Goal: Task Accomplishment & Management: Complete application form

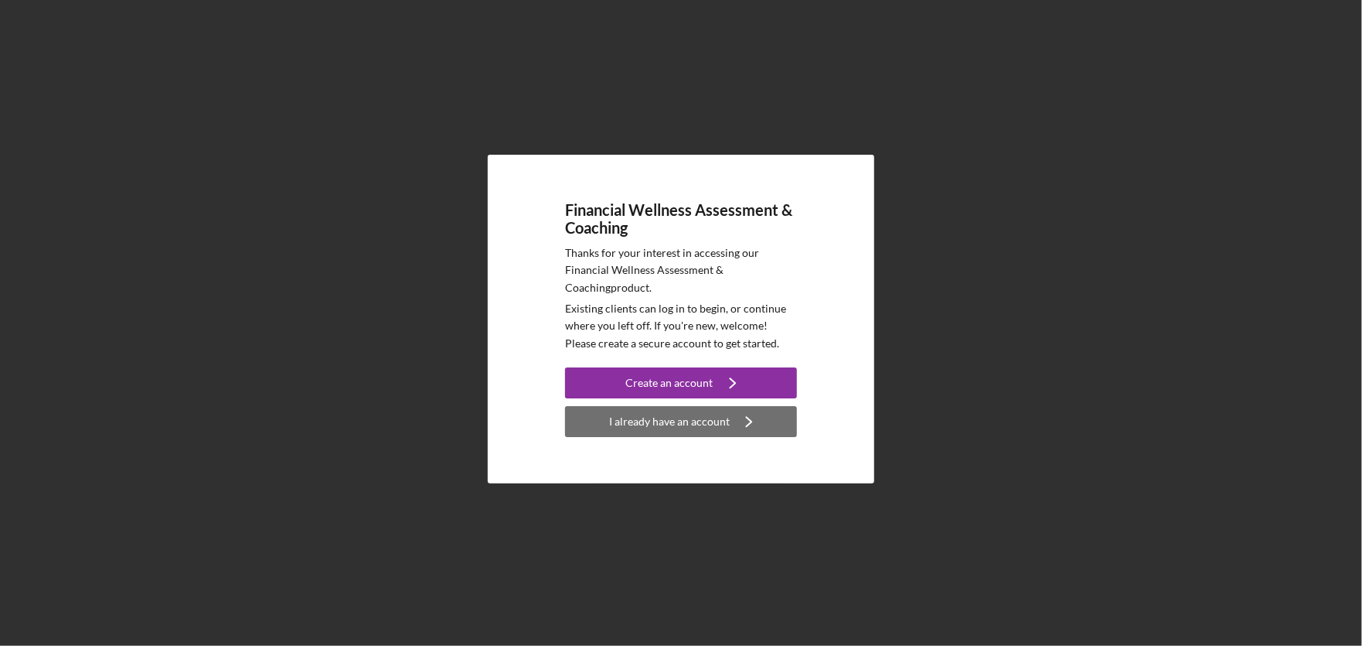
click at [637, 426] on div "I already have an account" at bounding box center [669, 421] width 121 height 31
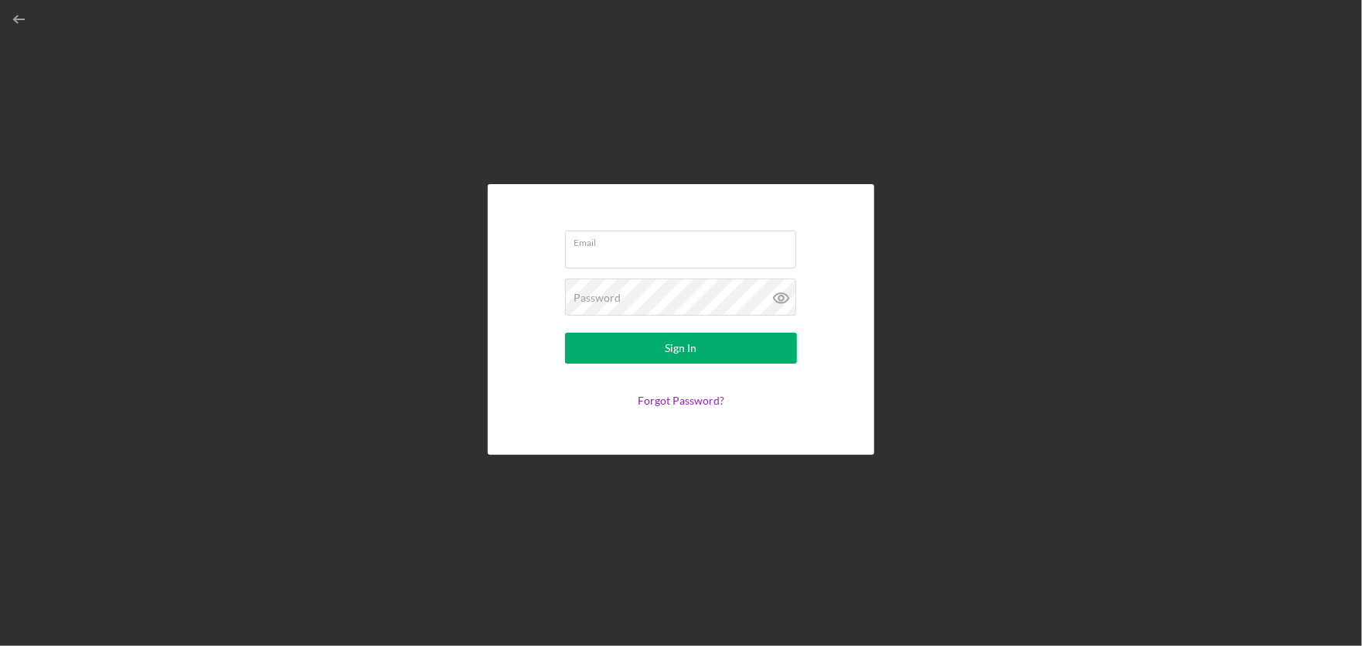
type input "stacey@goldencareerstrategies.com"
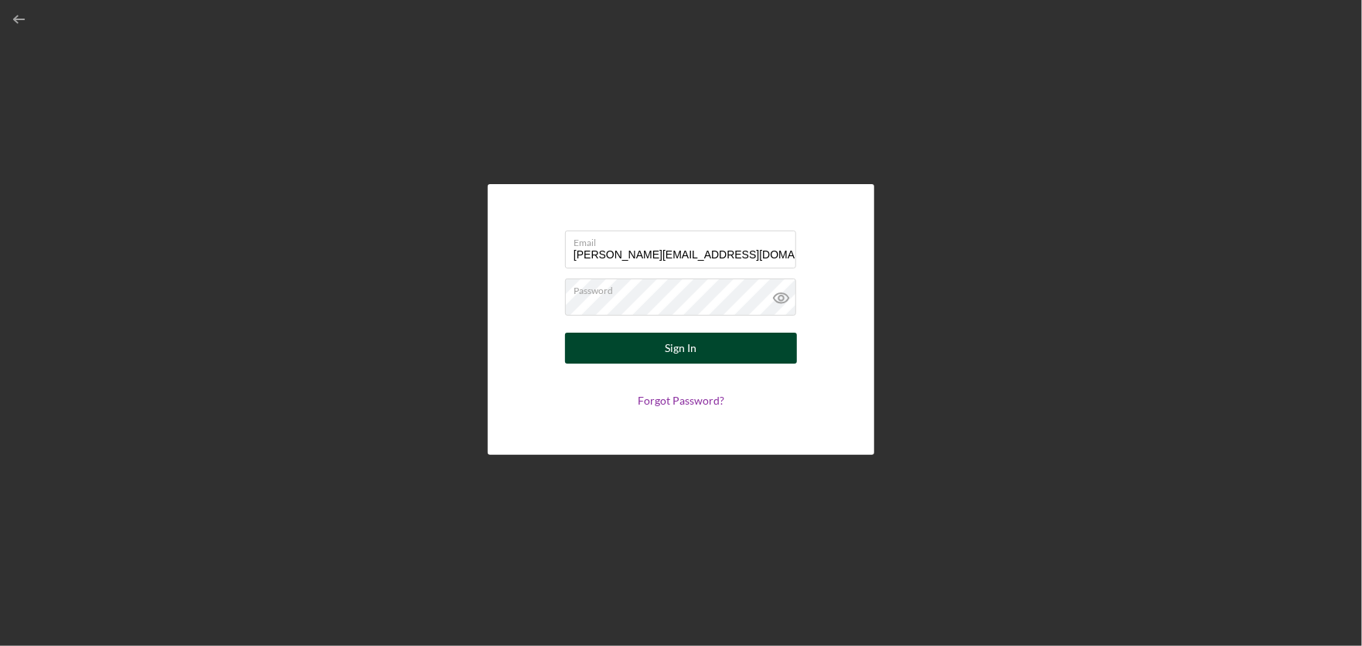
click at [642, 359] on button "Sign In" at bounding box center [681, 347] width 232 height 31
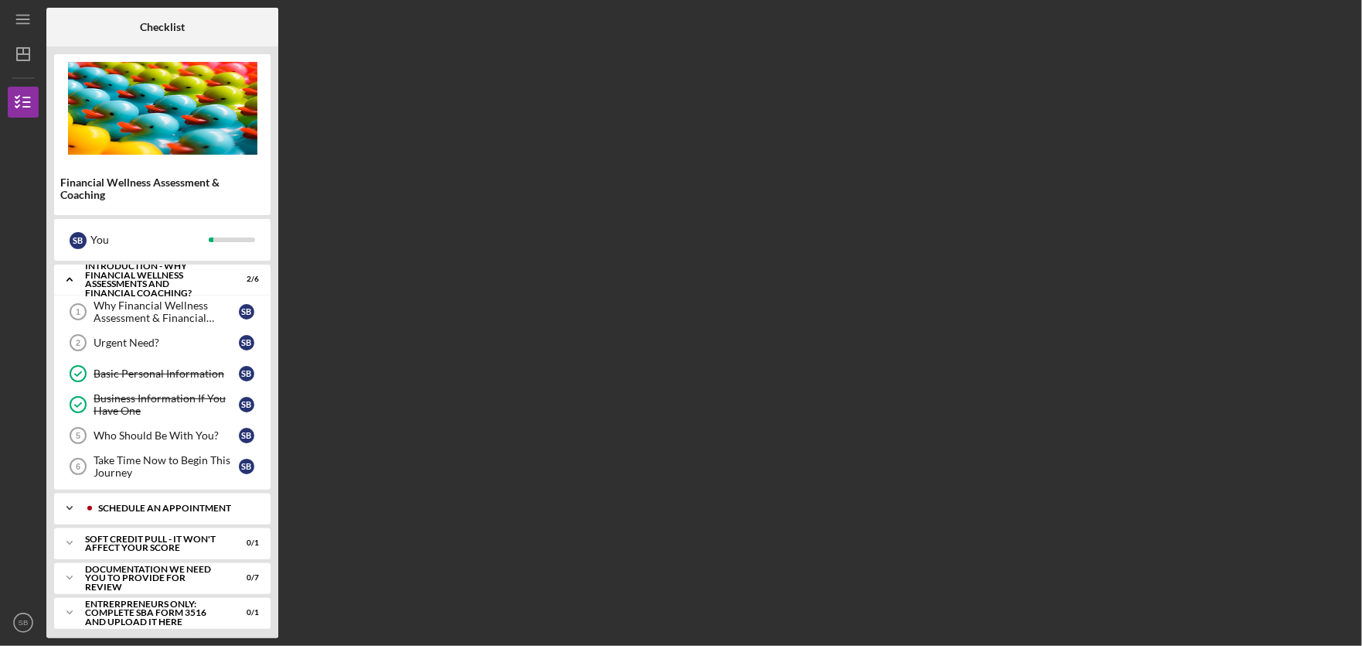
click at [130, 508] on div "Schedule An Appointment" at bounding box center [174, 507] width 153 height 9
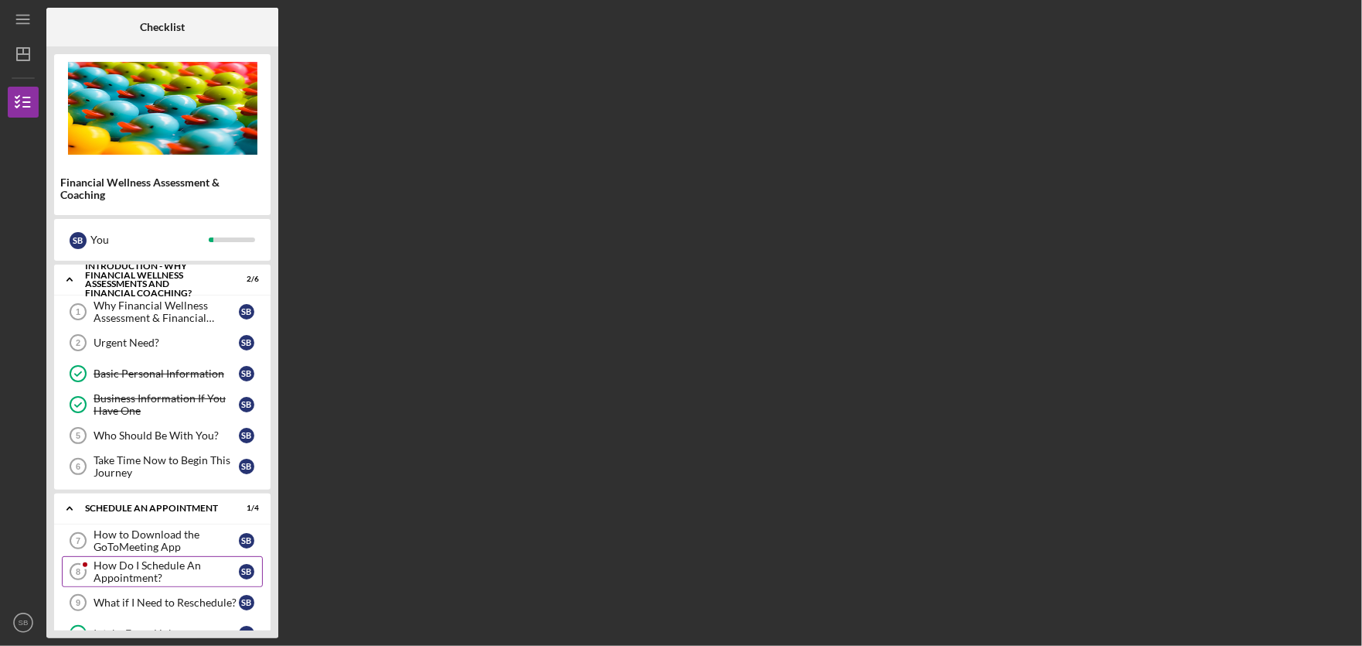
click at [194, 576] on div "How Do I Schedule An Appointment?" at bounding box center [166, 571] width 145 height 25
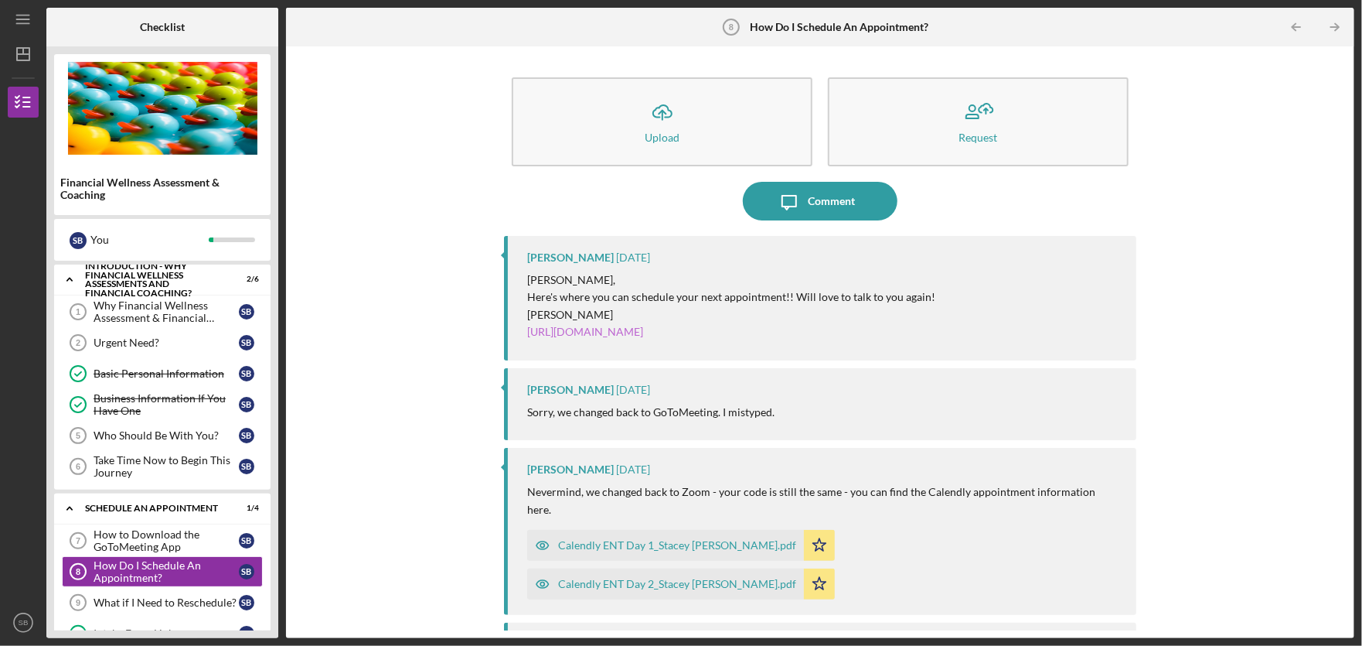
click at [622, 331] on link "https://calendly.com/team-financial-wellness" at bounding box center [585, 331] width 116 height 13
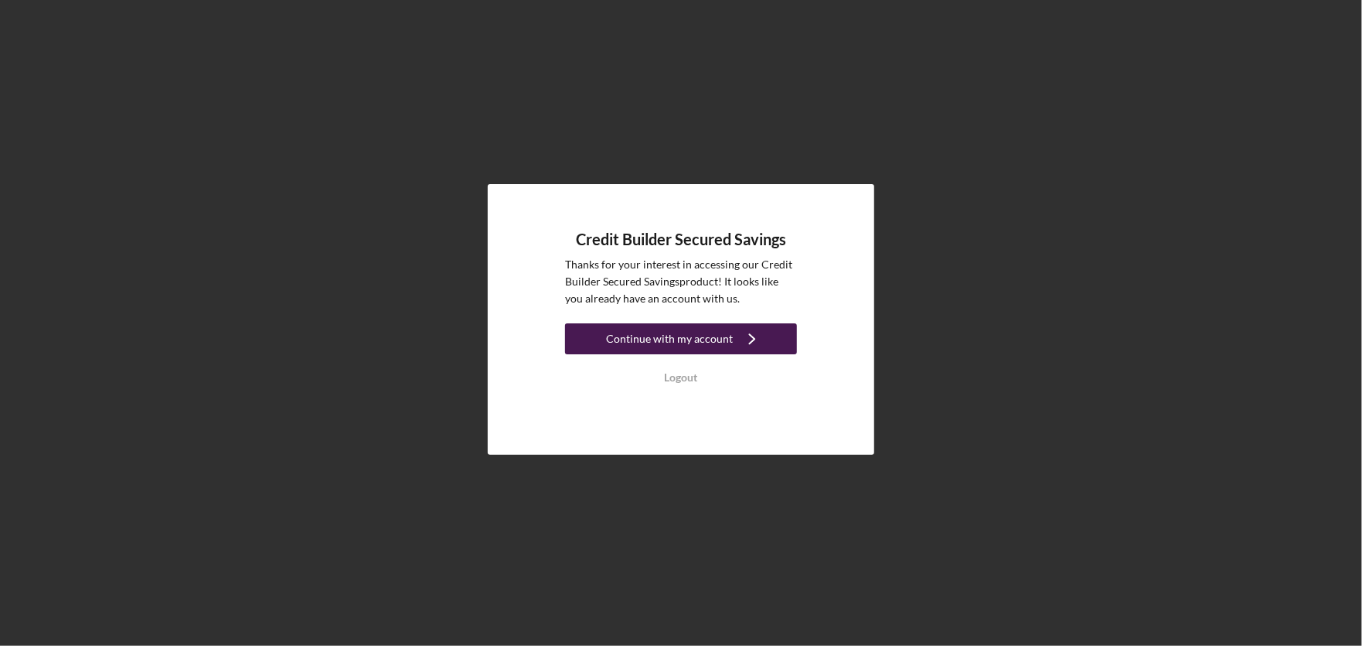
click at [635, 339] on div "Continue with my account" at bounding box center [669, 338] width 127 height 31
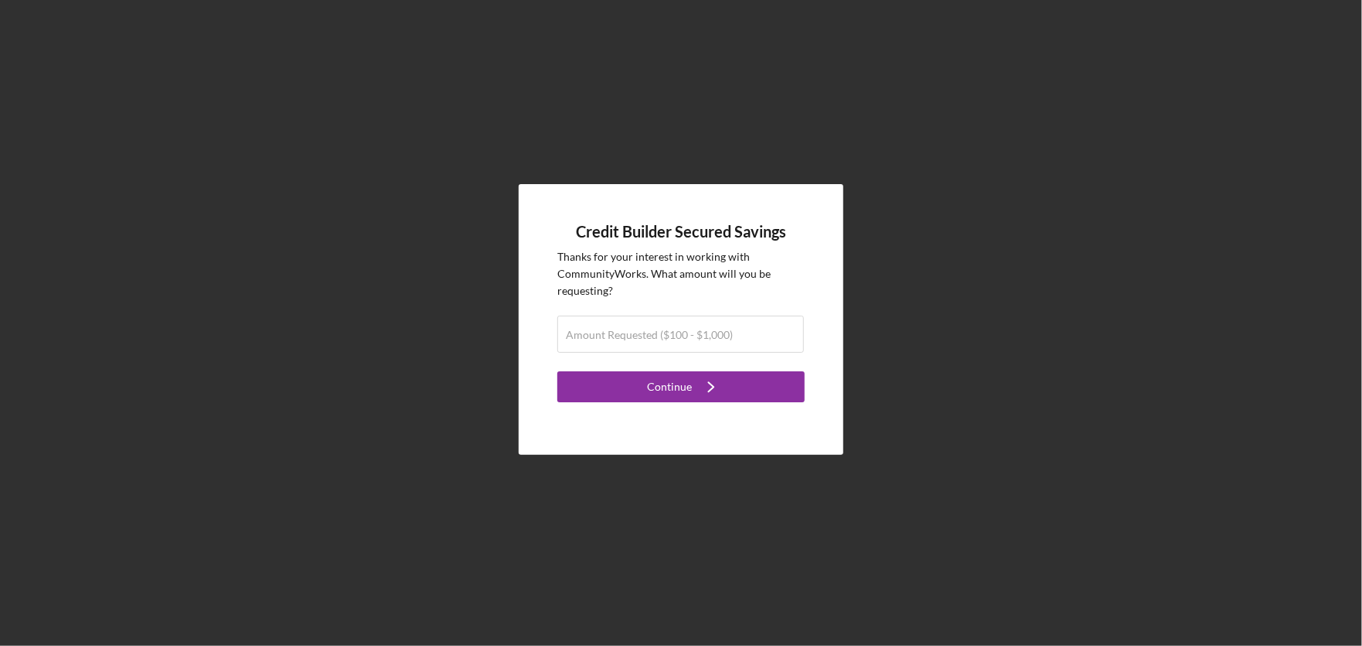
click at [635, 339] on label "Amount Requested ($100 - $1,000)" at bounding box center [649, 335] width 167 height 12
click at [635, 339] on input "Amount Requested ($100 - $1,000)" at bounding box center [681, 333] width 247 height 37
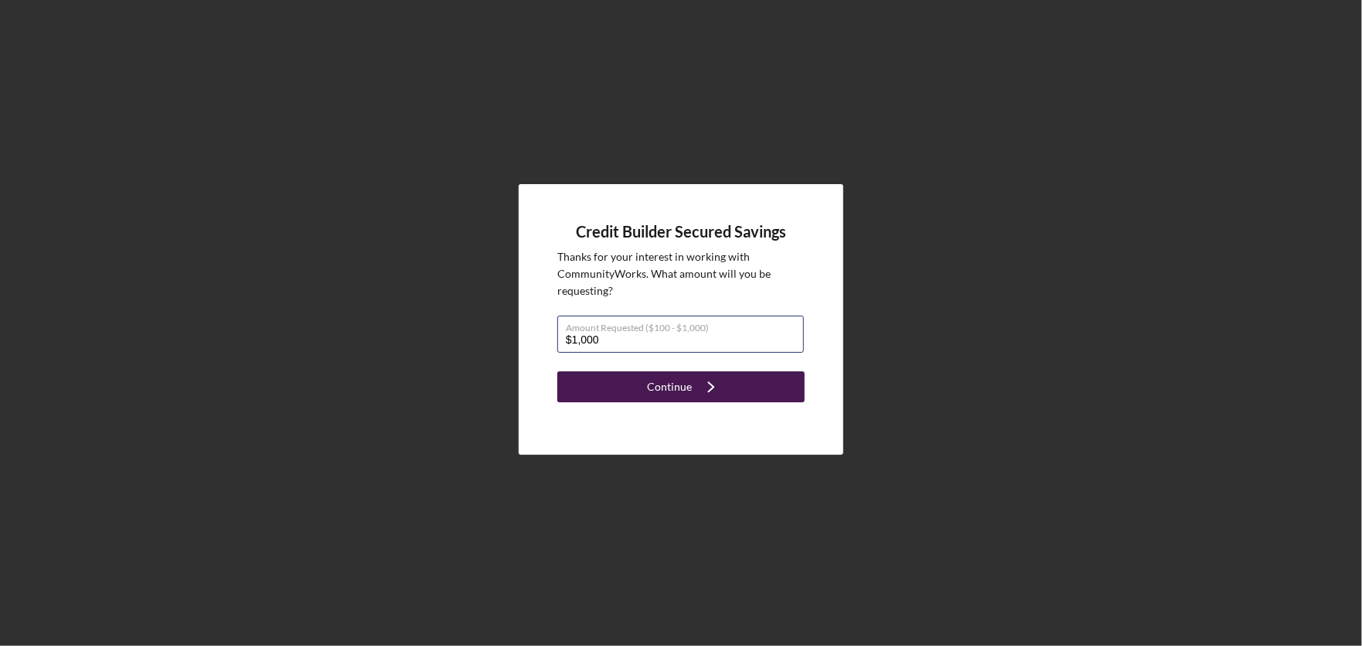
type input "$1,000"
click at [687, 388] on div "Continue" at bounding box center [669, 386] width 45 height 31
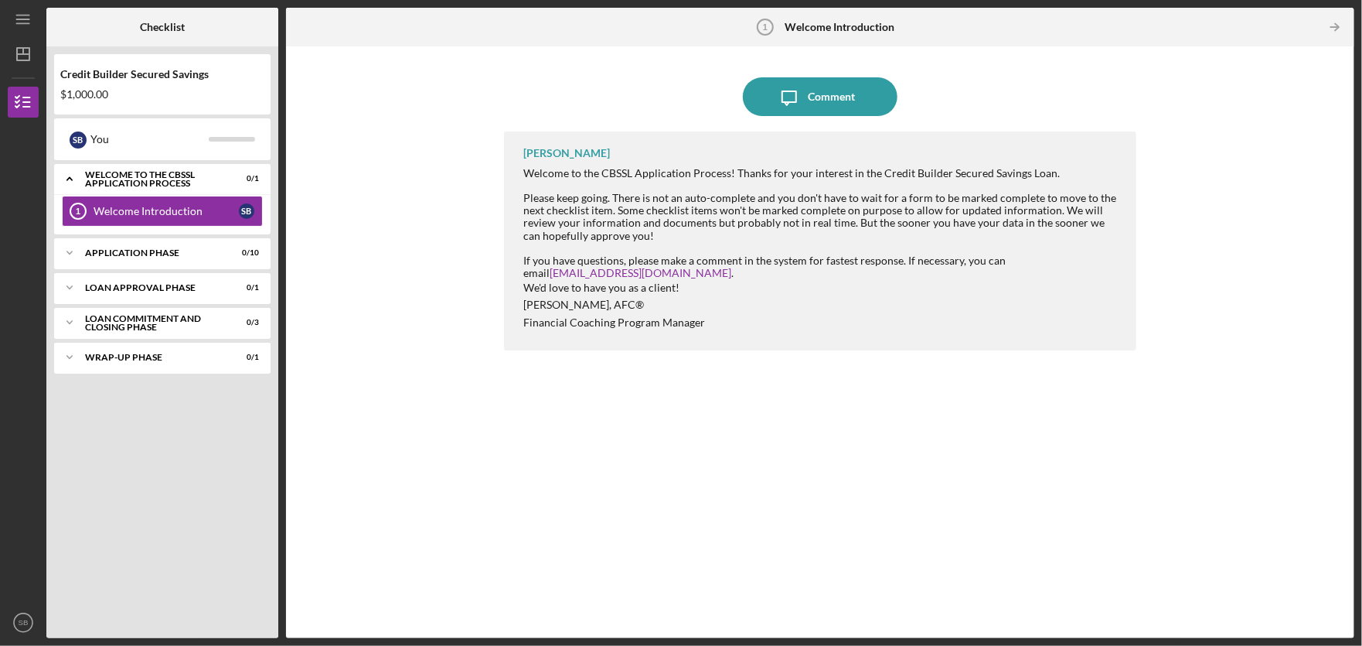
click at [1335, 27] on icon "Icon/Table Pagination Arrow" at bounding box center [1335, 27] width 35 height 35
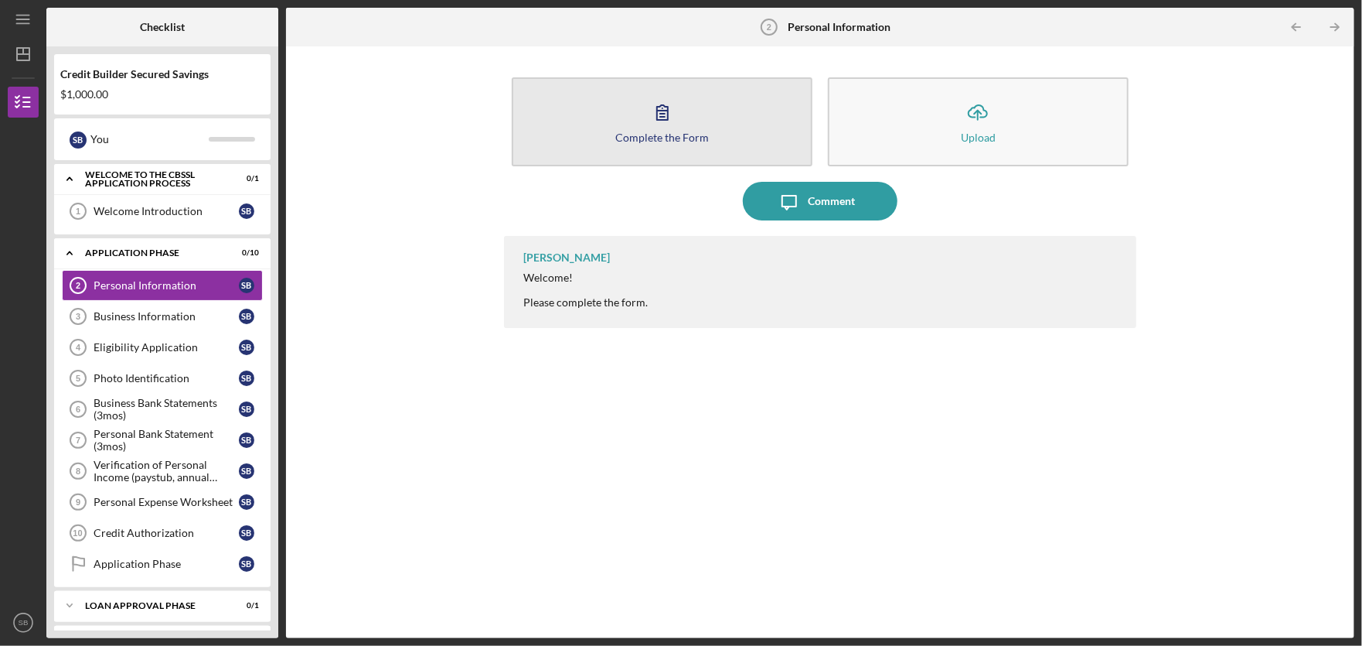
click at [711, 118] on button "Complete the Form Form" at bounding box center [662, 121] width 301 height 89
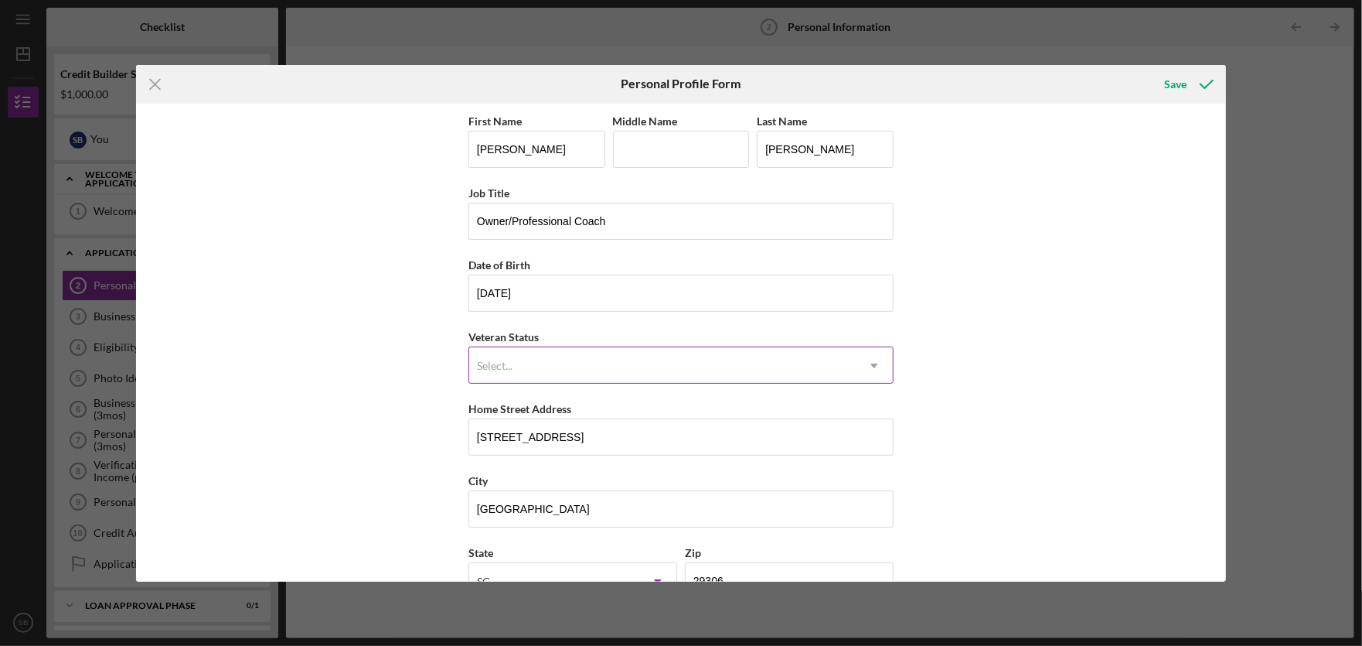
click at [627, 361] on div "Select..." at bounding box center [662, 366] width 387 height 36
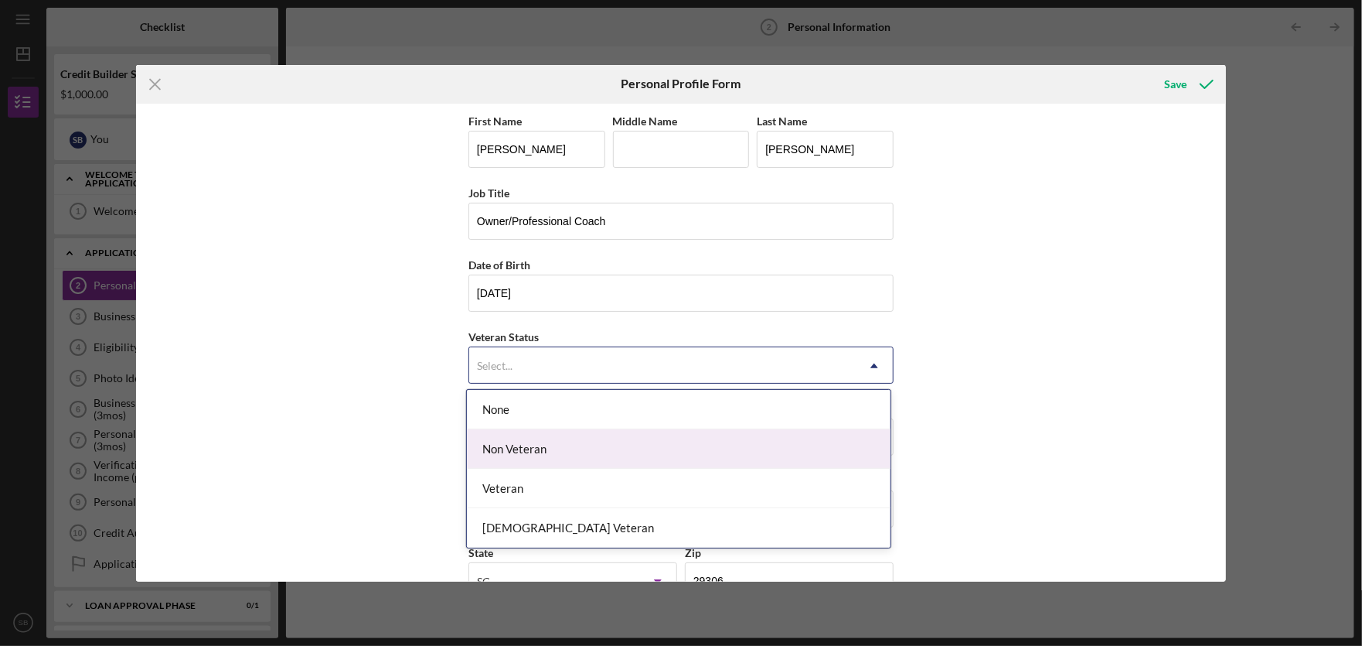
click at [555, 446] on div "Non Veteran" at bounding box center [679, 448] width 424 height 39
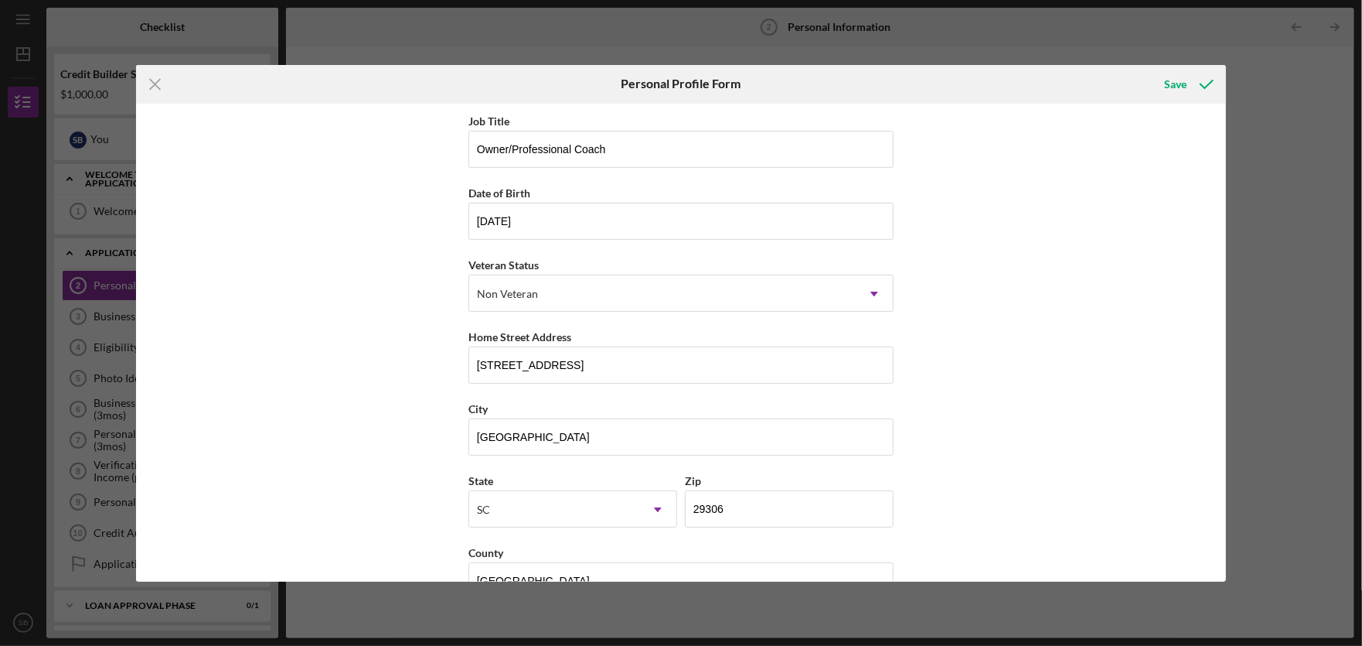
scroll to position [111, 0]
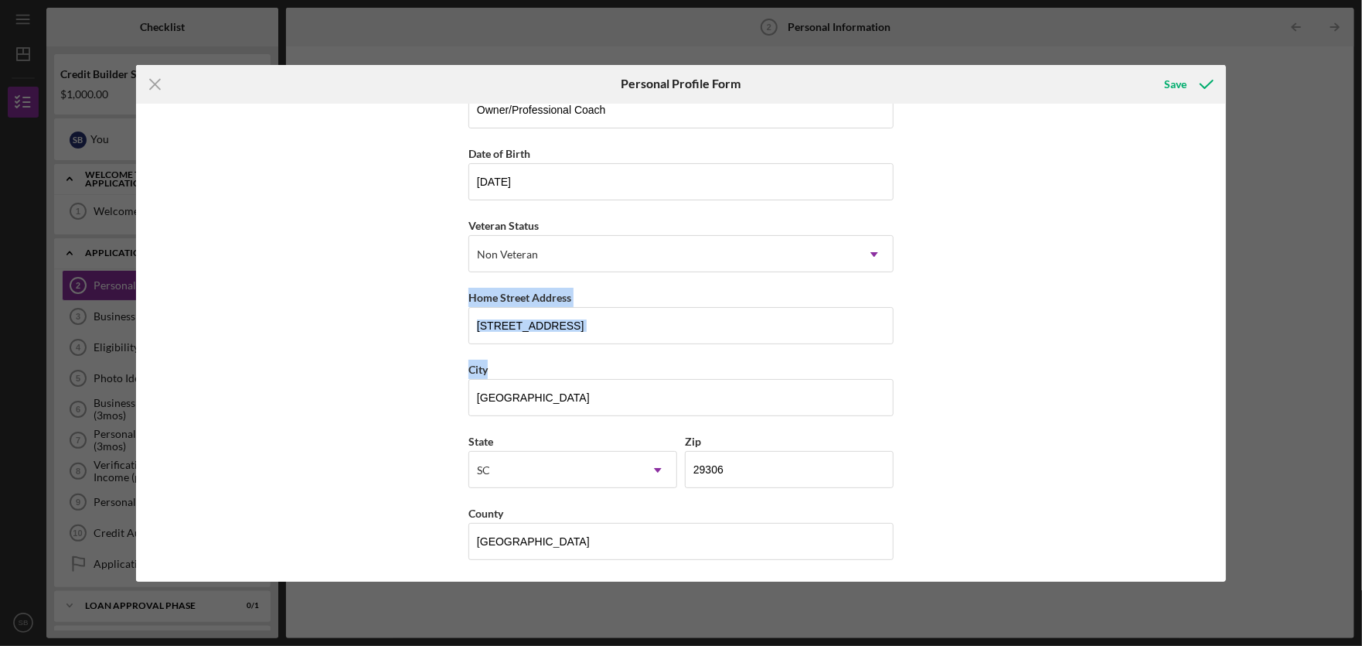
drag, startPoint x: 1221, startPoint y: 395, endPoint x: 1230, endPoint y: 240, distance: 154.9
click at [1238, 240] on div "Icon/Menu Close Personal Profile Form Save First Name [PERSON_NAME] Middle Name…" at bounding box center [681, 323] width 1362 height 646
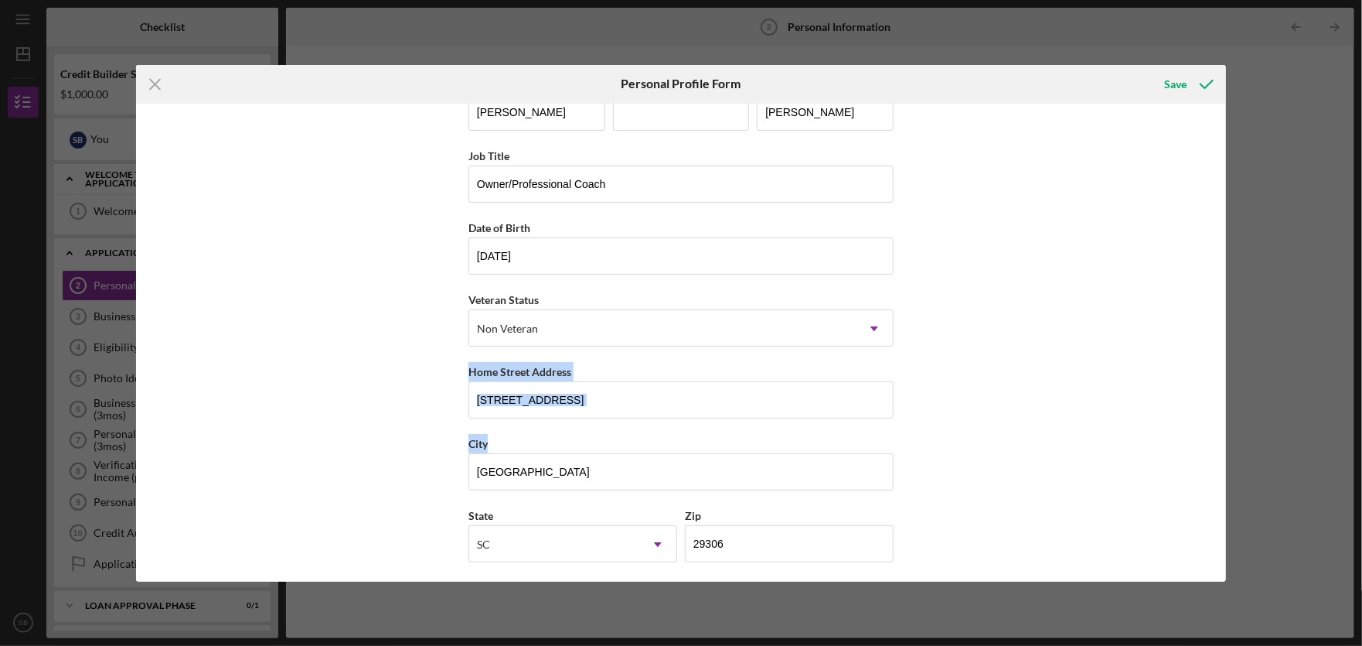
scroll to position [0, 0]
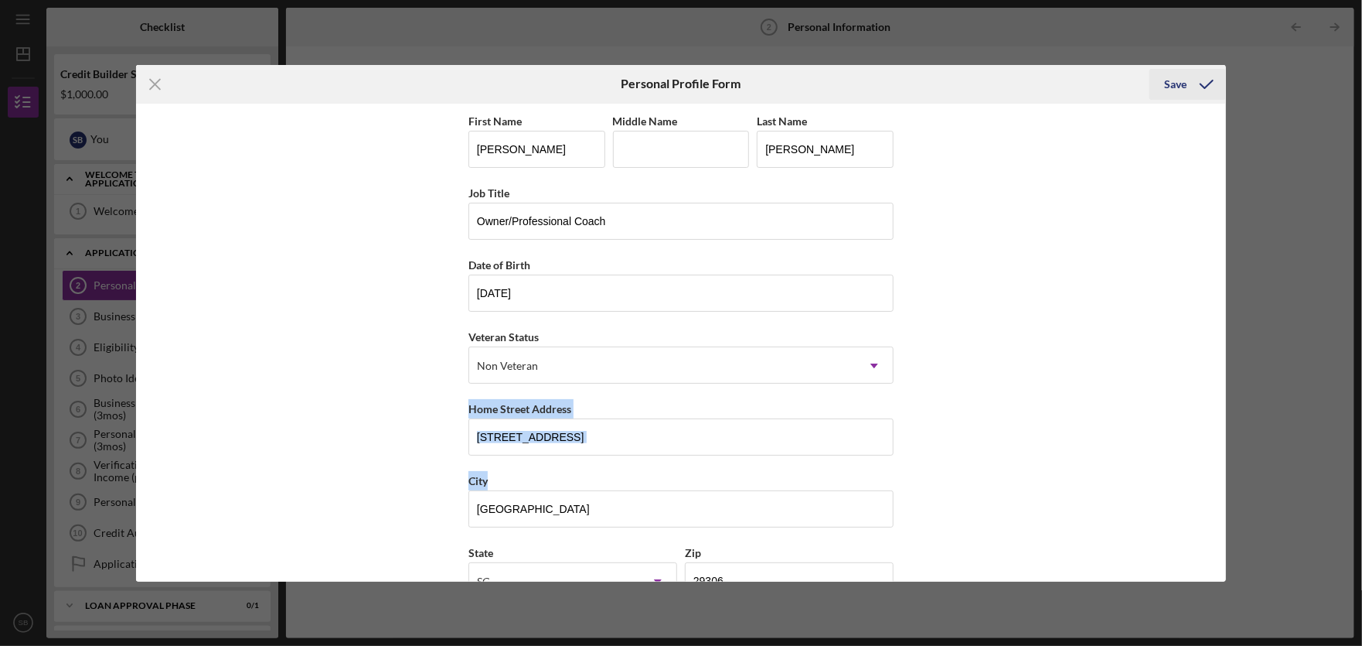
click at [1192, 86] on icon "submit" at bounding box center [1207, 84] width 39 height 39
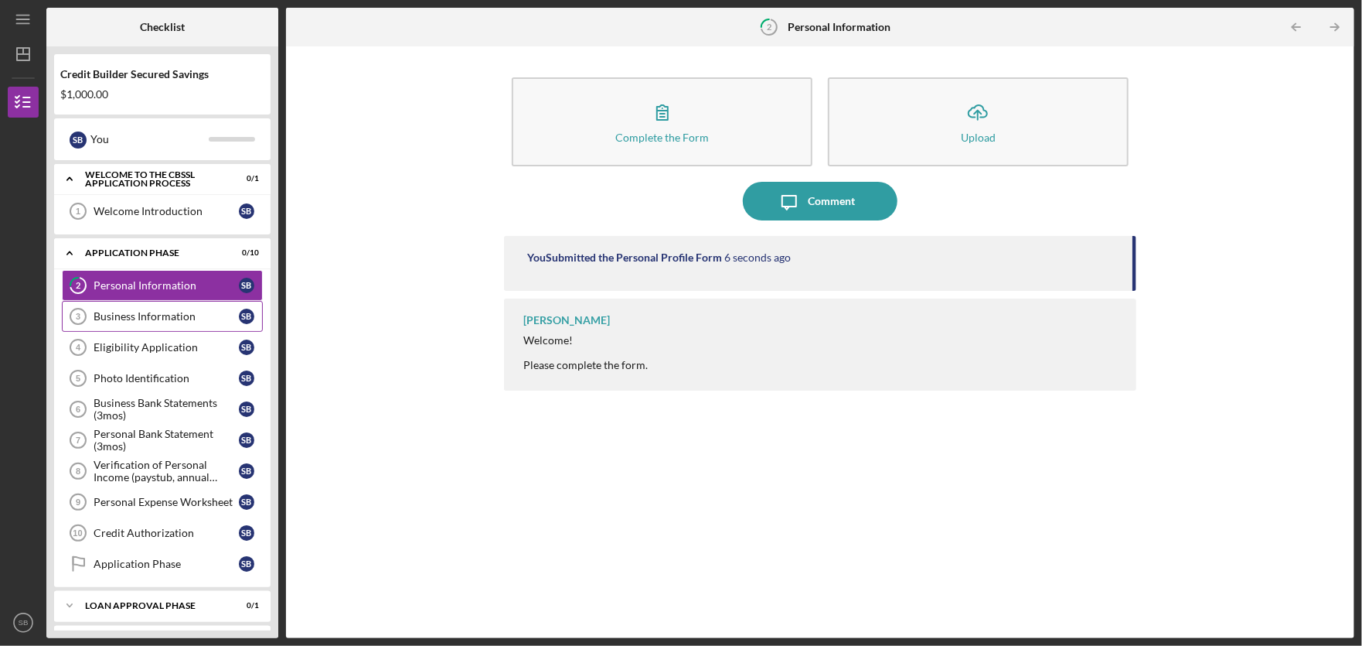
click at [124, 321] on div "Business Information" at bounding box center [166, 316] width 145 height 12
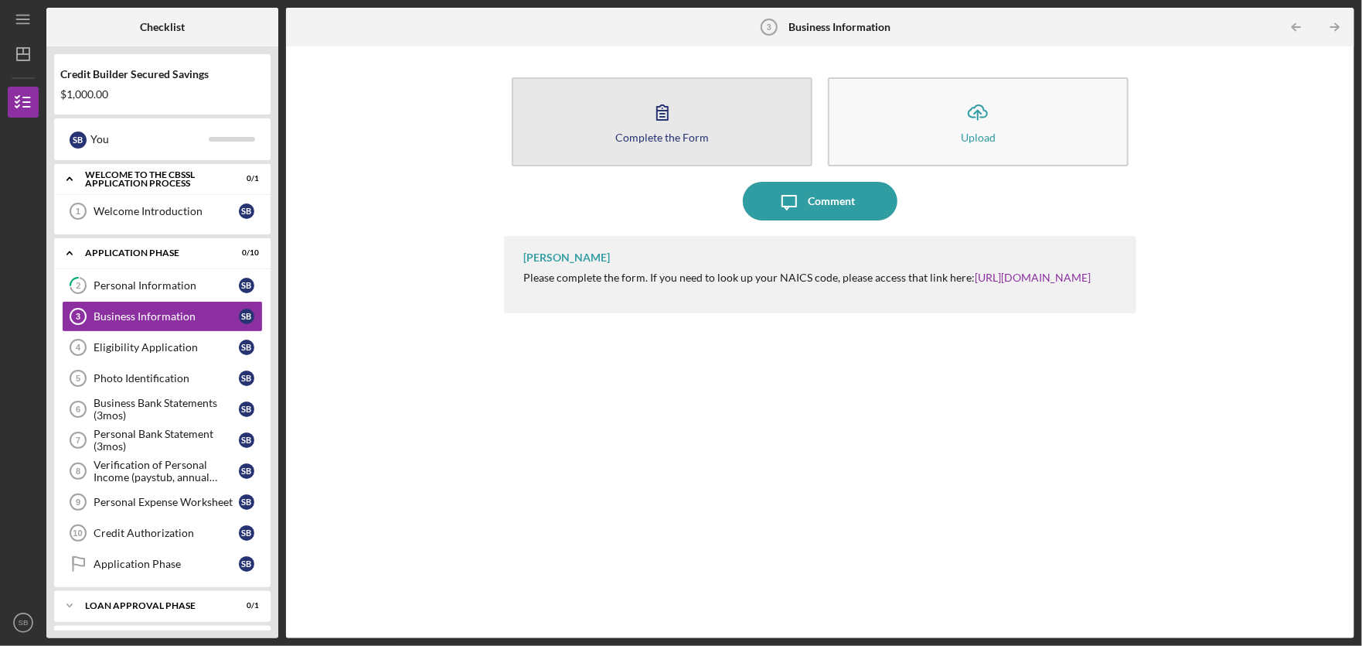
click at [639, 137] on div "Complete the Form" at bounding box center [663, 137] width 94 height 12
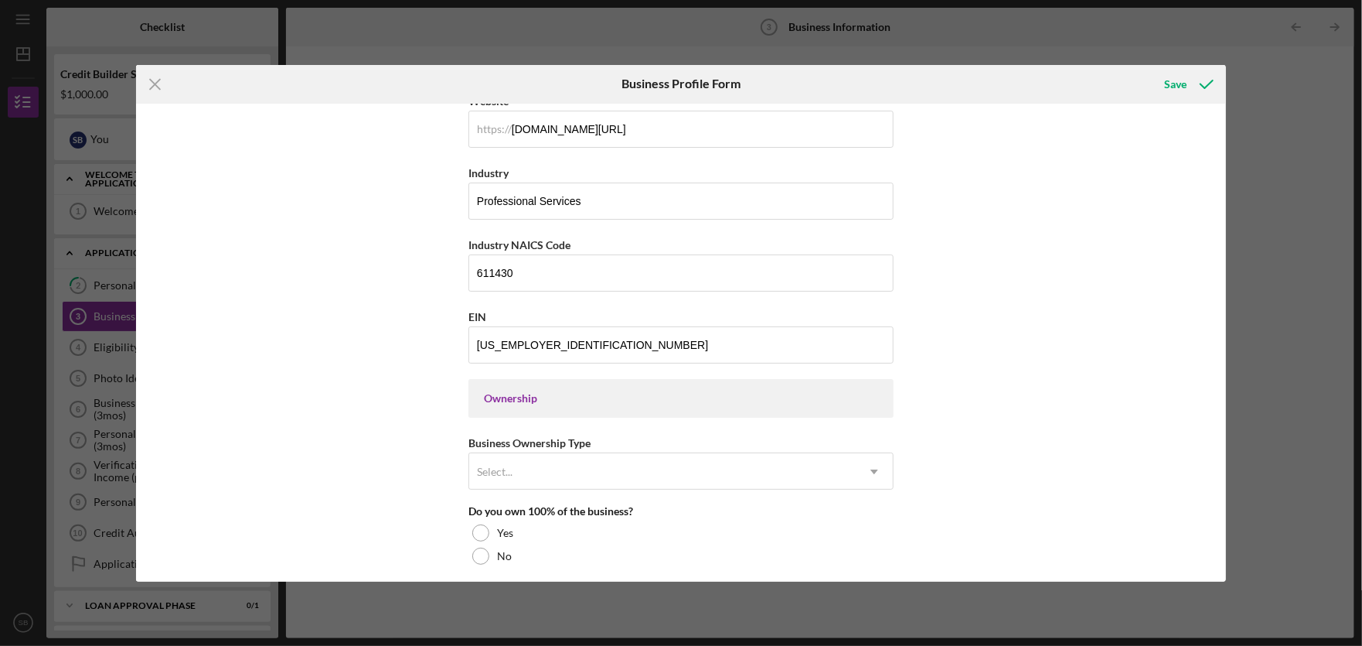
scroll to position [481, 0]
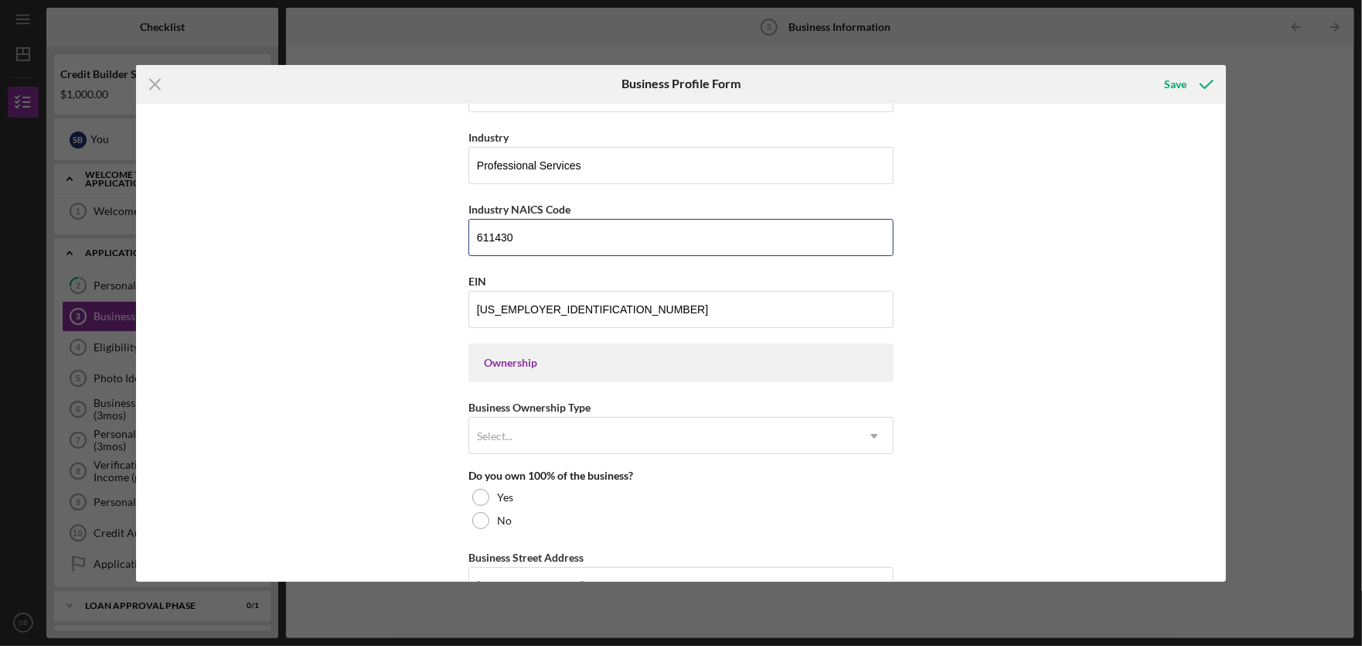
drag, startPoint x: 534, startPoint y: 237, endPoint x: 454, endPoint y: 241, distance: 79.8
click at [454, 241] on div "Business Name Ask and Receive, Inc DBA Golden Career Strategies Business Start …" at bounding box center [681, 343] width 1090 height 478
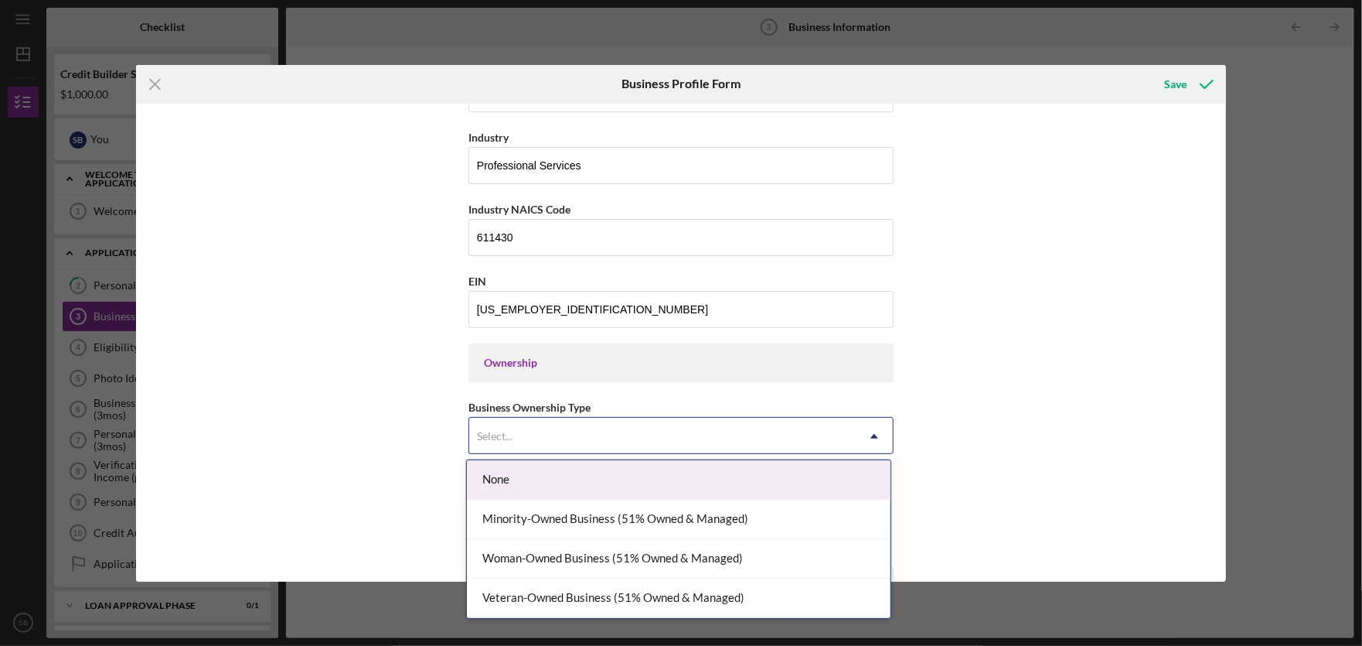
click at [872, 440] on icon "Icon/Dropdown Arrow" at bounding box center [874, 436] width 37 height 37
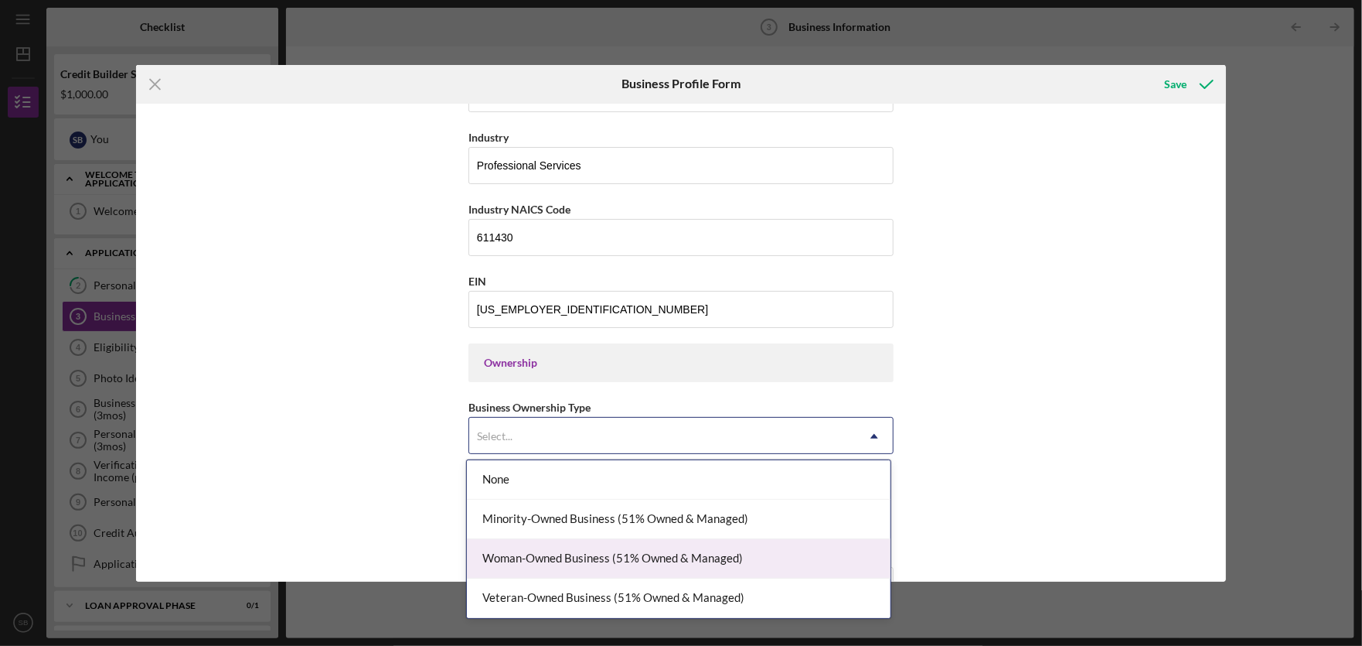
click at [761, 557] on div "Woman-Owned Business (51% Owned & Managed)" at bounding box center [679, 558] width 424 height 39
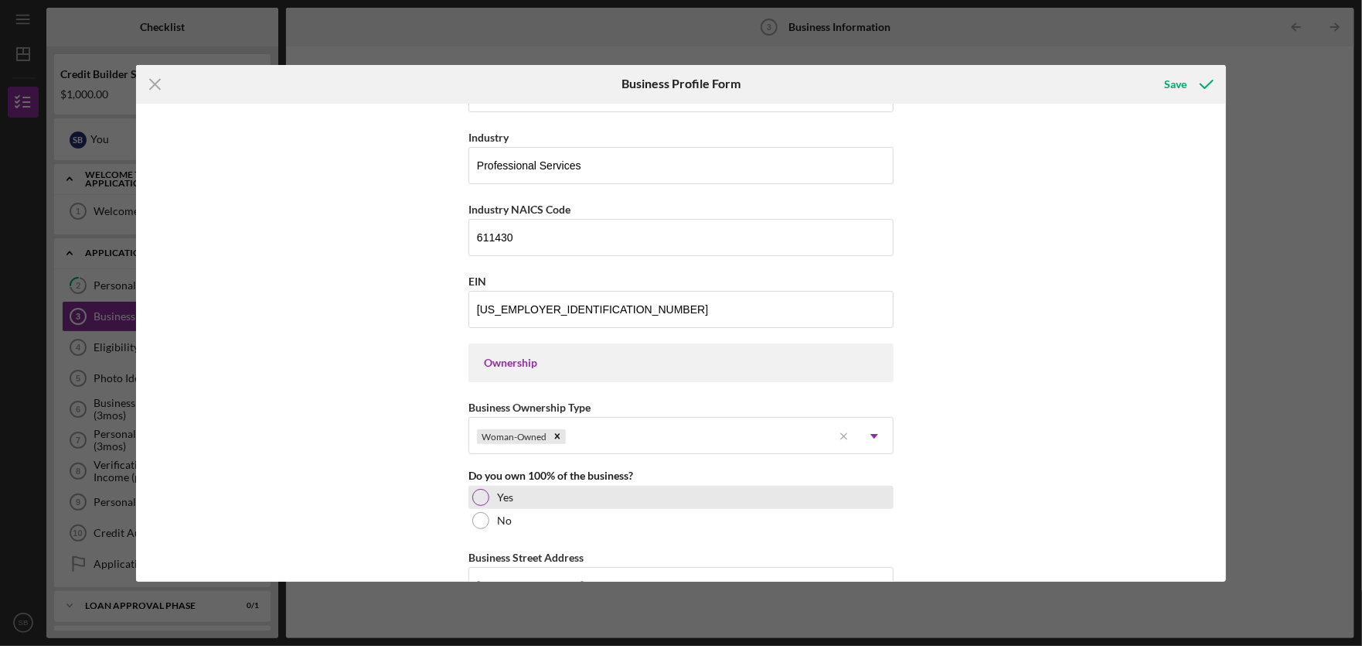
click at [476, 496] on div at bounding box center [480, 497] width 17 height 17
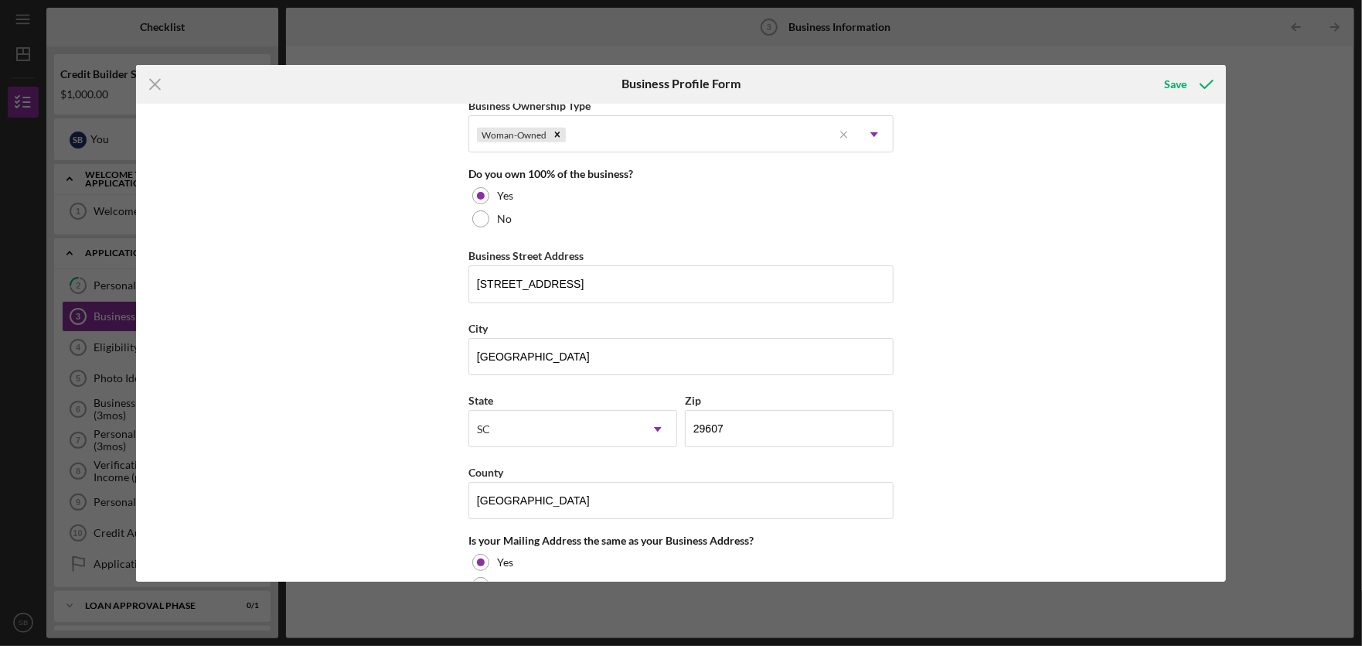
scroll to position [776, 0]
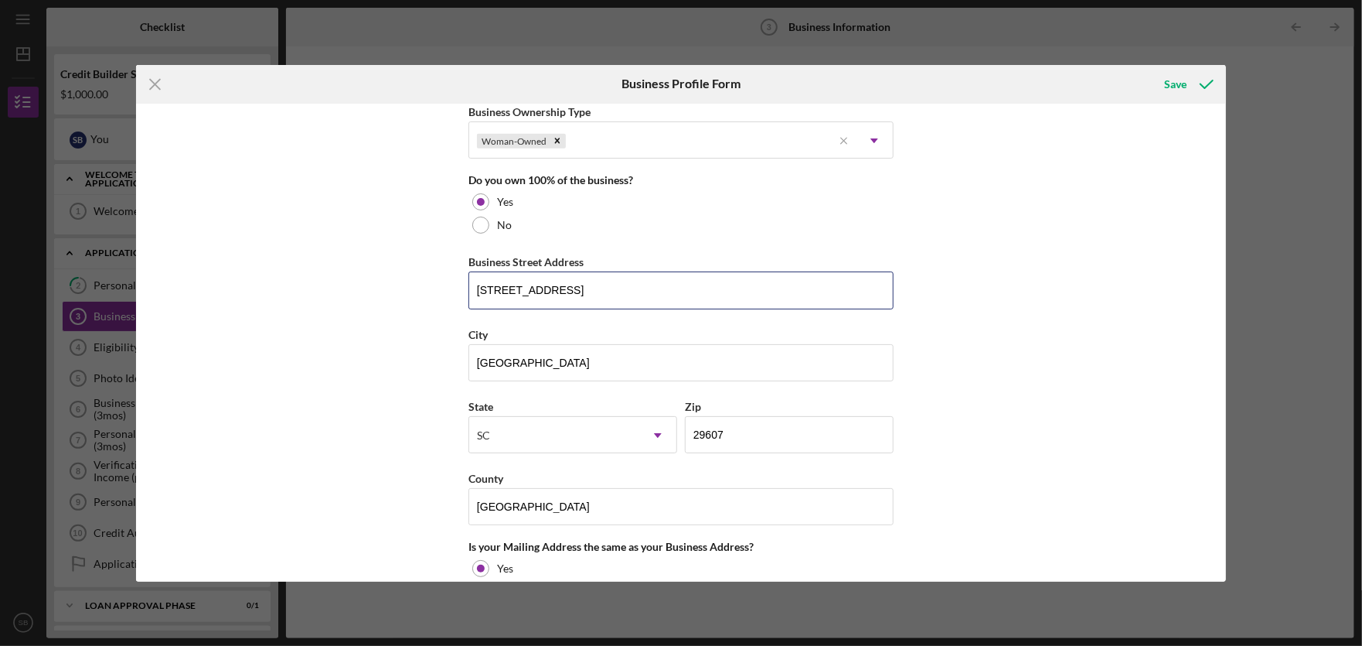
drag, startPoint x: 580, startPoint y: 287, endPoint x: 373, endPoint y: 275, distance: 206.8
click at [373, 275] on div "Business Name Ask and Receive, Inc DBA Golden Career Strategies Business Start …" at bounding box center [681, 343] width 1090 height 478
type input "[STREET_ADDRESS]"
type input "[GEOGRAPHIC_DATA]"
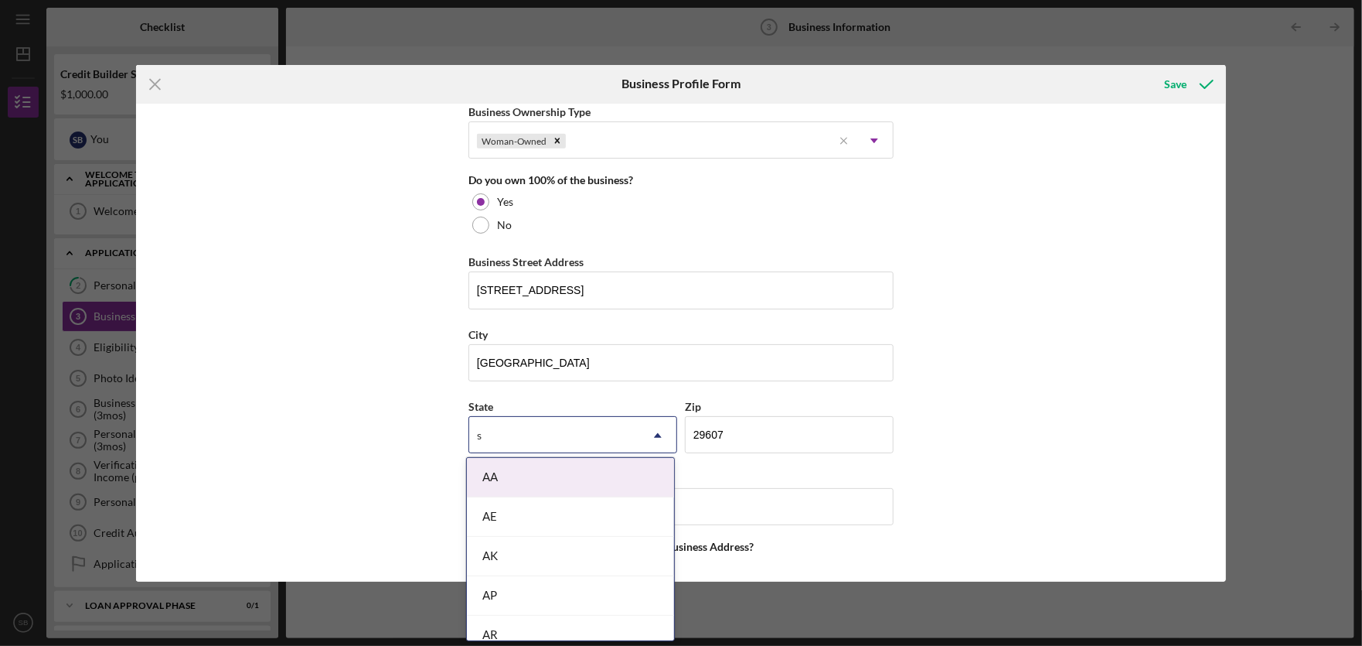
type input "sc"
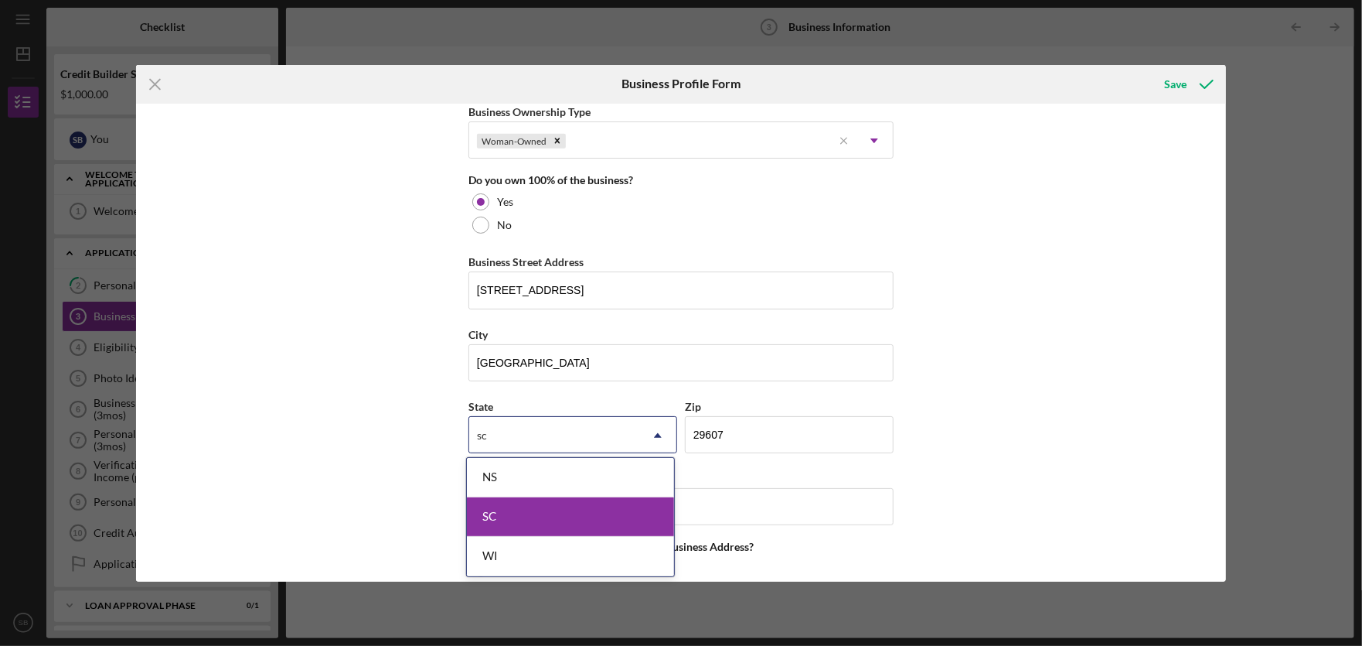
click at [544, 520] on div "SC" at bounding box center [570, 516] width 207 height 39
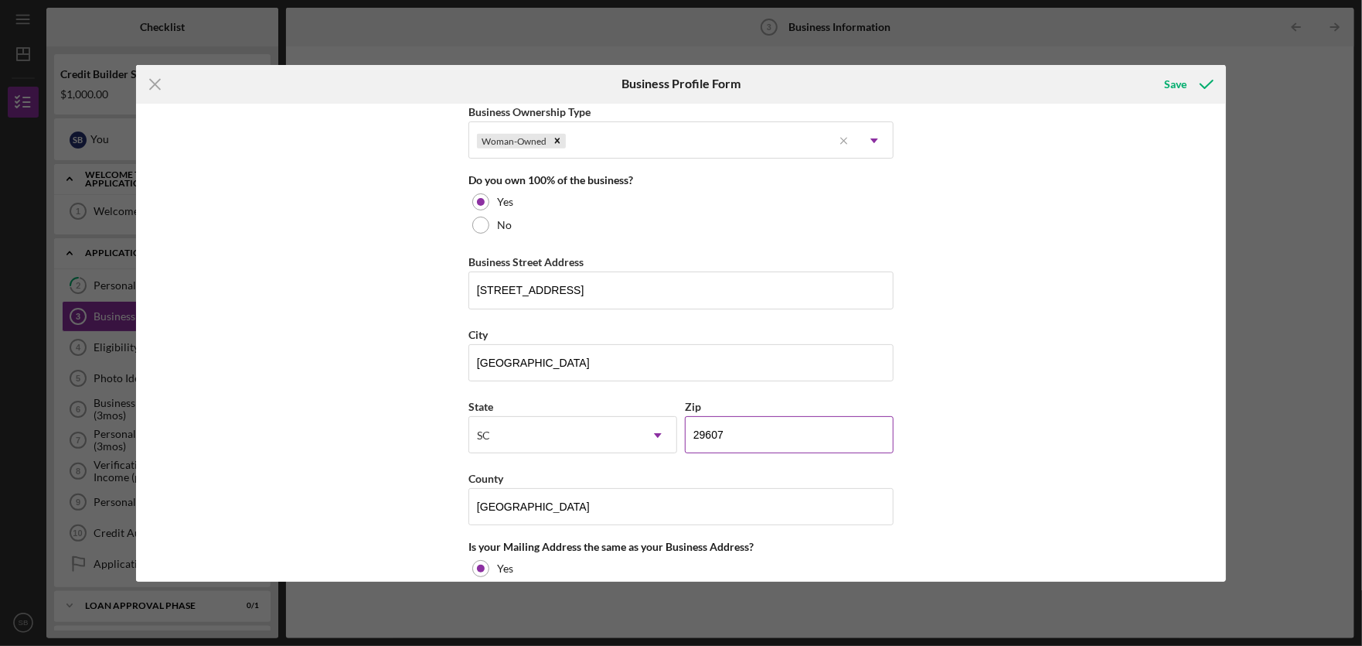
drag, startPoint x: 743, startPoint y: 437, endPoint x: 703, endPoint y: 434, distance: 40.3
click at [703, 434] on input "29607" at bounding box center [789, 434] width 209 height 37
type input "29306"
click at [675, 496] on input "[GEOGRAPHIC_DATA]" at bounding box center [681, 506] width 425 height 37
drag, startPoint x: 629, startPoint y: 498, endPoint x: 405, endPoint y: 487, distance: 224.5
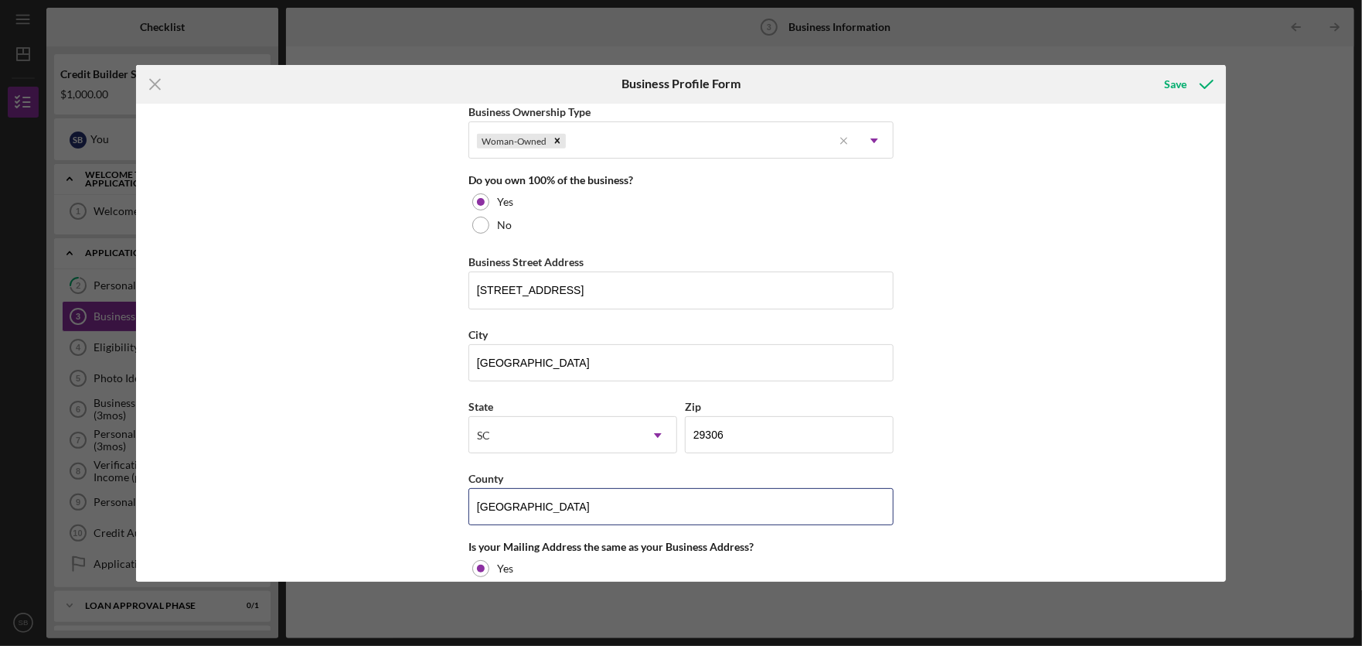
click at [405, 487] on div "Business Name Ask and Receive, Inc DBA Golden Career Strategies Business Start …" at bounding box center [681, 343] width 1090 height 478
type input "[GEOGRAPHIC_DATA]"
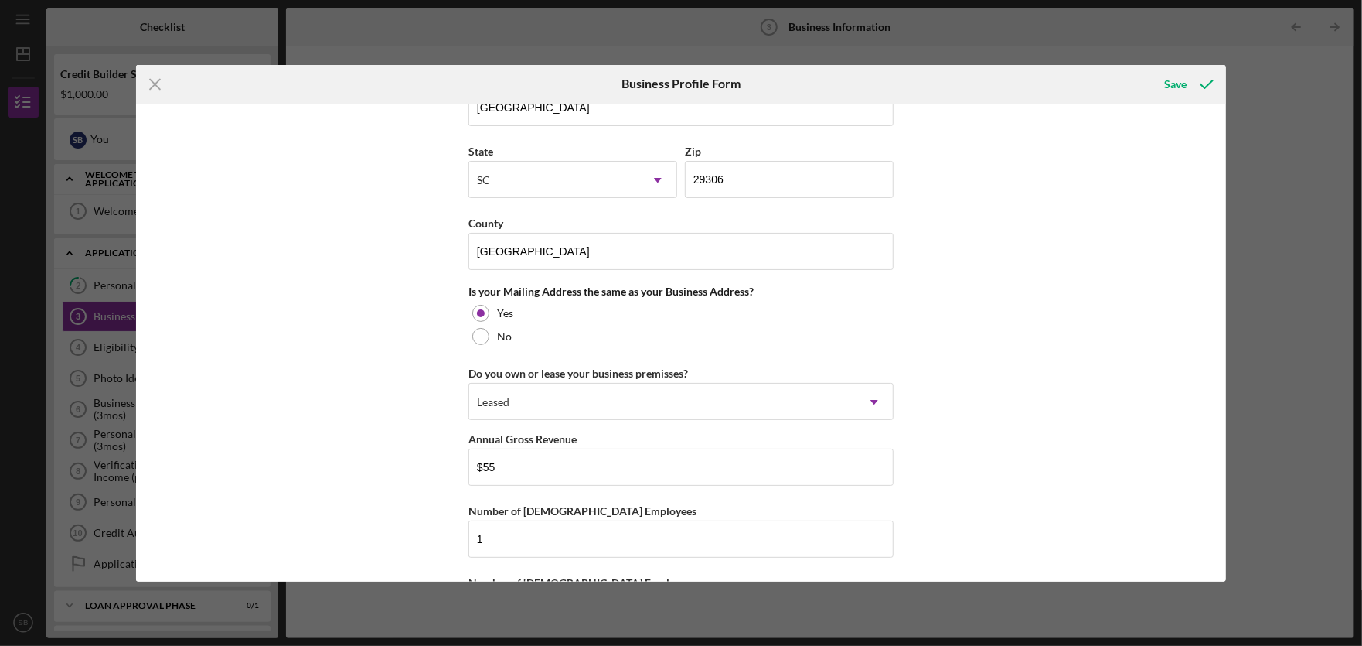
scroll to position [1039, 0]
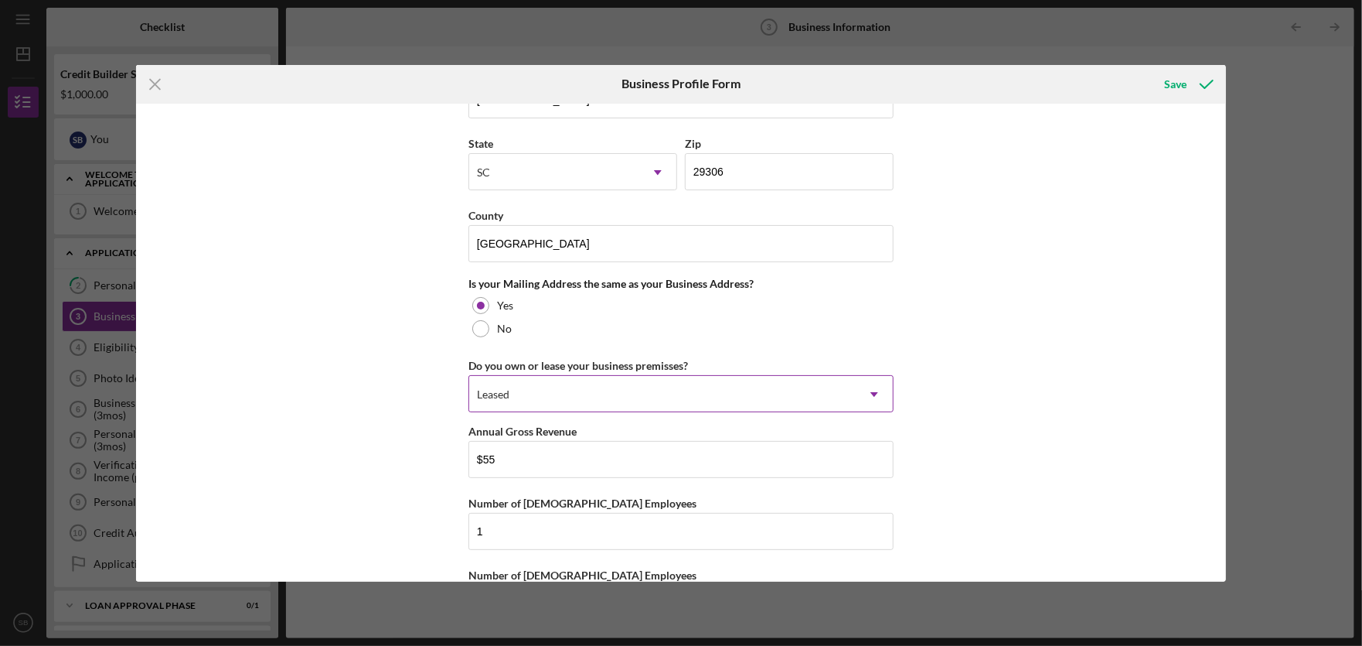
click at [870, 396] on icon "Icon/Dropdown Arrow" at bounding box center [874, 394] width 37 height 37
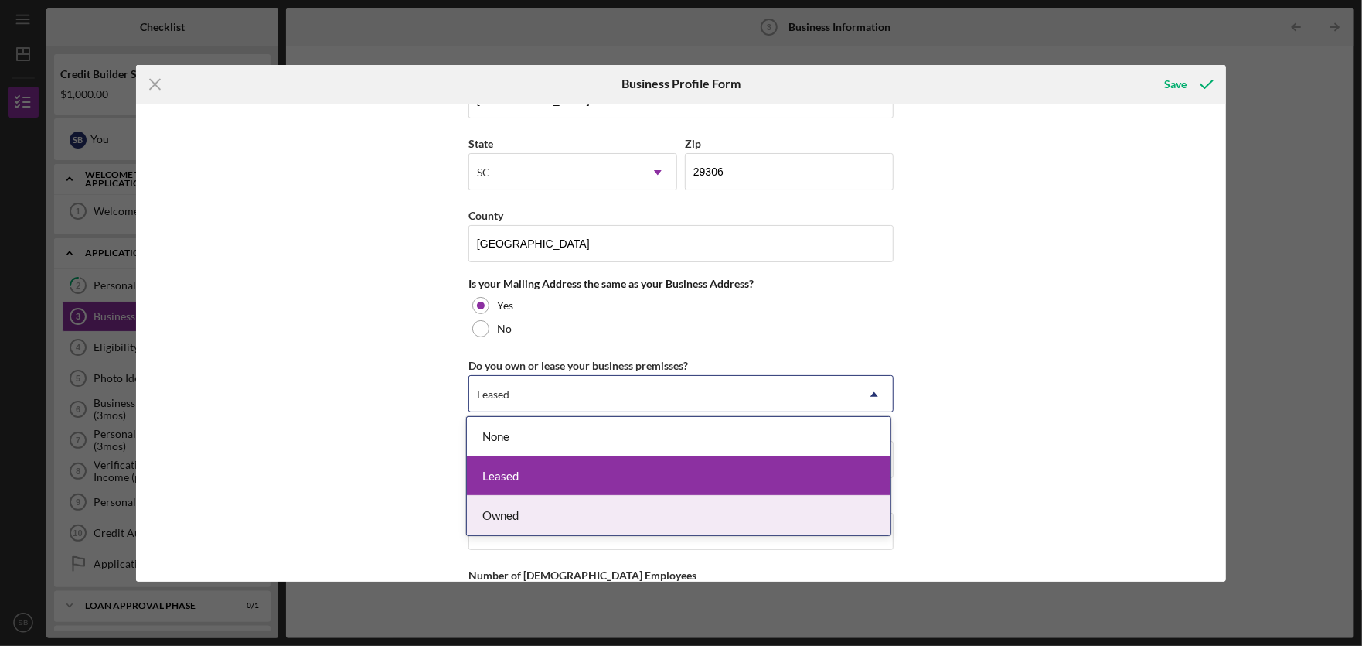
click at [675, 509] on div "Owned" at bounding box center [679, 515] width 424 height 39
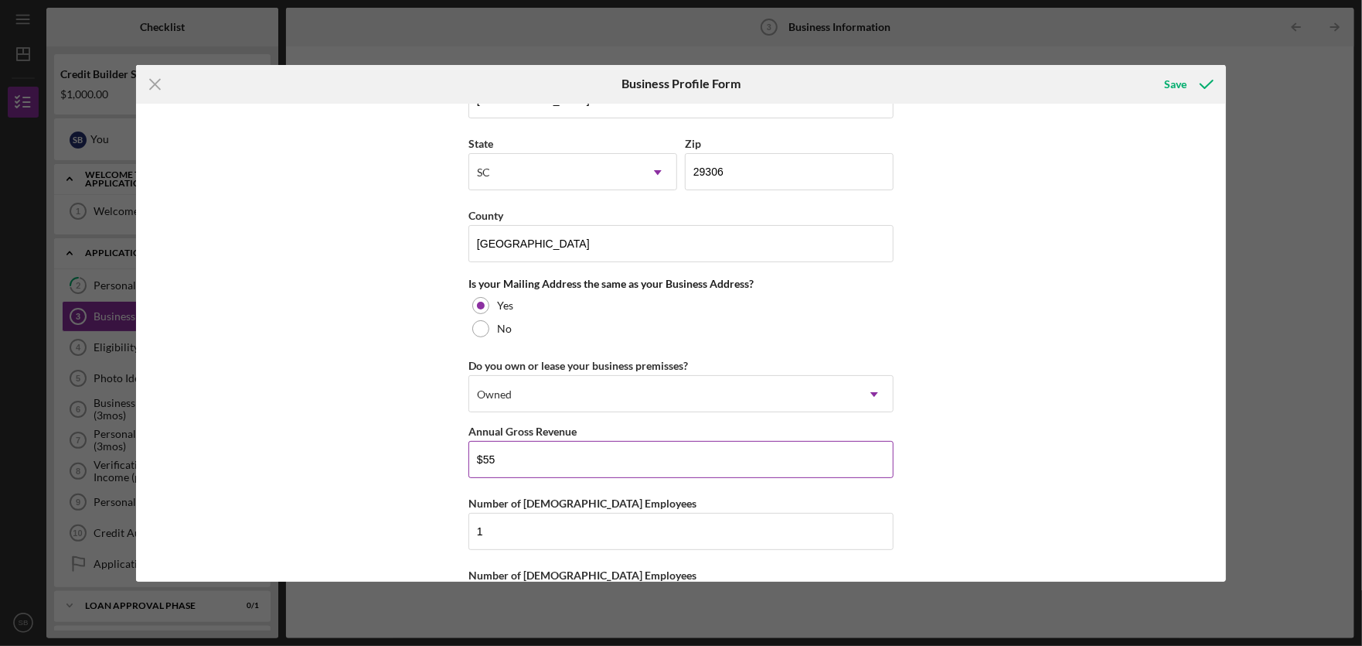
click at [666, 468] on input "$55" at bounding box center [681, 459] width 425 height 37
drag, startPoint x: 588, startPoint y: 469, endPoint x: 482, endPoint y: 456, distance: 107.4
click at [482, 456] on input "$55" at bounding box center [681, 459] width 425 height 37
drag, startPoint x: 1226, startPoint y: 435, endPoint x: 1223, endPoint y: 458, distance: 22.6
click at [1223, 458] on div "Icon/Menu Close Business Profile Form Save Business Name Ask and Receive, Inc D…" at bounding box center [681, 323] width 1362 height 646
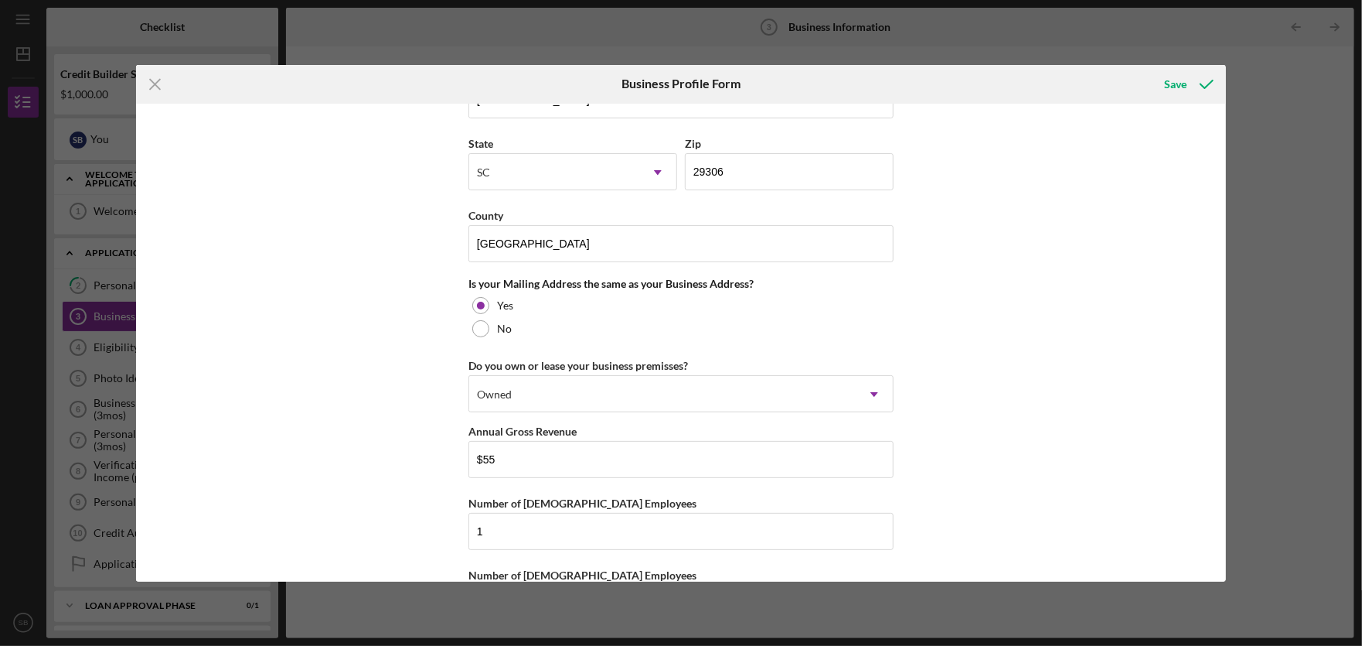
scroll to position [1100, 0]
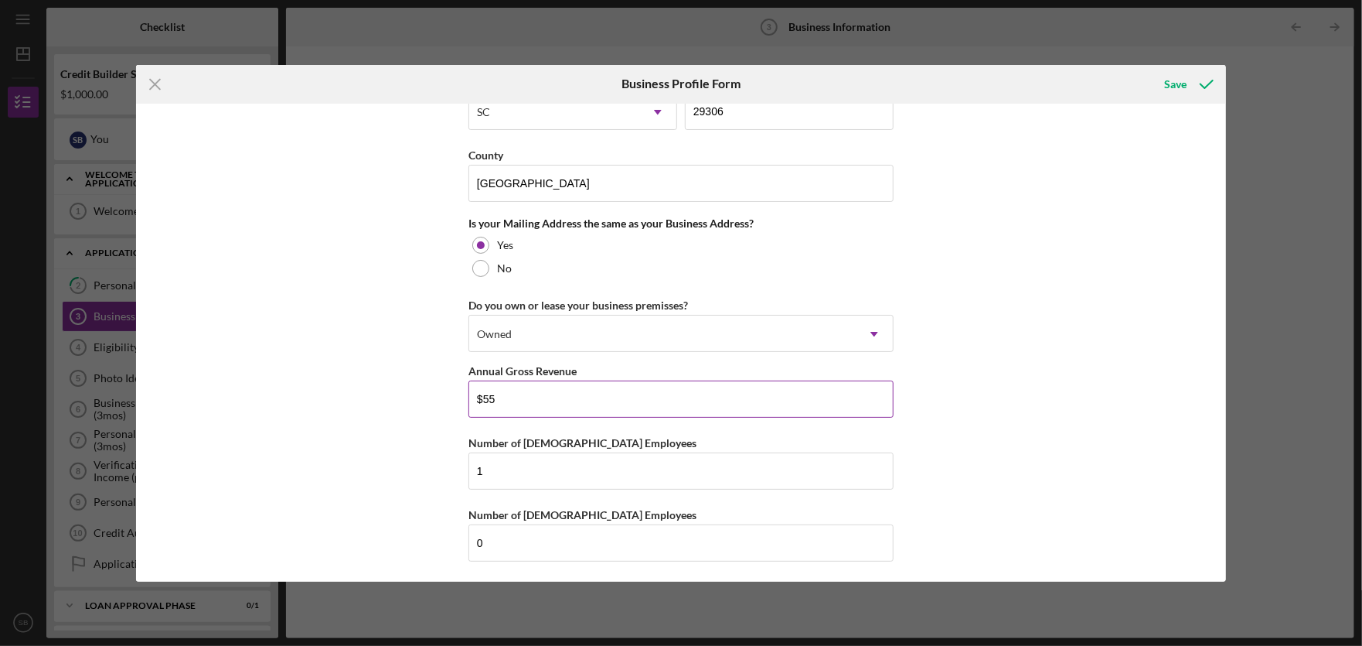
click at [498, 397] on input "$55" at bounding box center [681, 398] width 425 height 37
drag, startPoint x: 479, startPoint y: 395, endPoint x: 505, endPoint y: 395, distance: 25.5
click at [505, 395] on input "$55" at bounding box center [681, 398] width 425 height 37
type input "$88,000"
click at [1189, 87] on icon "submit" at bounding box center [1207, 84] width 39 height 39
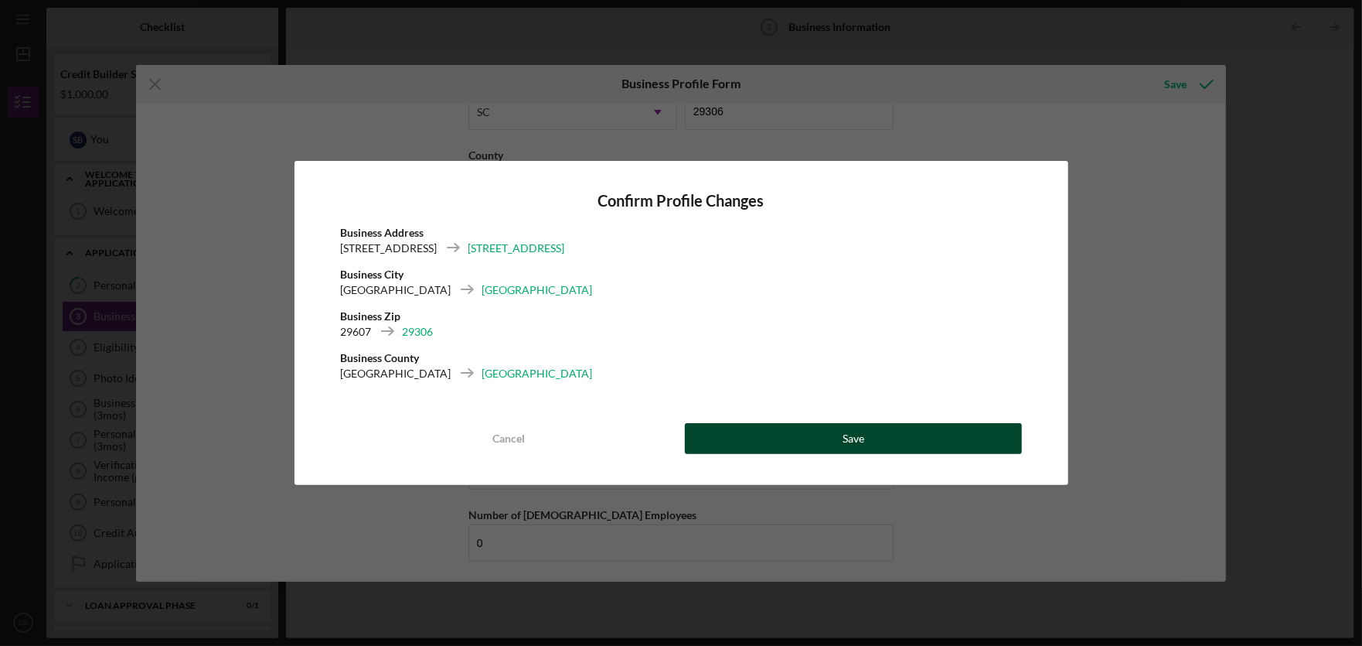
click at [806, 438] on button "Save" at bounding box center [853, 438] width 337 height 31
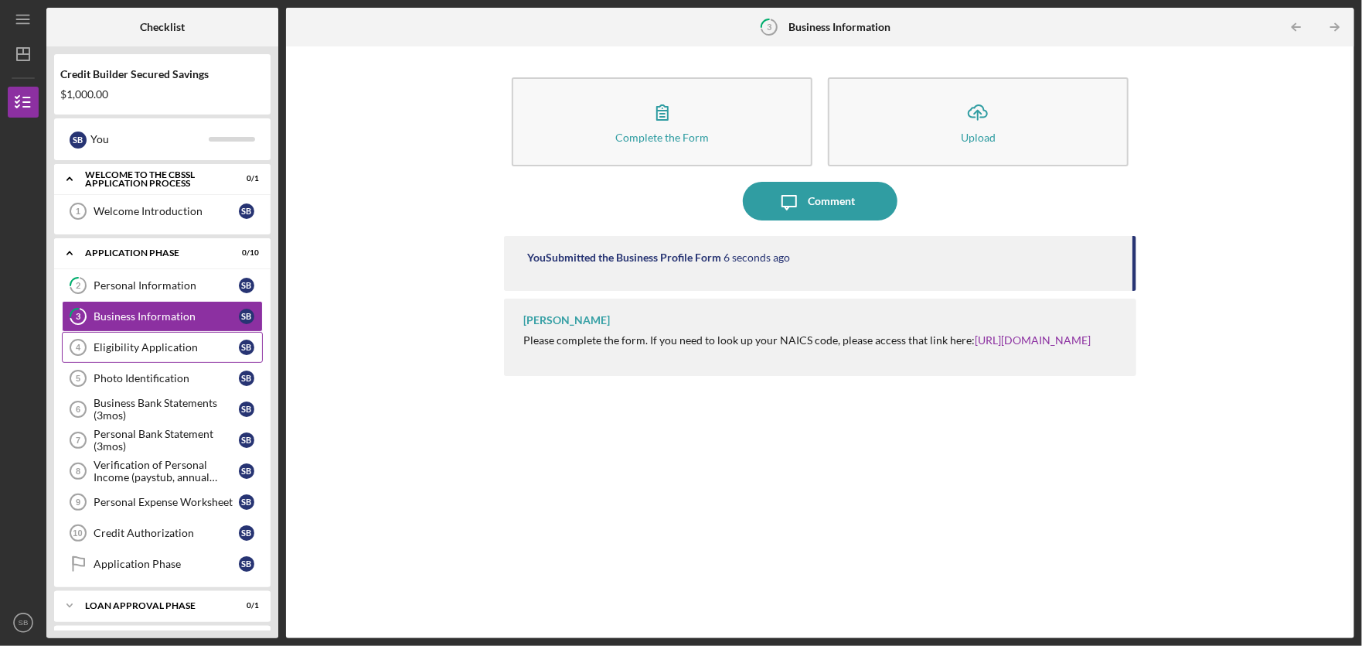
click at [178, 348] on div "Eligibility Application" at bounding box center [166, 347] width 145 height 12
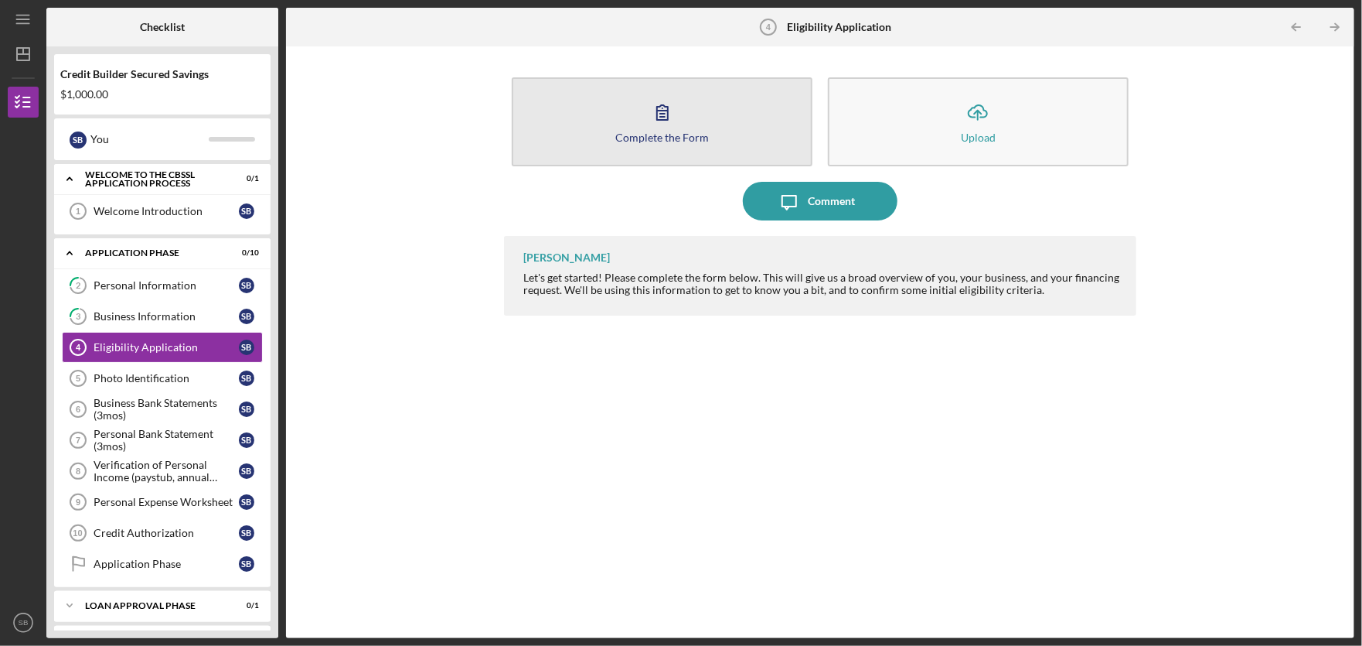
click at [664, 126] on icon "button" at bounding box center [662, 112] width 39 height 39
click at [697, 135] on div "Complete the Form" at bounding box center [663, 137] width 94 height 12
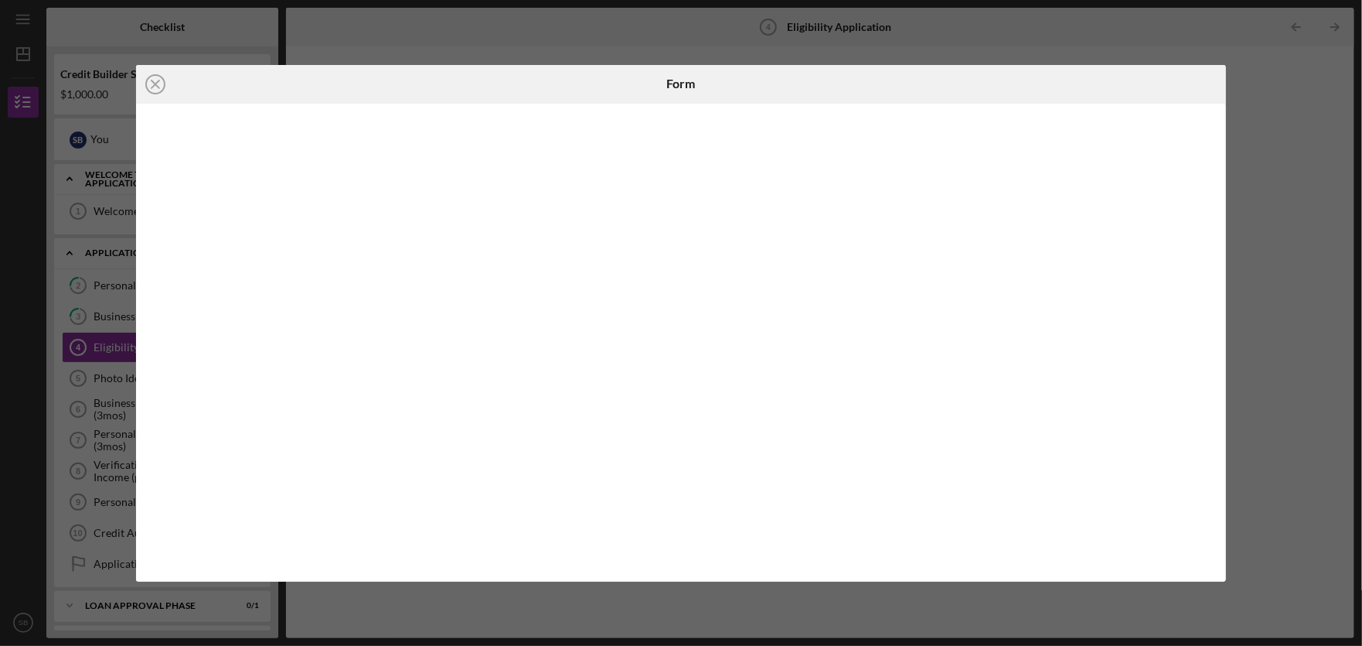
click at [101, 384] on div "Icon/Close Form" at bounding box center [681, 323] width 1362 height 646
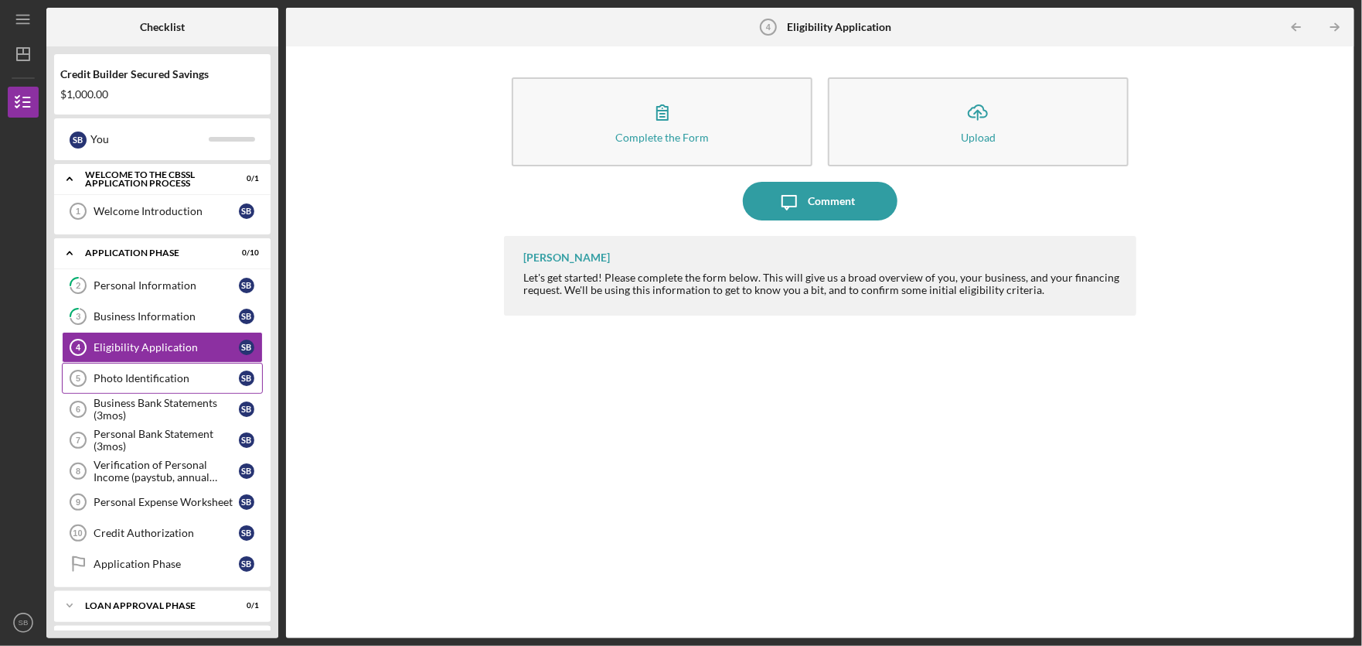
click at [151, 384] on div "Photo Identification" at bounding box center [166, 378] width 145 height 12
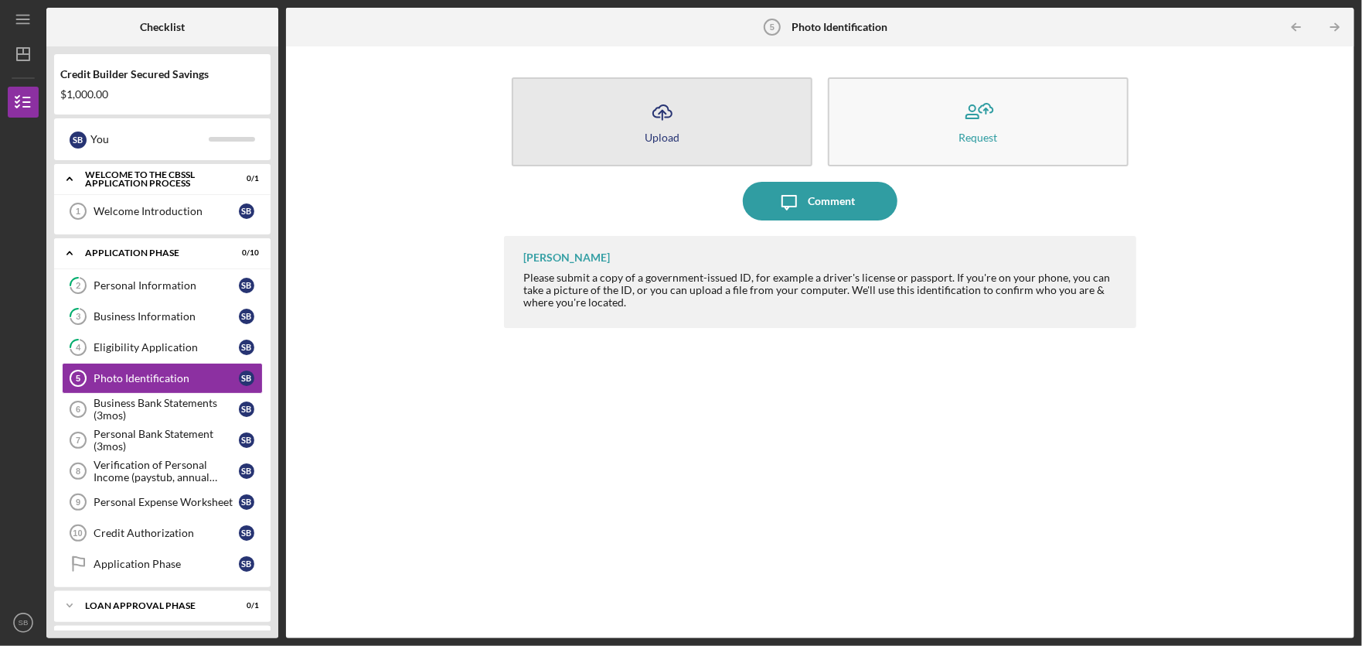
click at [671, 129] on icon "Icon/Upload" at bounding box center [662, 112] width 39 height 39
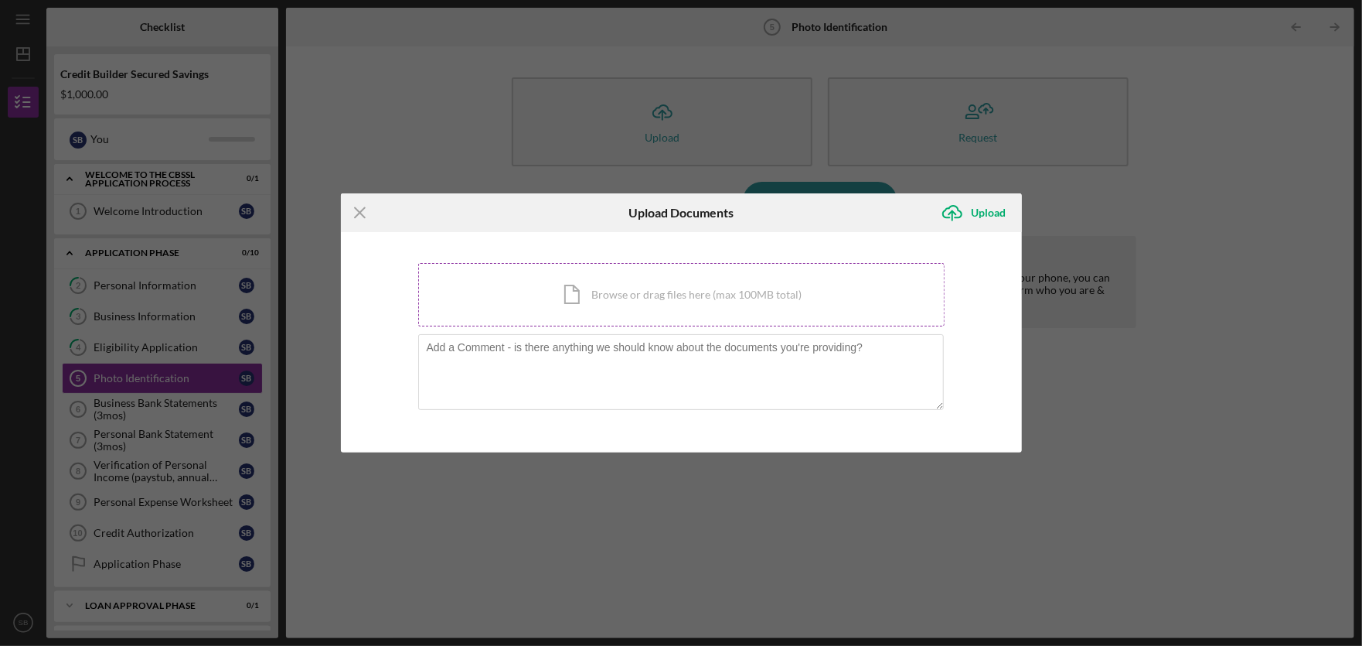
click at [635, 292] on div "Icon/Document Browse or drag files here (max 100MB total) Tap to choose files o…" at bounding box center [681, 294] width 527 height 63
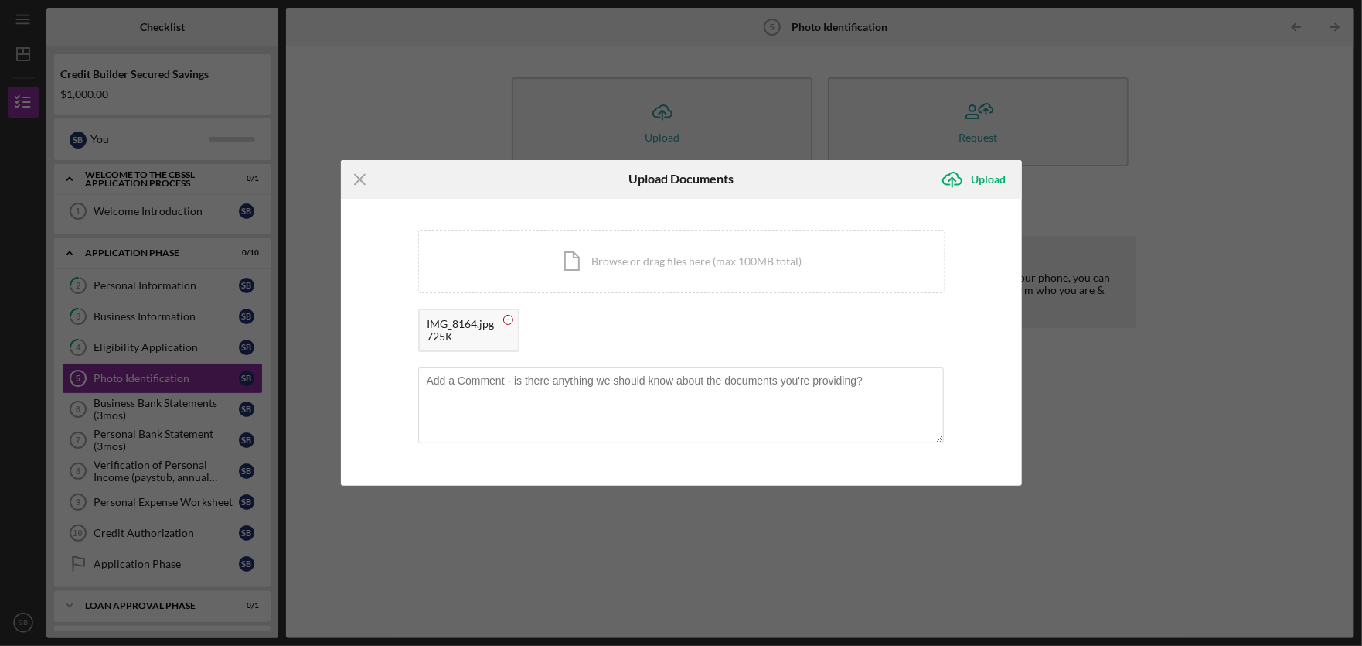
click at [509, 319] on circle at bounding box center [507, 319] width 9 height 9
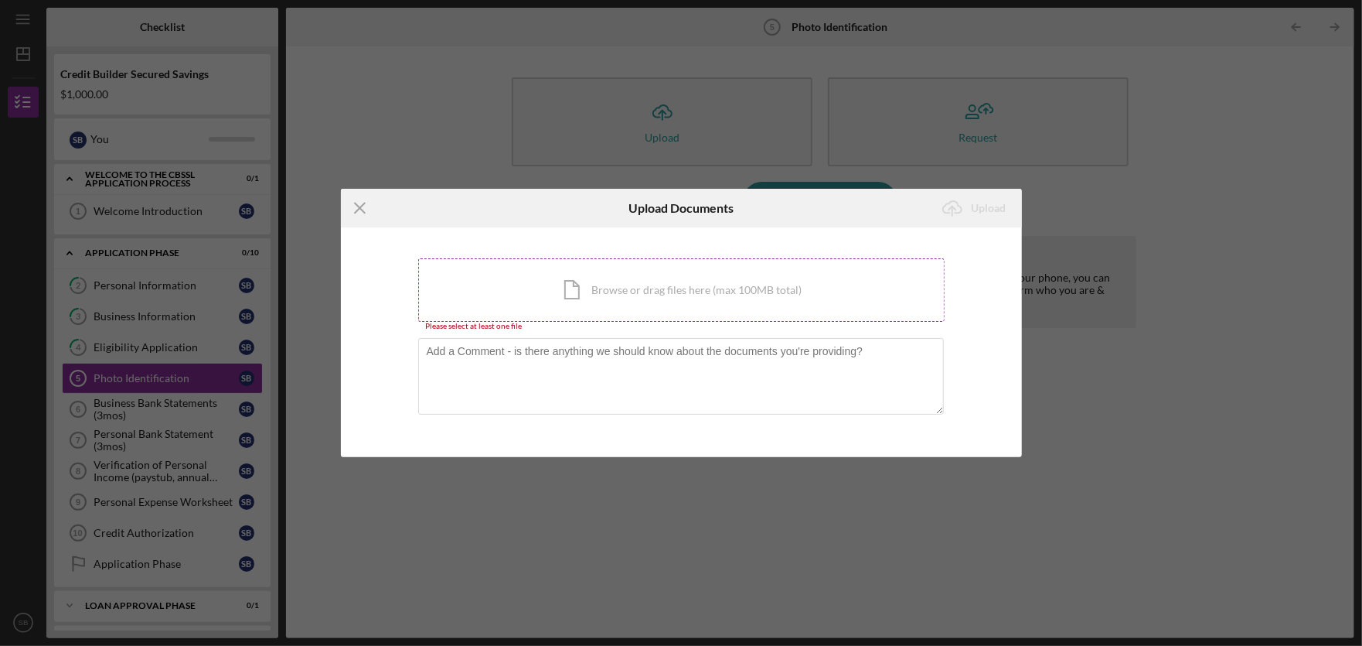
click at [687, 287] on div "Icon/Document Browse or drag files here (max 100MB total) Tap to choose files o…" at bounding box center [681, 289] width 527 height 63
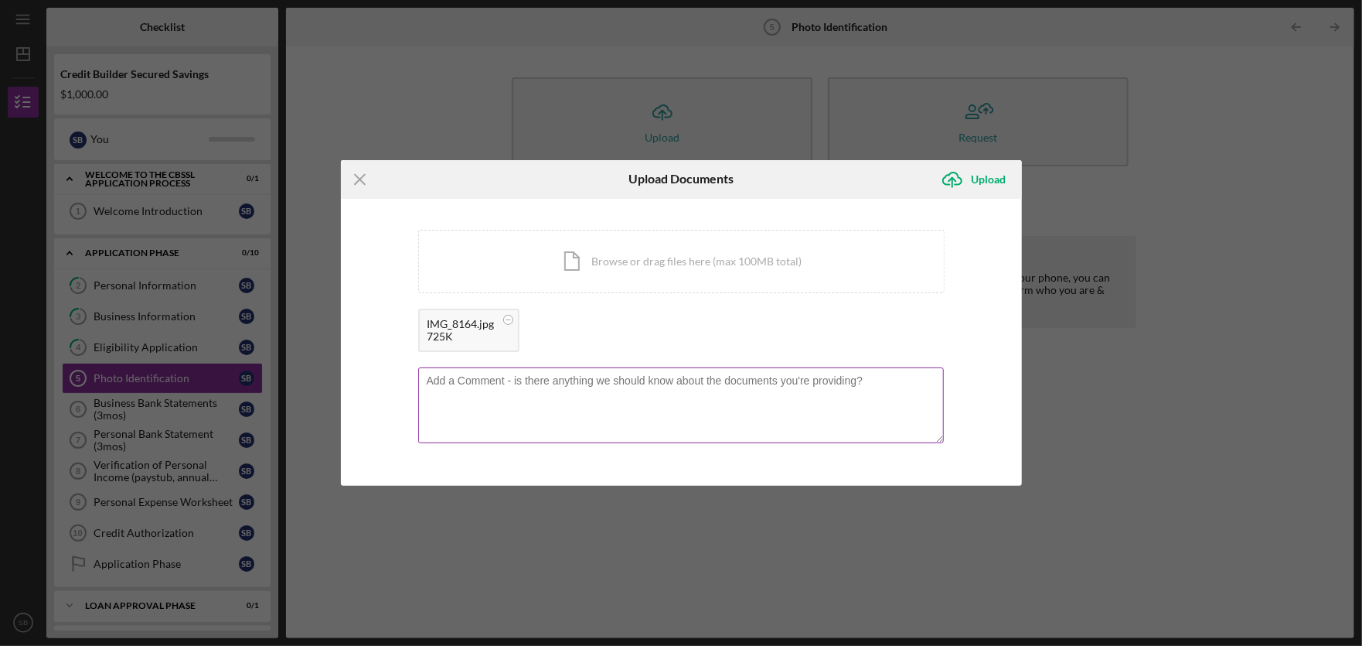
click at [770, 384] on textarea at bounding box center [681, 405] width 526 height 76
type textarea "SC Driver's License"
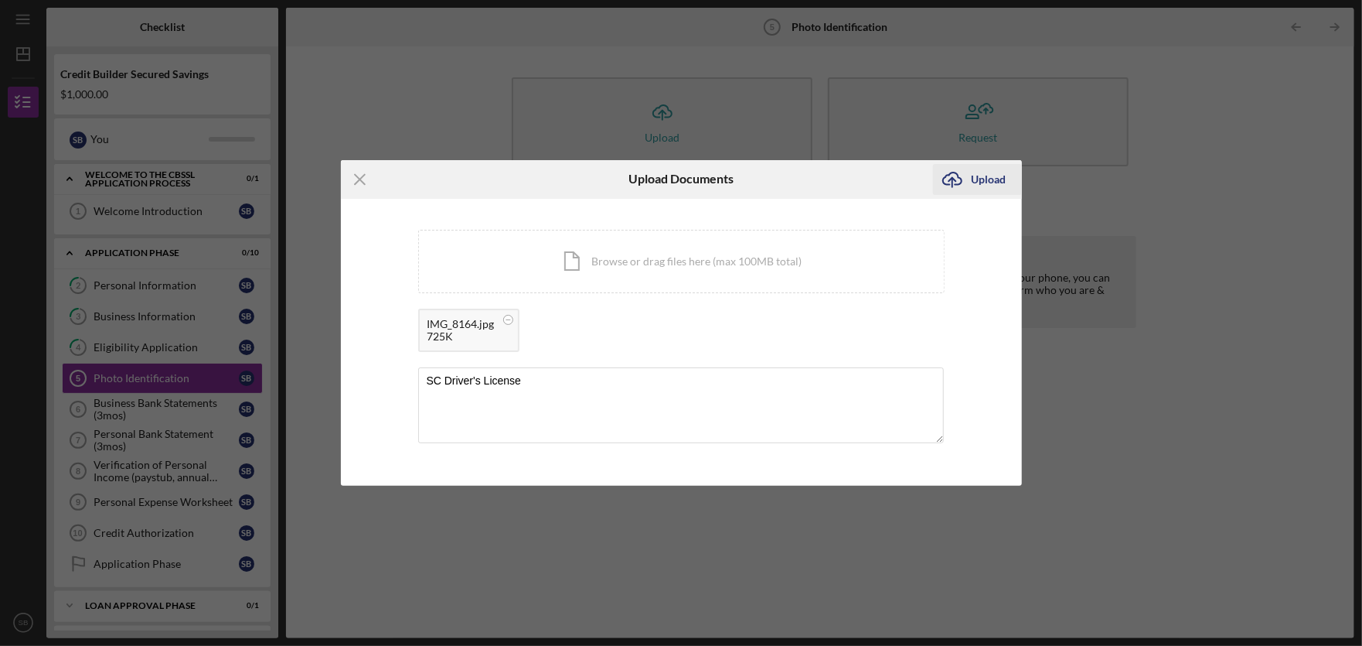
click at [988, 176] on div "Upload" at bounding box center [989, 179] width 35 height 31
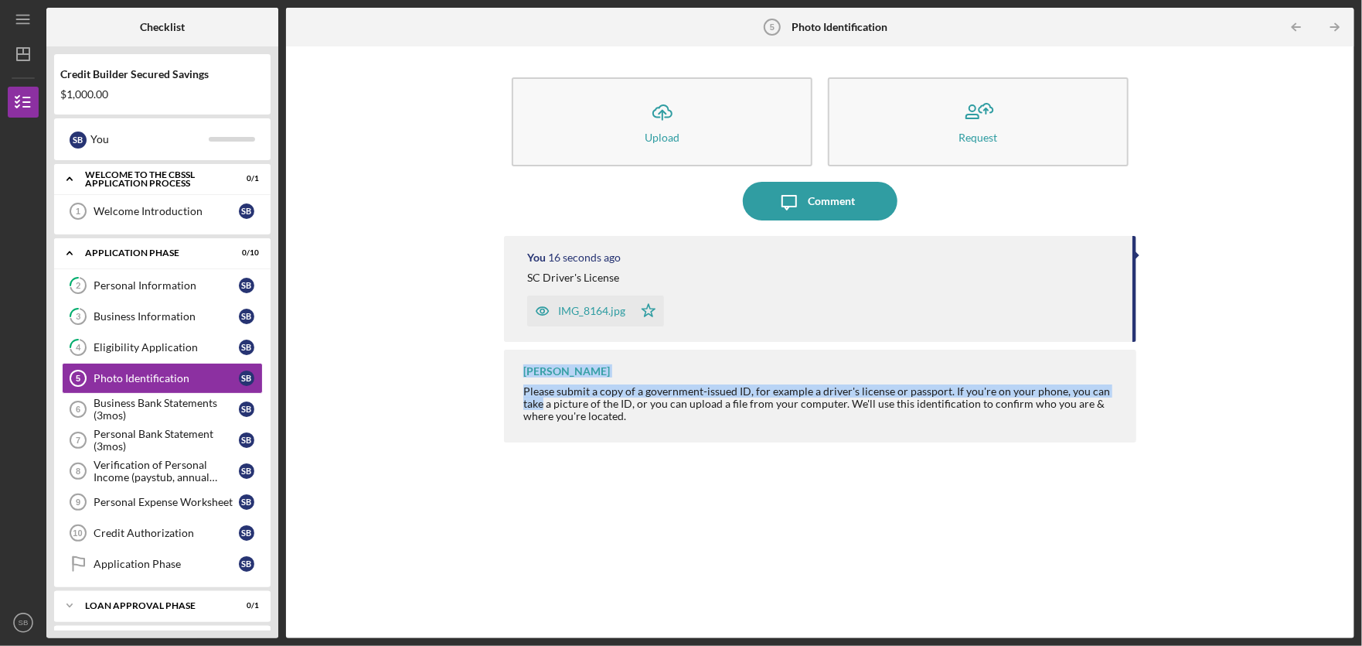
drag, startPoint x: 1134, startPoint y: 317, endPoint x: 1142, endPoint y: 325, distance: 10.9
click at [1133, 383] on div "You 16 seconds ago SC Driver's License IMG_8164.jpg Icon/Star [PERSON_NAME] Ple…" at bounding box center [820, 425] width 632 height 379
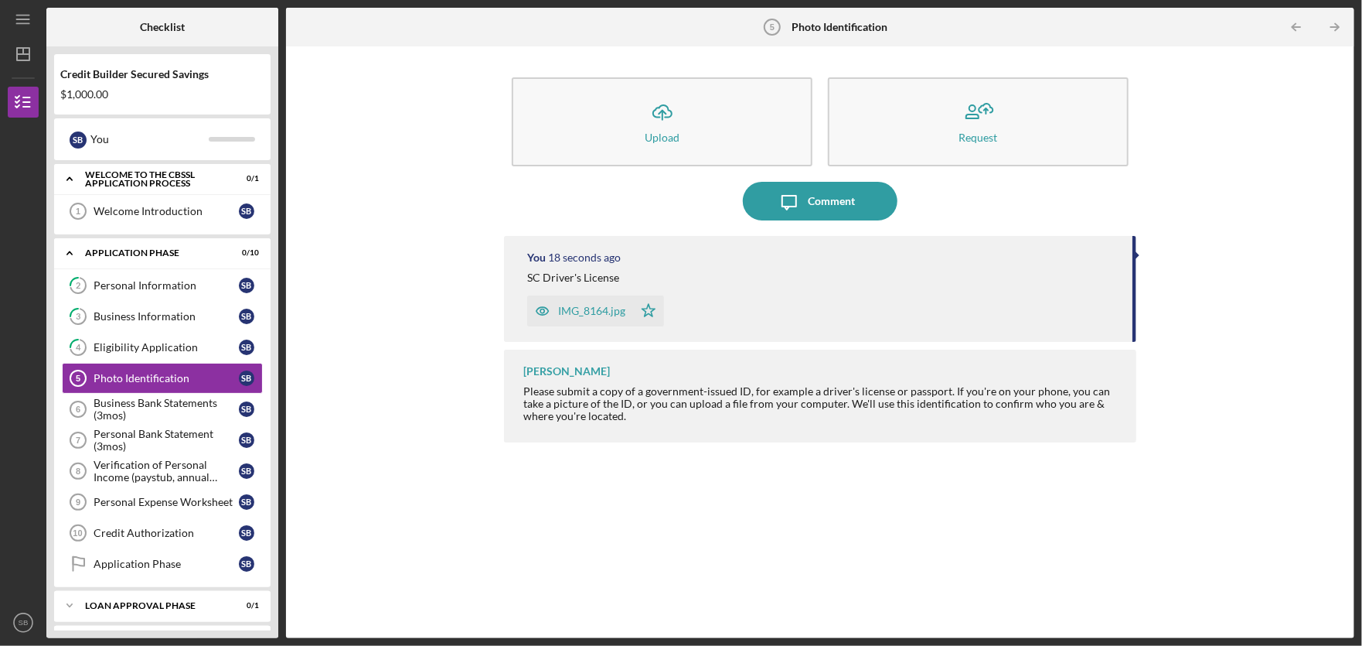
click at [1137, 254] on div at bounding box center [1138, 255] width 4 height 8
drag, startPoint x: 1357, startPoint y: 215, endPoint x: 1348, endPoint y: 266, distance: 51.9
click at [1348, 266] on div "Icon/Menu Photo Identification 5 Photo Identification Checklist Credit Builder …" at bounding box center [681, 323] width 1362 height 646
click at [156, 409] on div "Business Bank Statements (3mos)" at bounding box center [166, 409] width 145 height 25
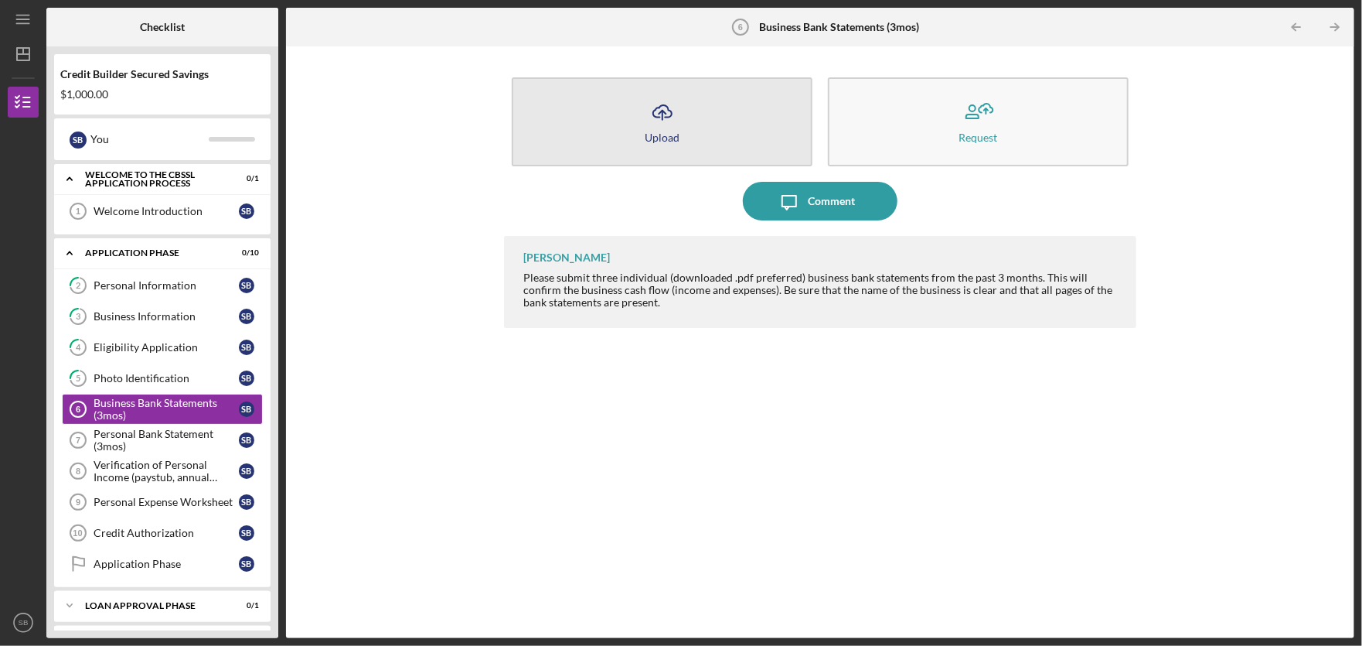
click at [667, 131] on div "Upload" at bounding box center [662, 137] width 35 height 12
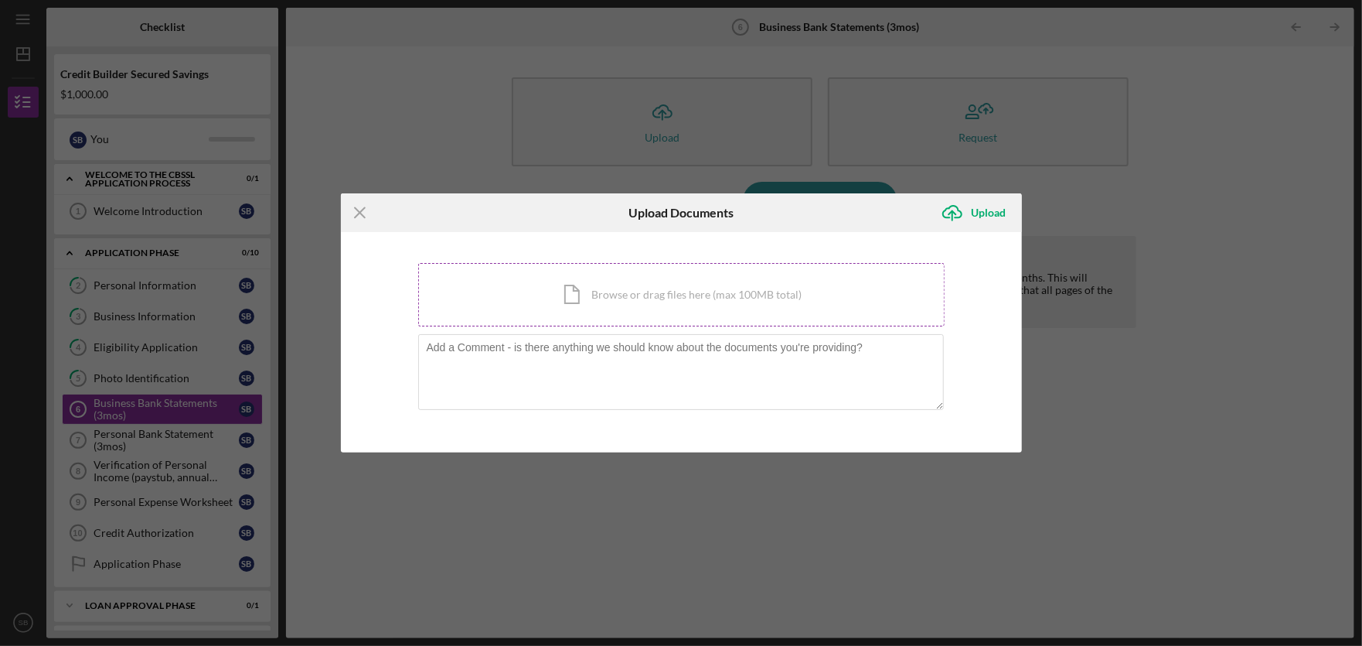
click at [641, 295] on div "Icon/Document Browse or drag files here (max 100MB total) Tap to choose files o…" at bounding box center [681, 294] width 527 height 63
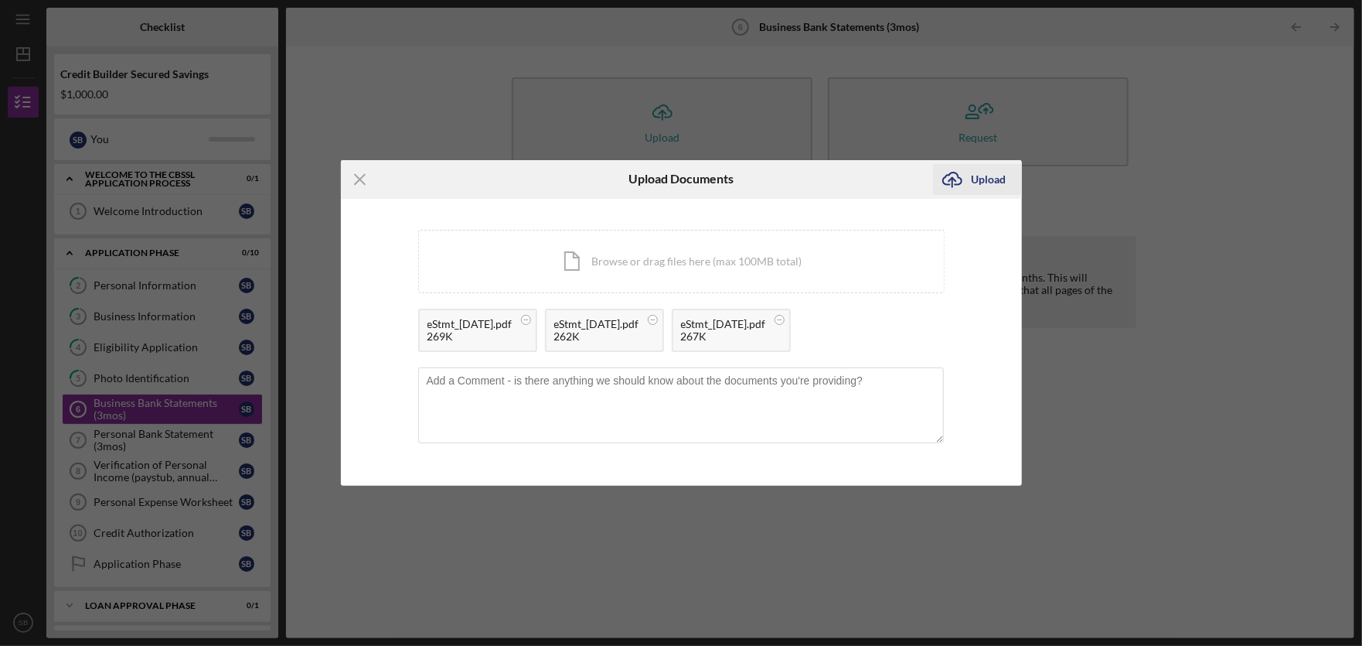
click at [987, 172] on div "Upload" at bounding box center [989, 179] width 35 height 31
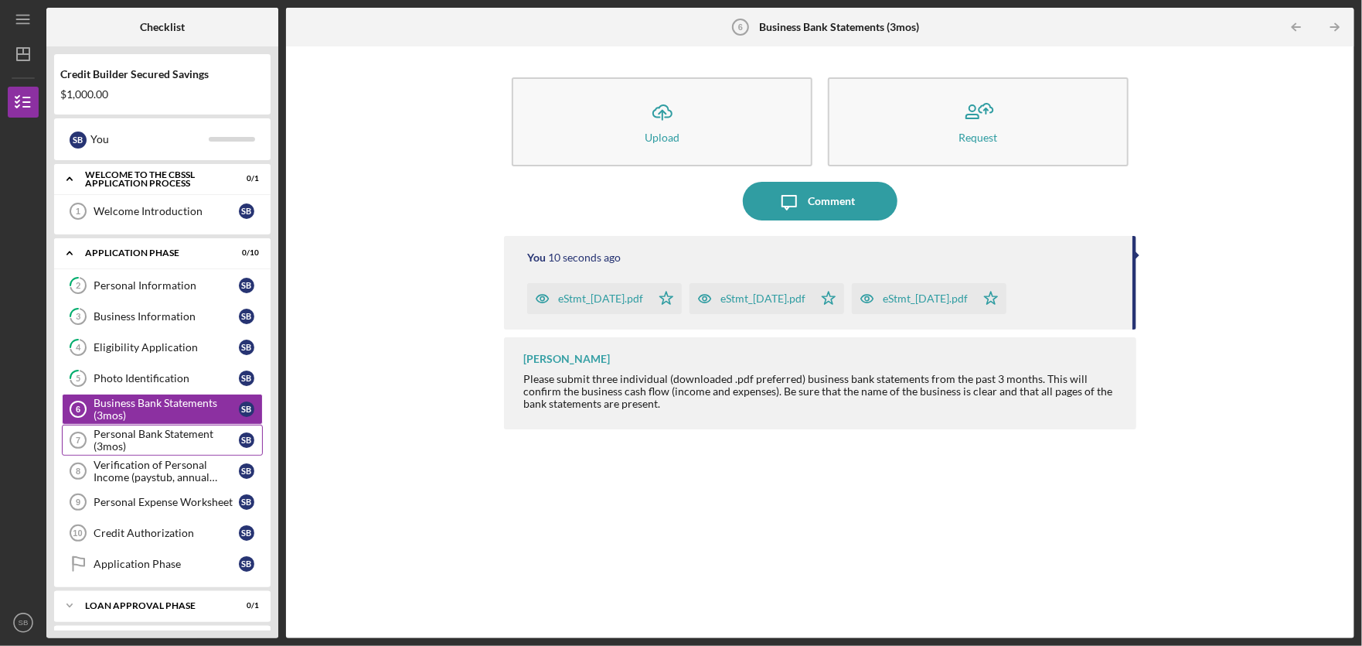
click at [174, 446] on div "Personal Bank Statement (3mos)" at bounding box center [166, 440] width 145 height 25
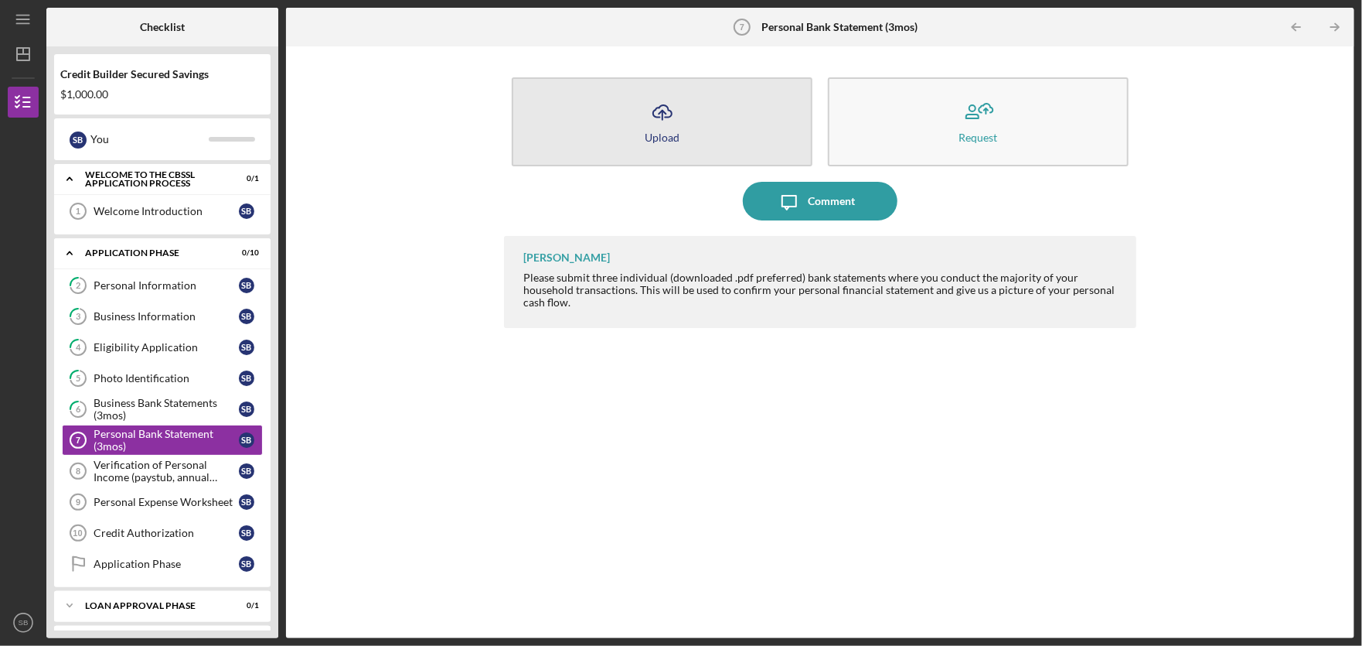
click at [677, 115] on icon "Icon/Upload" at bounding box center [662, 112] width 39 height 39
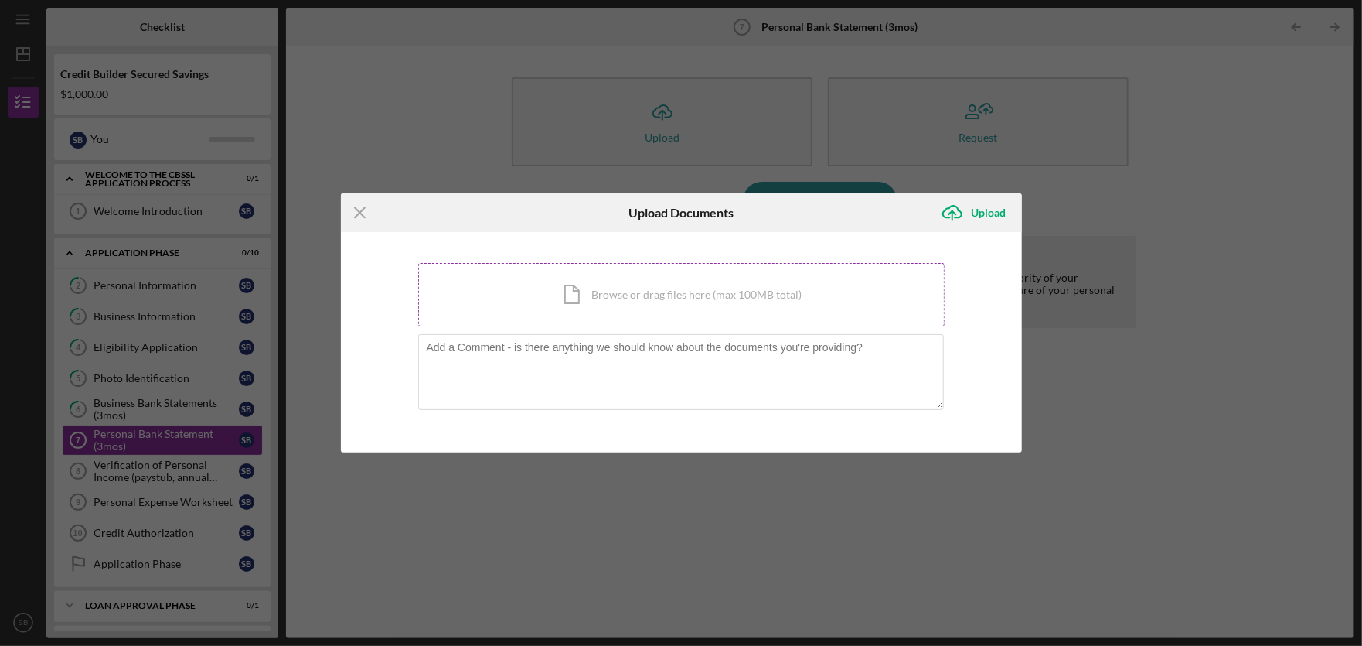
click at [690, 300] on div "Icon/Document Browse or drag files here (max 100MB total) Tap to choose files o…" at bounding box center [681, 294] width 527 height 63
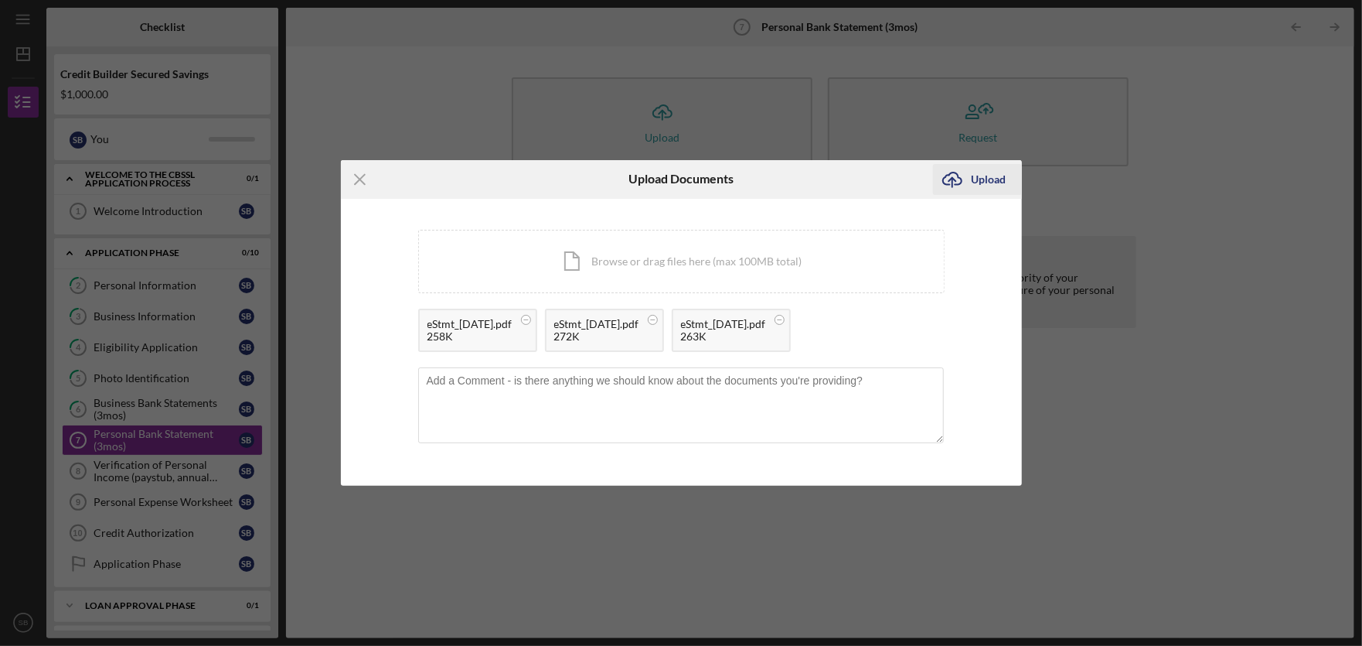
click at [994, 181] on div "Upload" at bounding box center [989, 179] width 35 height 31
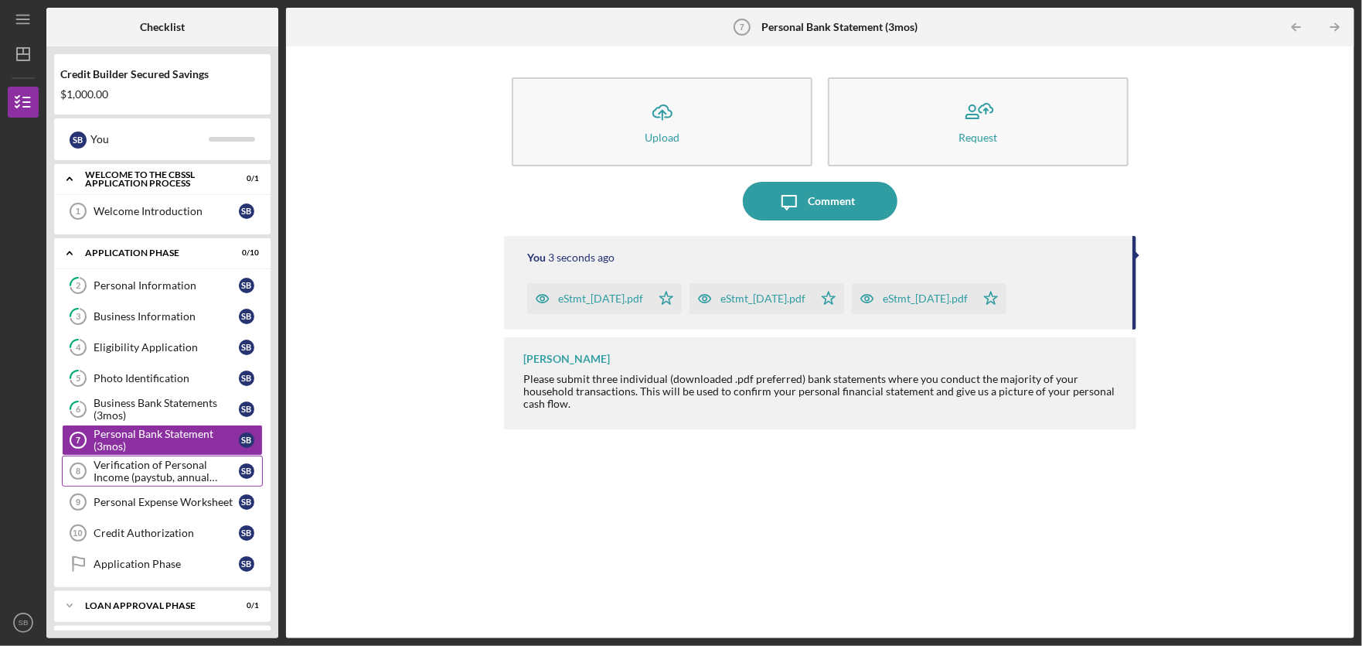
click at [155, 474] on div "Verification of Personal Income (paystub, annual benefits letter, etc)" at bounding box center [166, 471] width 145 height 25
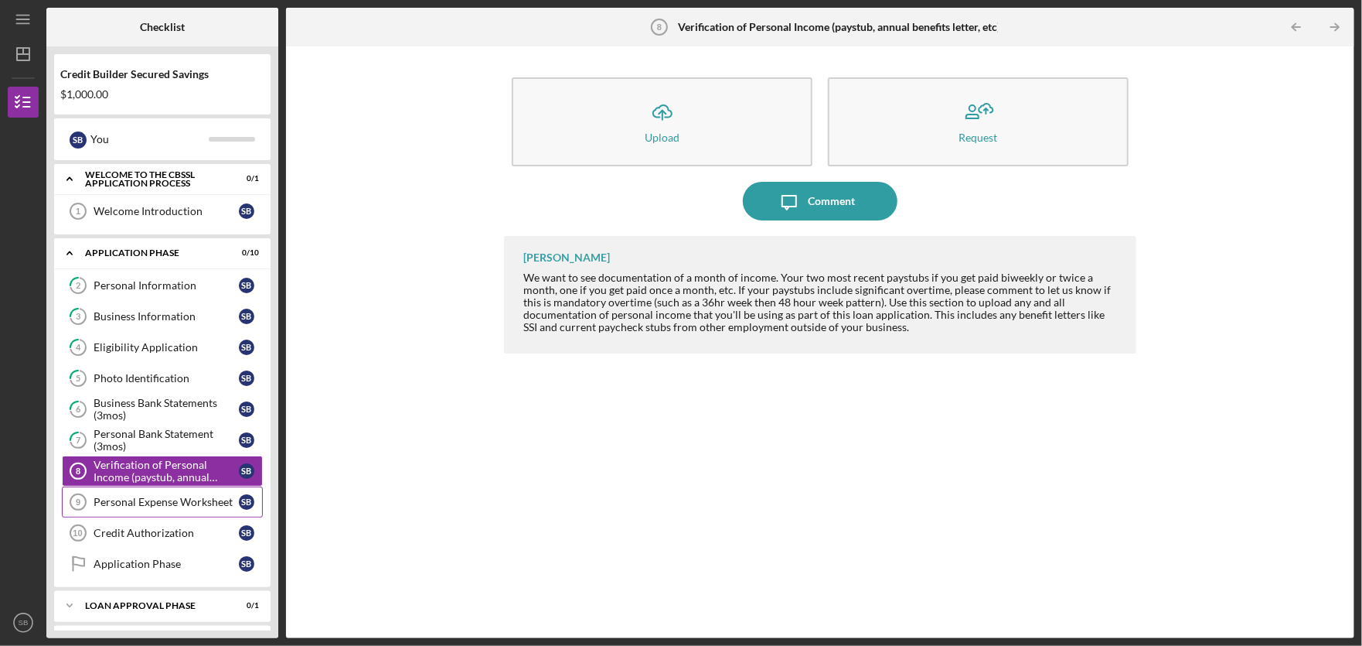
click at [124, 508] on div "Personal Expense Worksheet" at bounding box center [166, 502] width 145 height 12
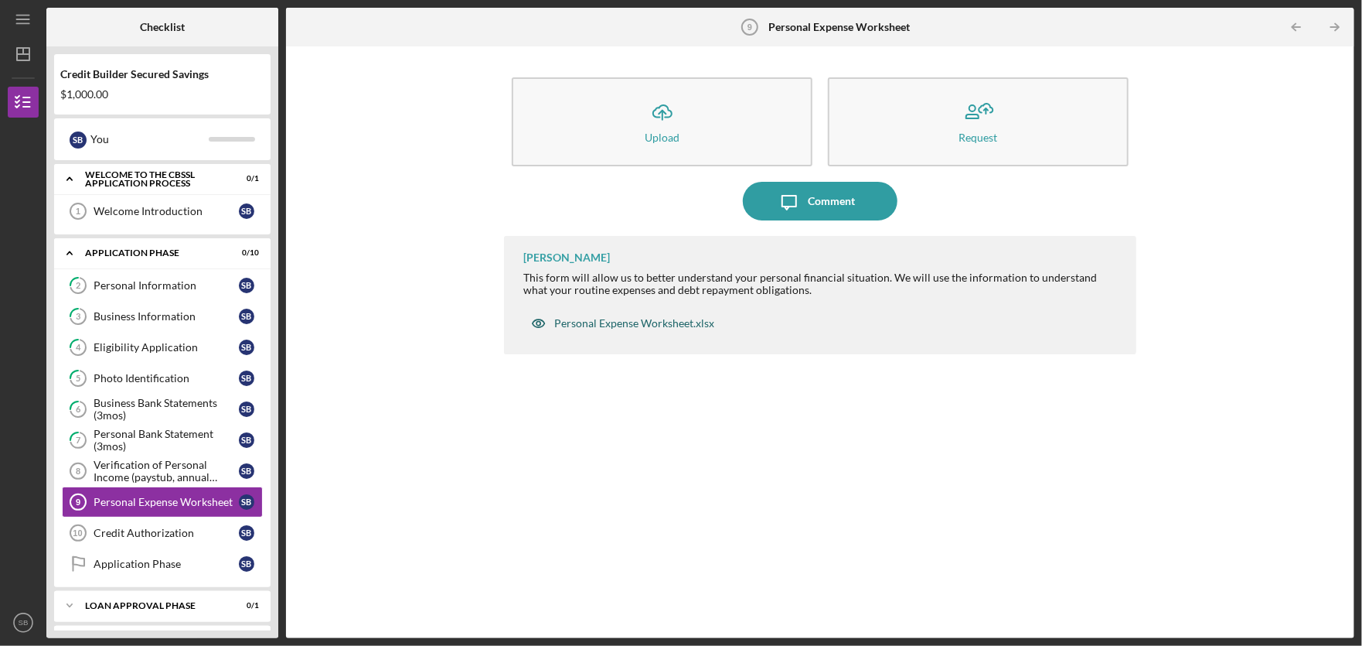
click at [637, 319] on div "Personal Expense Worksheet.xlsx" at bounding box center [634, 323] width 160 height 12
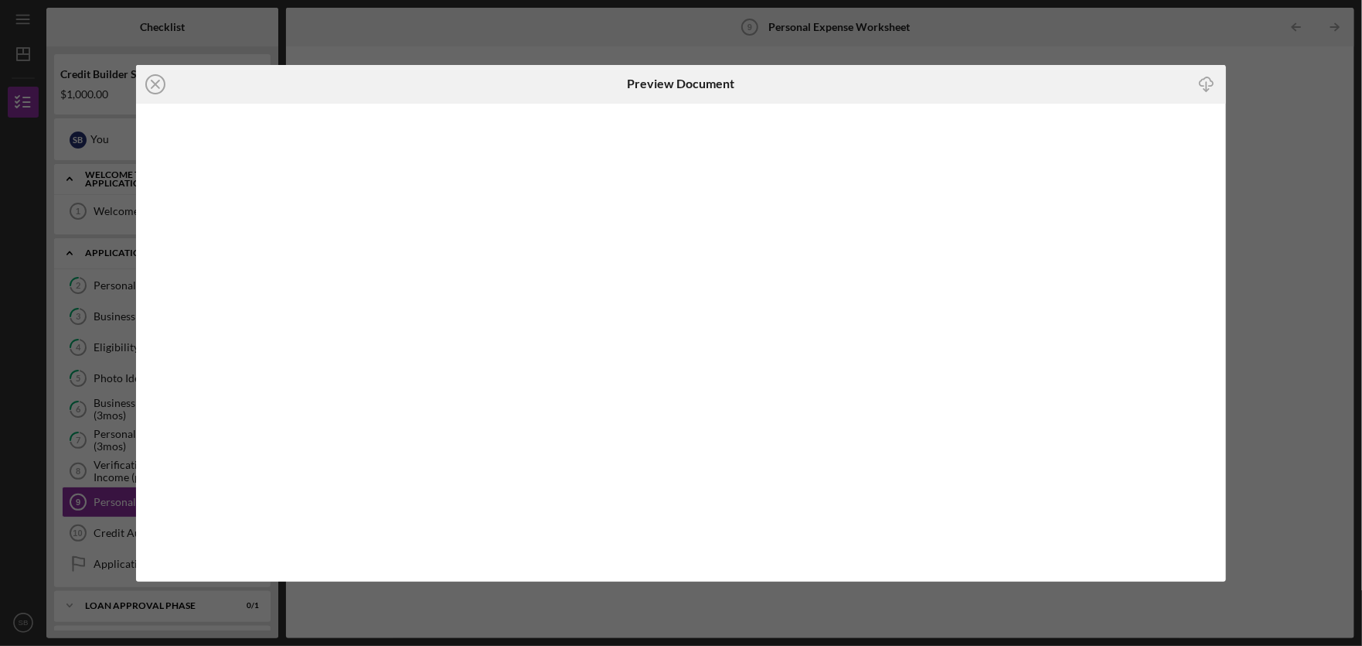
click at [1208, 83] on icon "Icon/Download" at bounding box center [1206, 83] width 35 height 35
click at [157, 87] on icon "Icon/Close" at bounding box center [155, 84] width 39 height 39
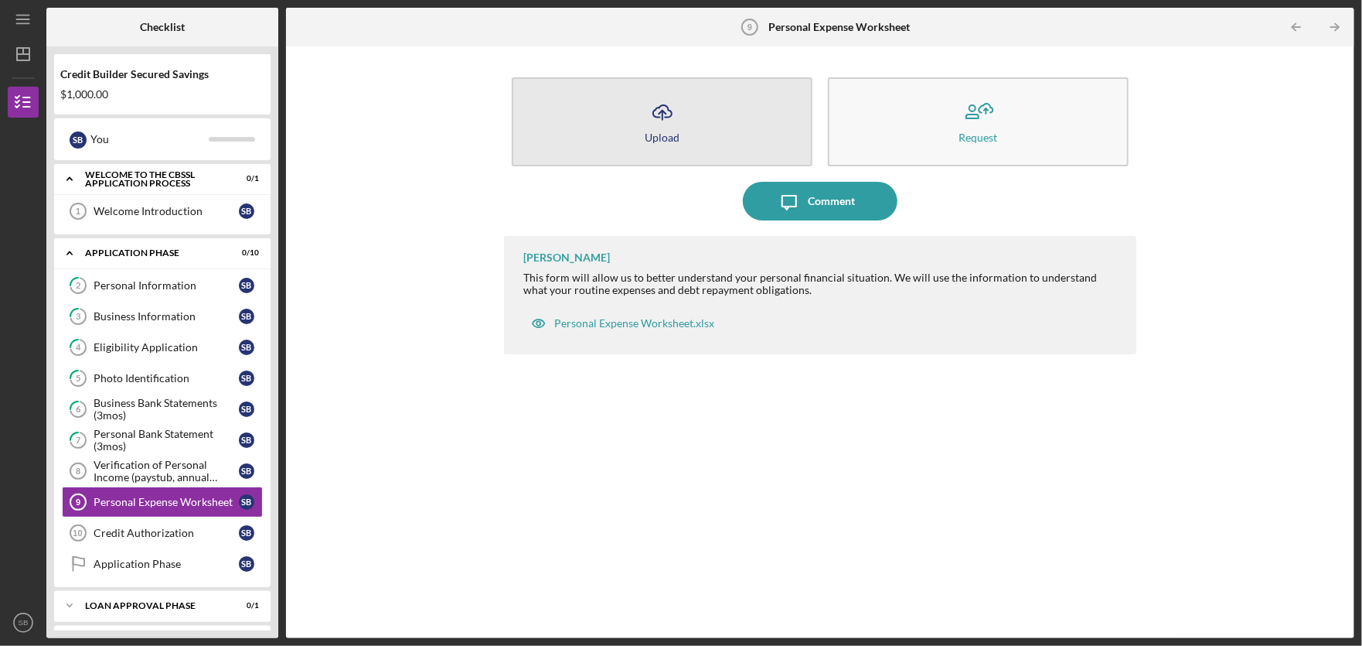
click at [689, 130] on button "Icon/Upload Upload" at bounding box center [662, 121] width 301 height 89
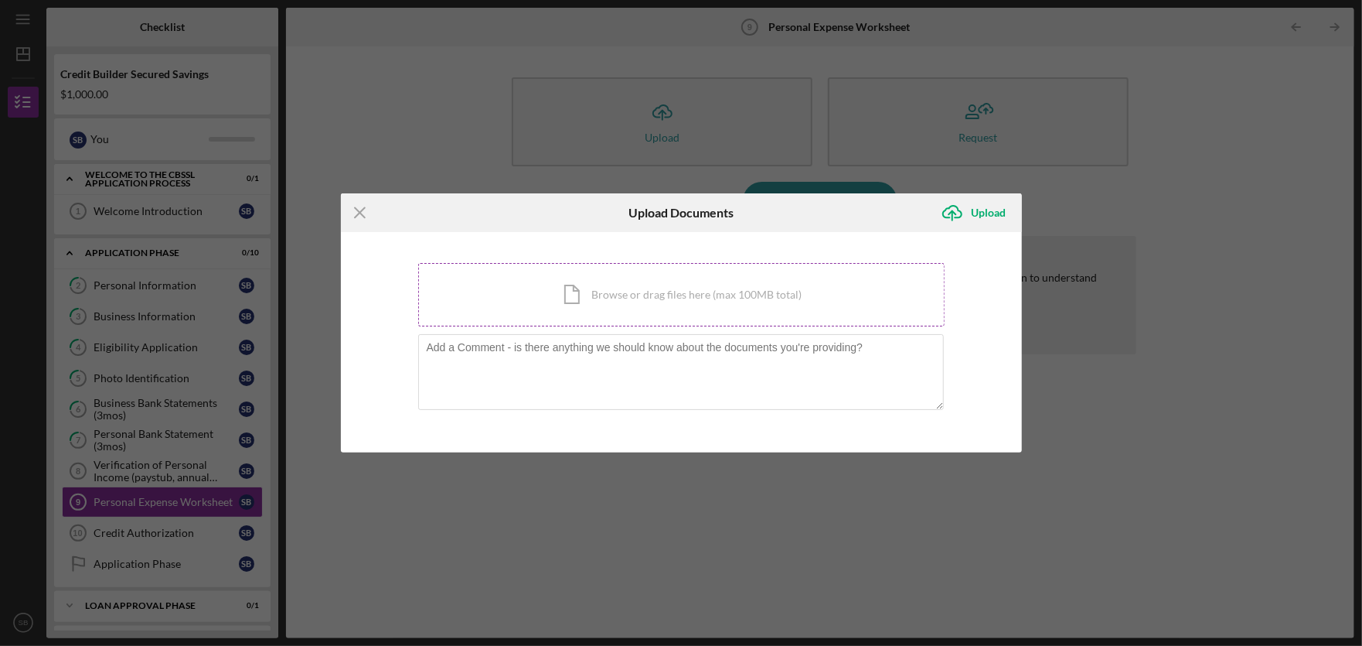
click at [641, 293] on div "Icon/Document Browse or drag files here (max 100MB total) Tap to choose files o…" at bounding box center [681, 294] width 527 height 63
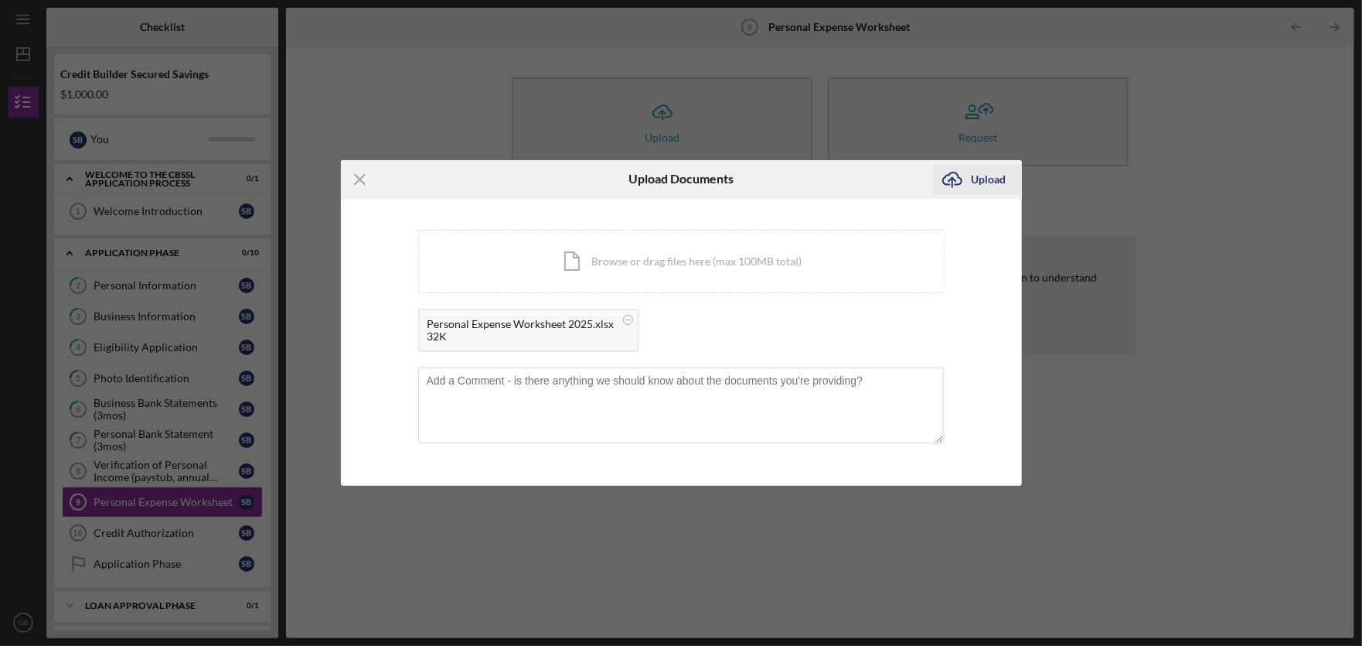
click at [977, 183] on div "Upload" at bounding box center [989, 179] width 35 height 31
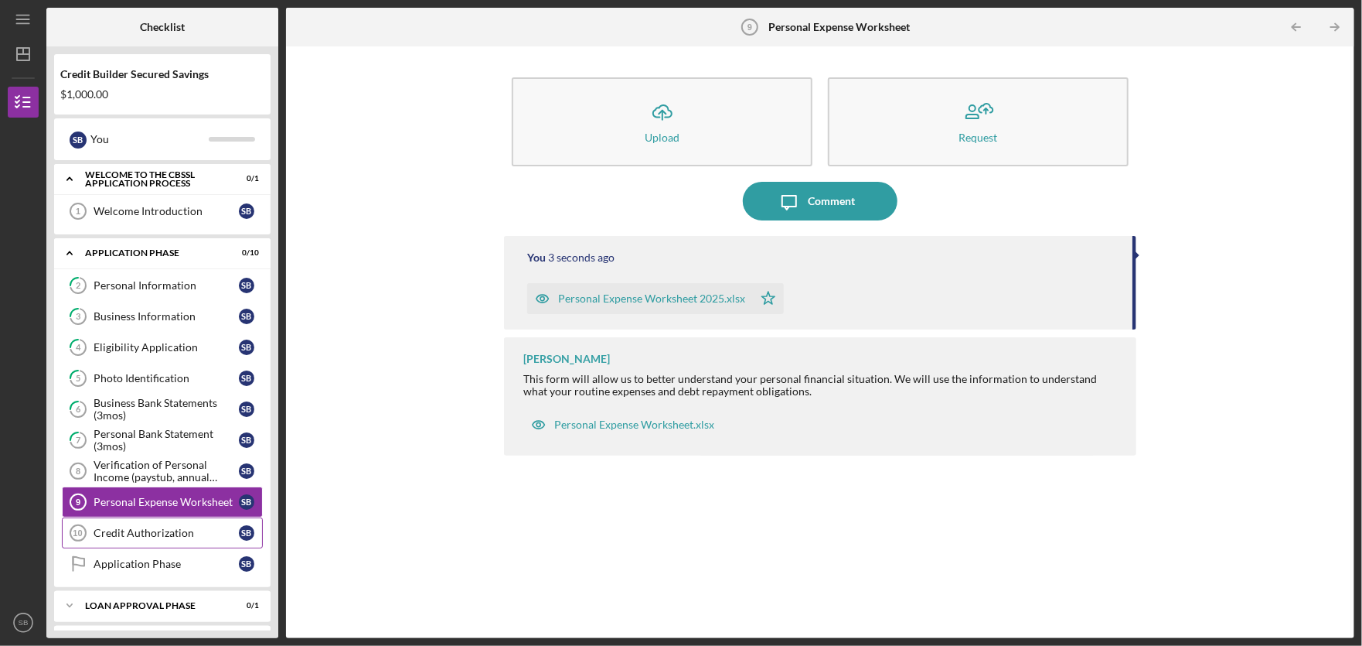
click at [186, 539] on div "Credit Authorization" at bounding box center [166, 533] width 145 height 12
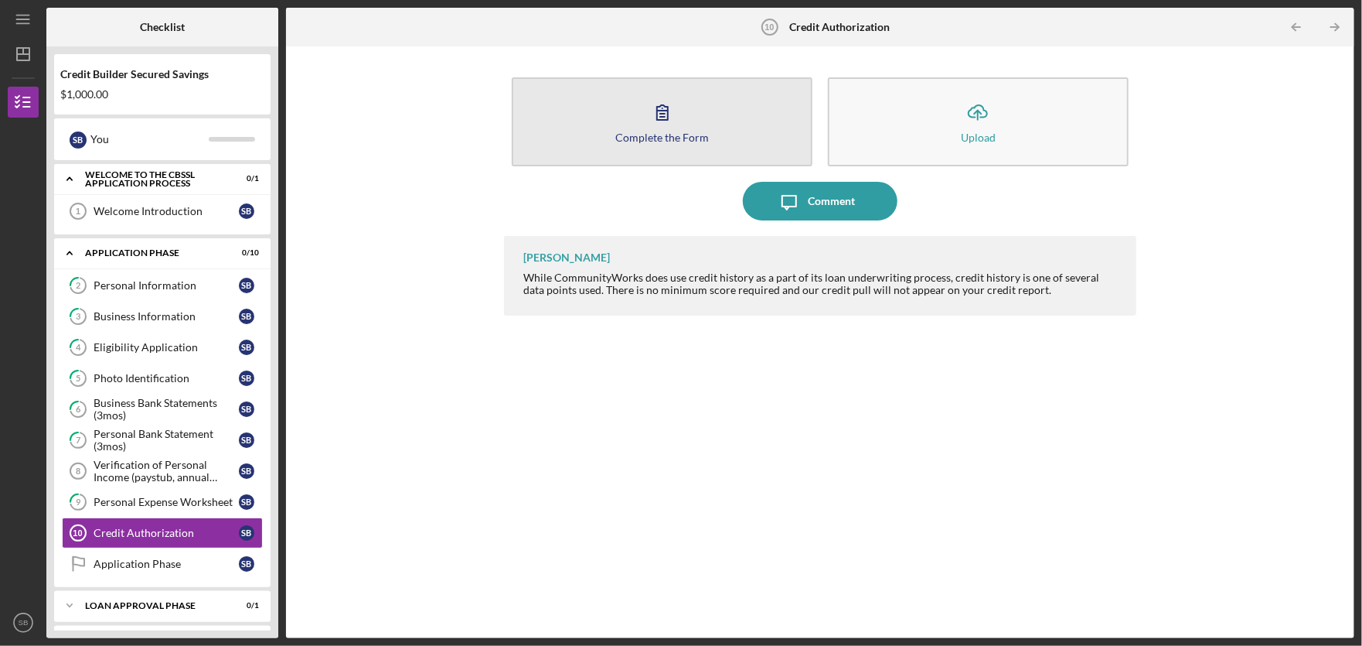
click at [708, 128] on button "Complete the Form Form" at bounding box center [662, 121] width 301 height 89
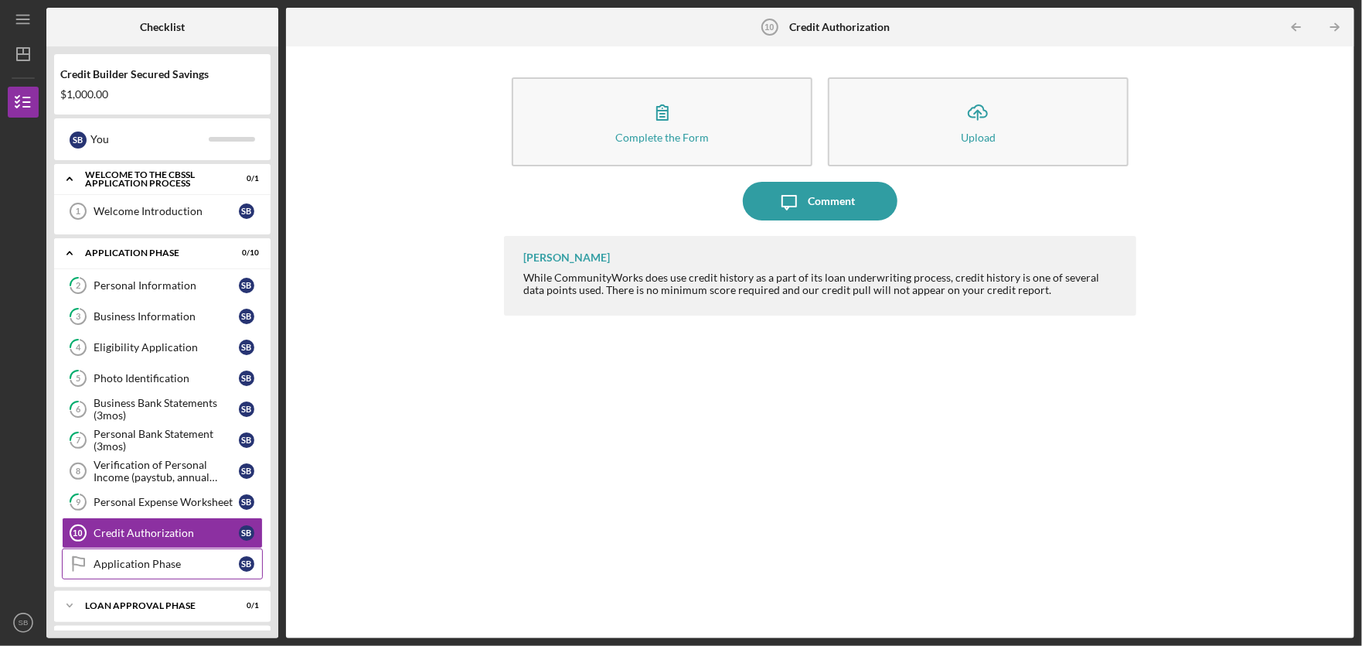
click at [176, 562] on div "Application Phase" at bounding box center [166, 564] width 145 height 12
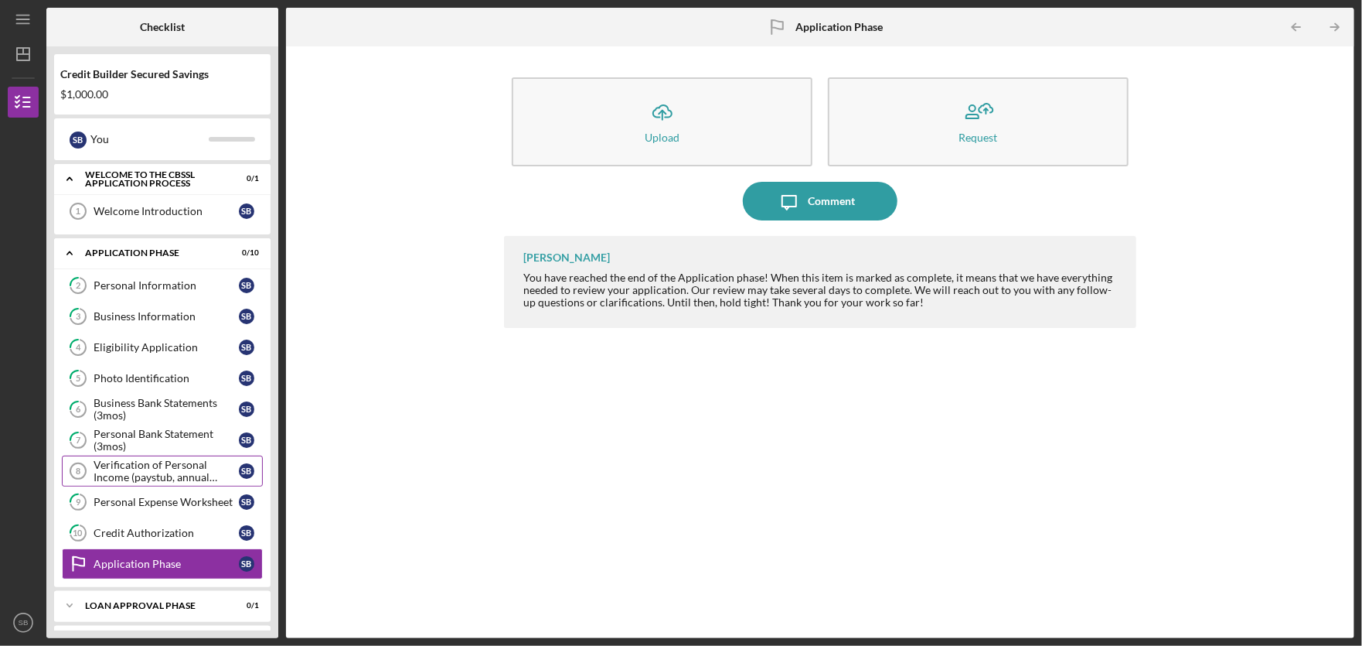
click at [176, 461] on div "Verification of Personal Income (paystub, annual benefits letter, etc)" at bounding box center [166, 471] width 145 height 25
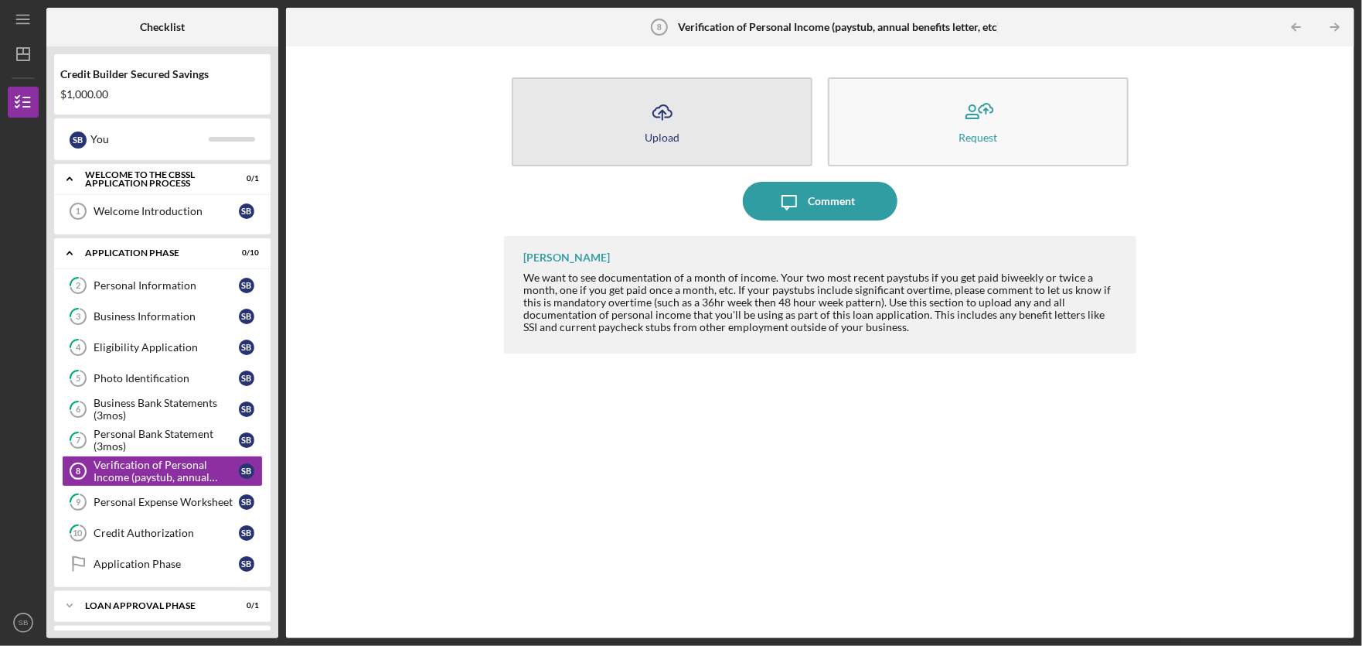
click at [639, 130] on button "Icon/Upload Upload" at bounding box center [662, 121] width 301 height 89
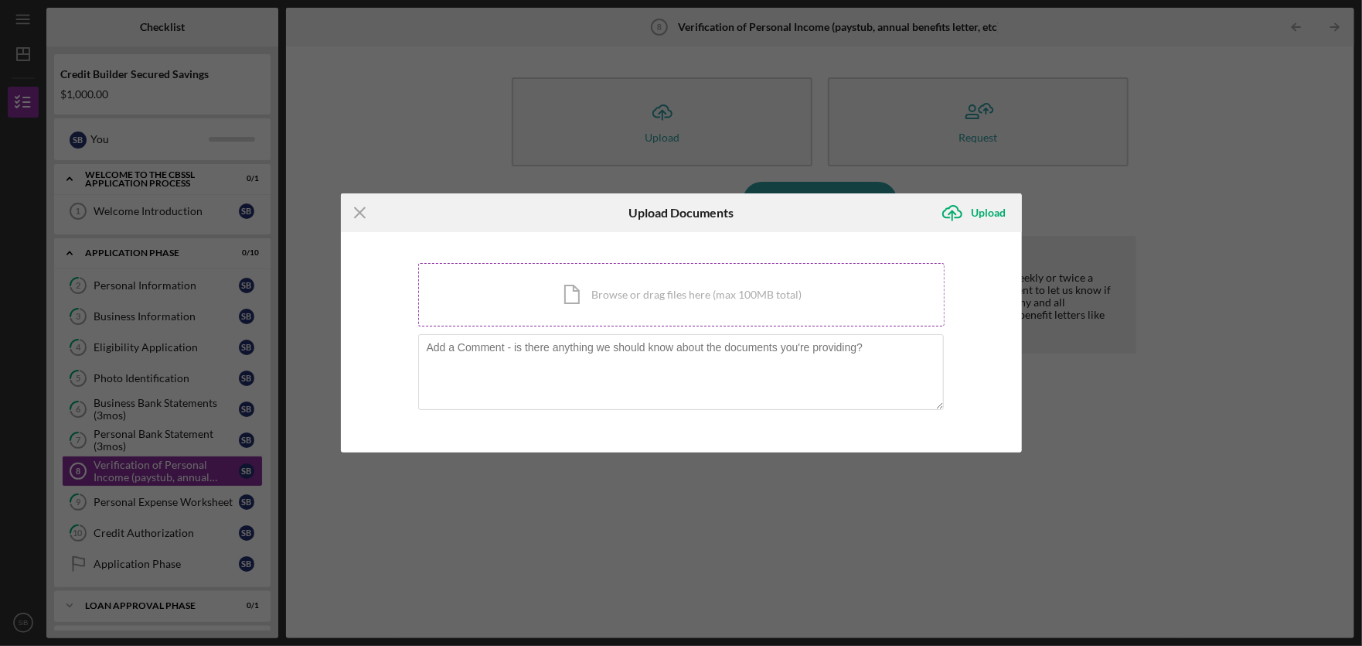
click at [574, 299] on div "Icon/Document Browse or drag files here (max 100MB total) Tap to choose files o…" at bounding box center [681, 294] width 527 height 63
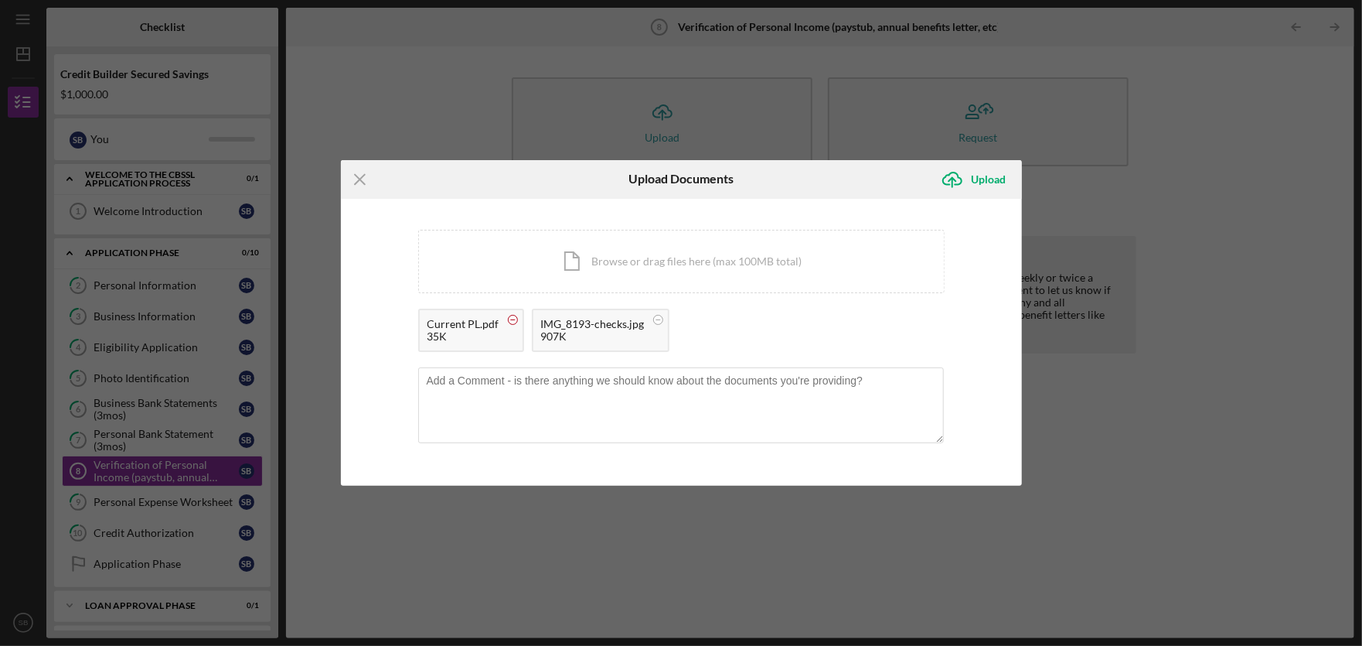
click at [511, 317] on circle at bounding box center [512, 319] width 9 height 9
click at [987, 176] on div "Upload" at bounding box center [989, 179] width 35 height 31
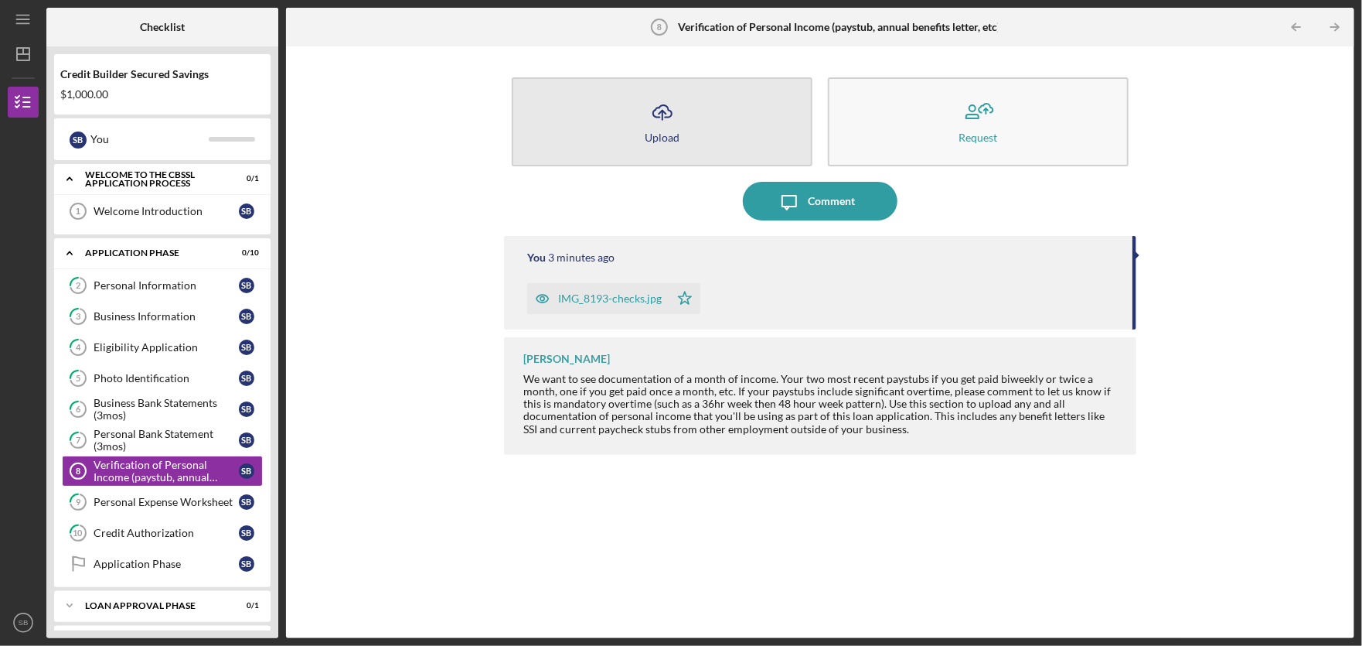
click at [645, 138] on div "Upload" at bounding box center [662, 137] width 35 height 12
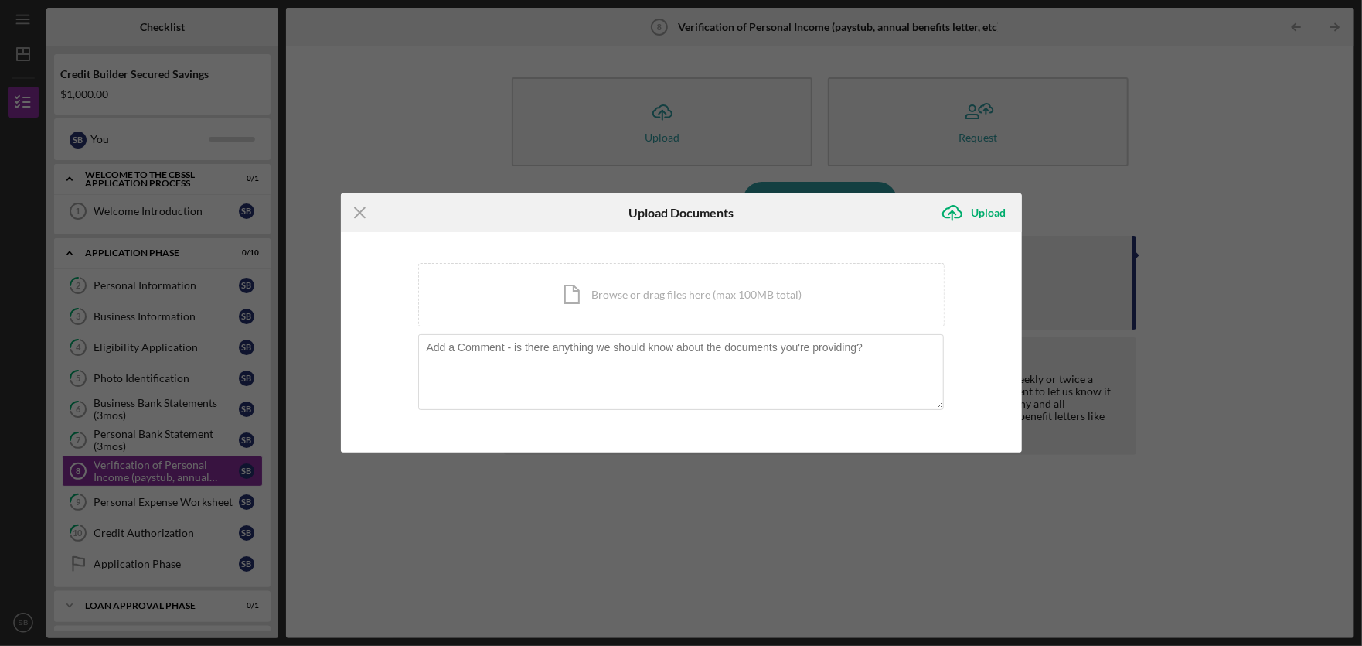
click at [1092, 189] on div "Icon/Menu Close Upload Documents Icon/Upload Upload You're uploading documents …" at bounding box center [681, 323] width 1362 height 646
click at [598, 571] on div "Icon/Menu Close Upload Documents Icon/Upload Upload You're uploading documents …" at bounding box center [681, 323] width 1362 height 646
drag, startPoint x: 356, startPoint y: 214, endPoint x: 361, endPoint y: 221, distance: 8.4
click at [357, 214] on line at bounding box center [360, 212] width 10 height 10
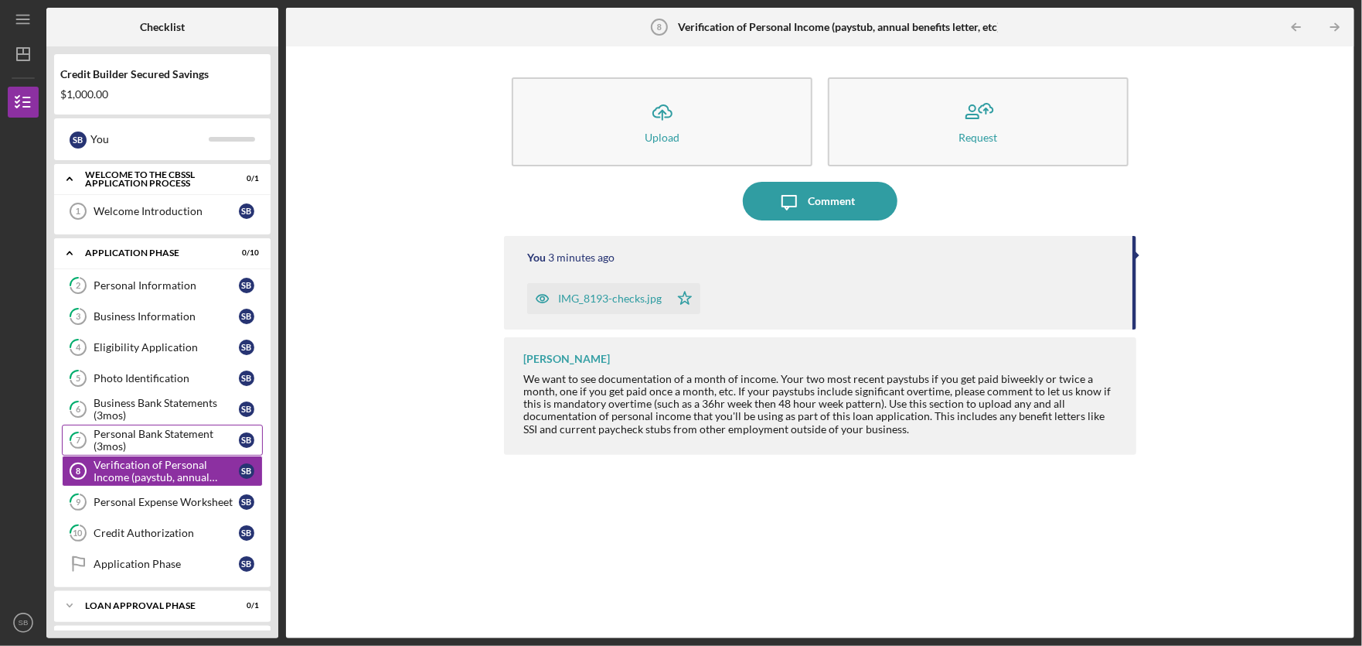
click at [137, 442] on div "Personal Bank Statement (3mos)" at bounding box center [166, 440] width 145 height 25
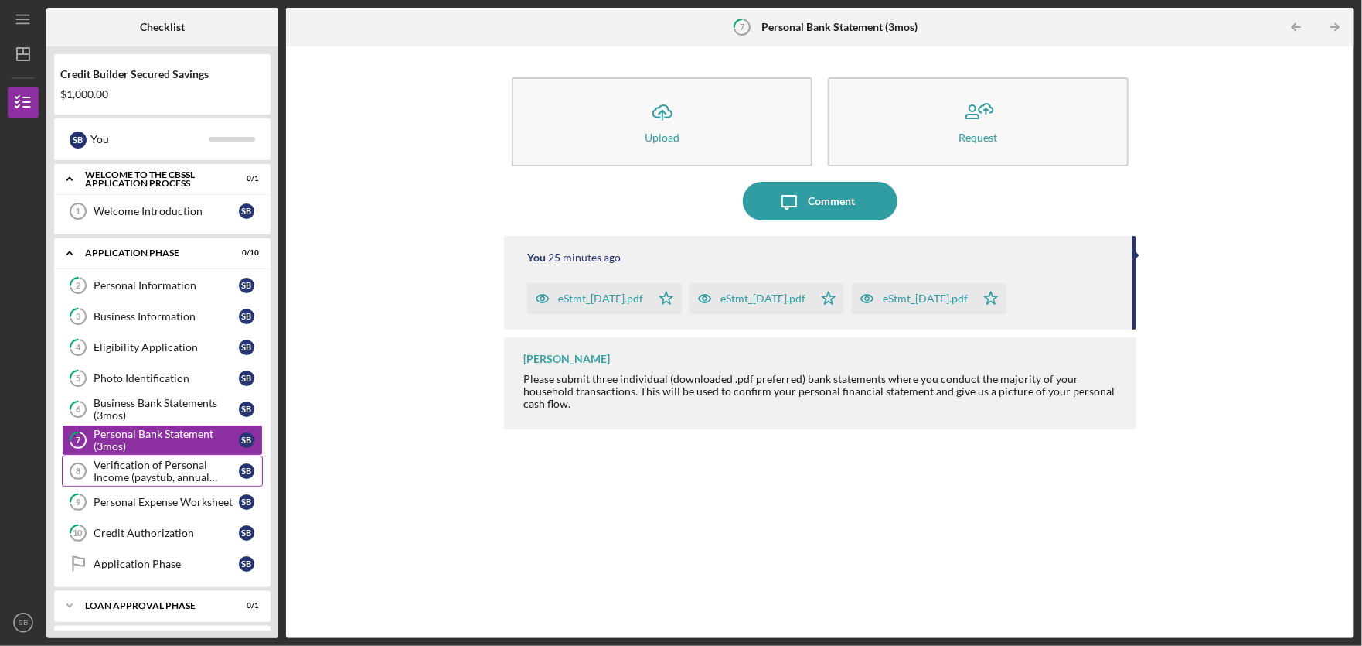
click at [136, 471] on div "Verification of Personal Income (paystub, annual benefits letter, etc)" at bounding box center [166, 471] width 145 height 25
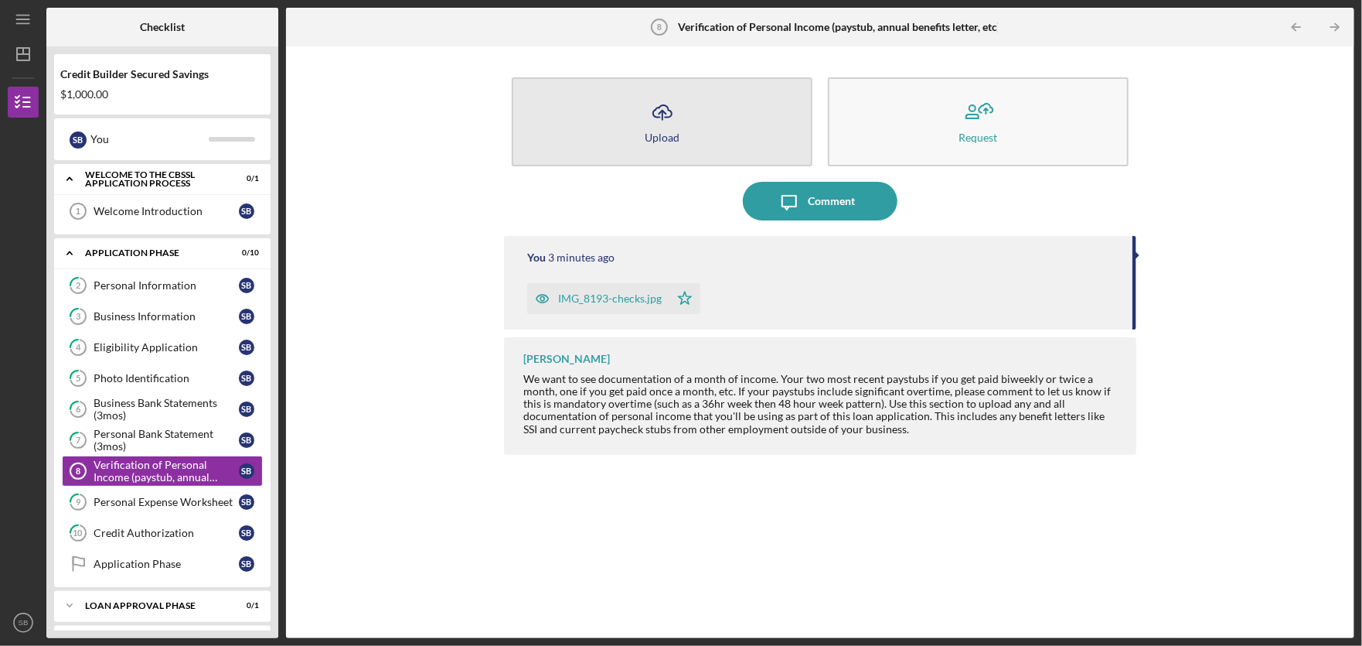
click at [649, 121] on icon "Icon/Upload" at bounding box center [662, 112] width 39 height 39
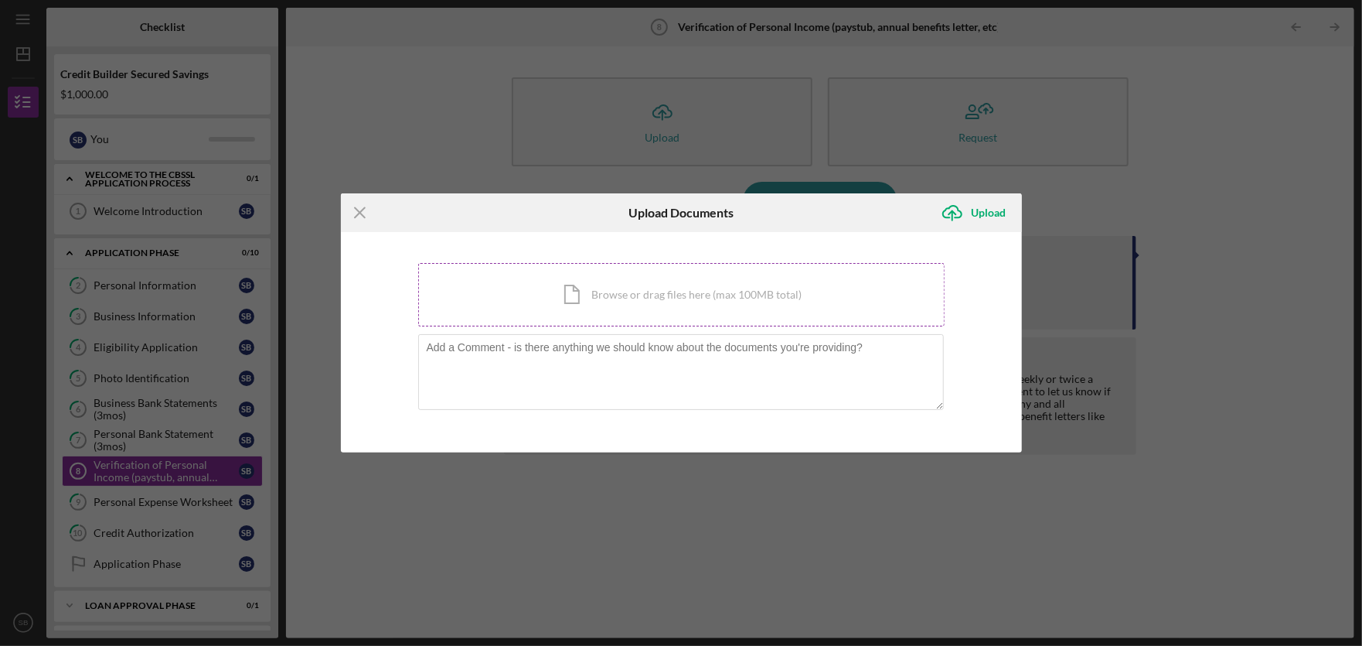
click at [619, 292] on div "Icon/Document Browse or drag files here (max 100MB total) Tap to choose files o…" at bounding box center [681, 294] width 527 height 63
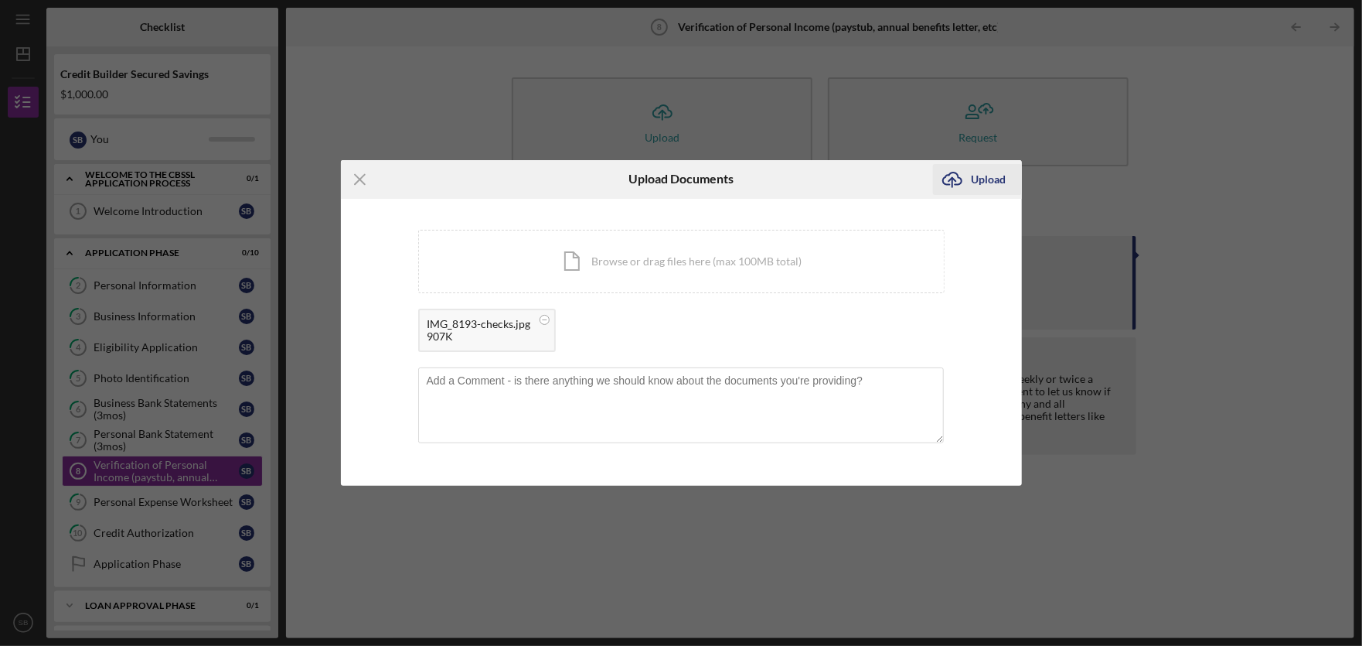
click at [986, 177] on div "Upload" at bounding box center [989, 179] width 35 height 31
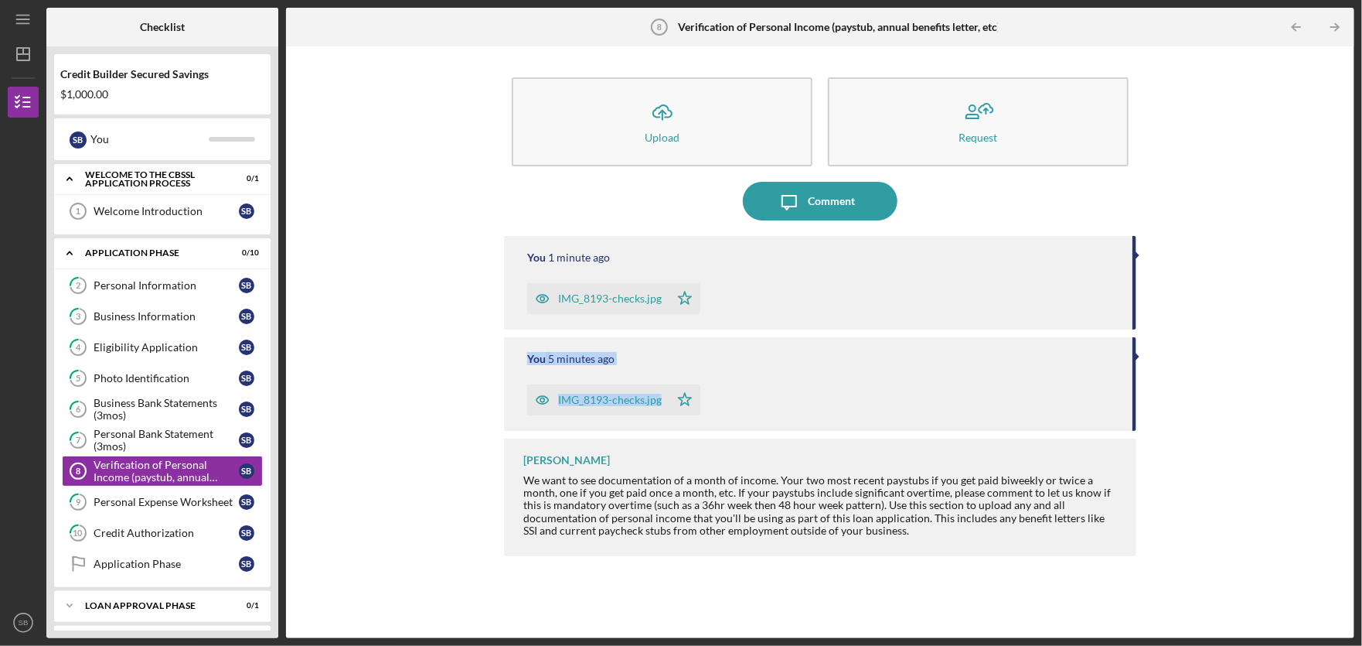
drag, startPoint x: 1354, startPoint y: 312, endPoint x: 1350, endPoint y: 411, distance: 99.8
click at [1350, 411] on div "Icon/Upload Upload Request Icon/Message Comment You 1 minute ago IMG_8193-check…" at bounding box center [820, 342] width 1069 height 592
click at [161, 563] on div "Application Phase" at bounding box center [166, 564] width 145 height 12
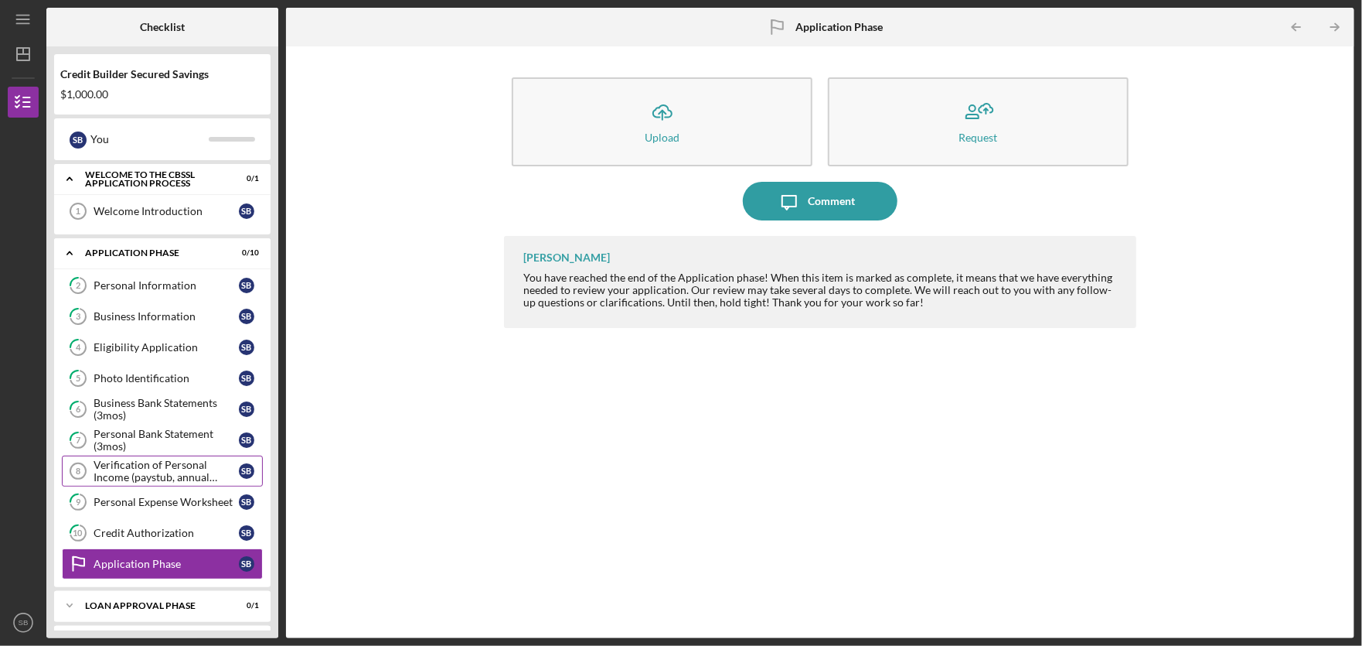
click at [178, 474] on div "Verification of Personal Income (paystub, annual benefits letter, etc)" at bounding box center [166, 471] width 145 height 25
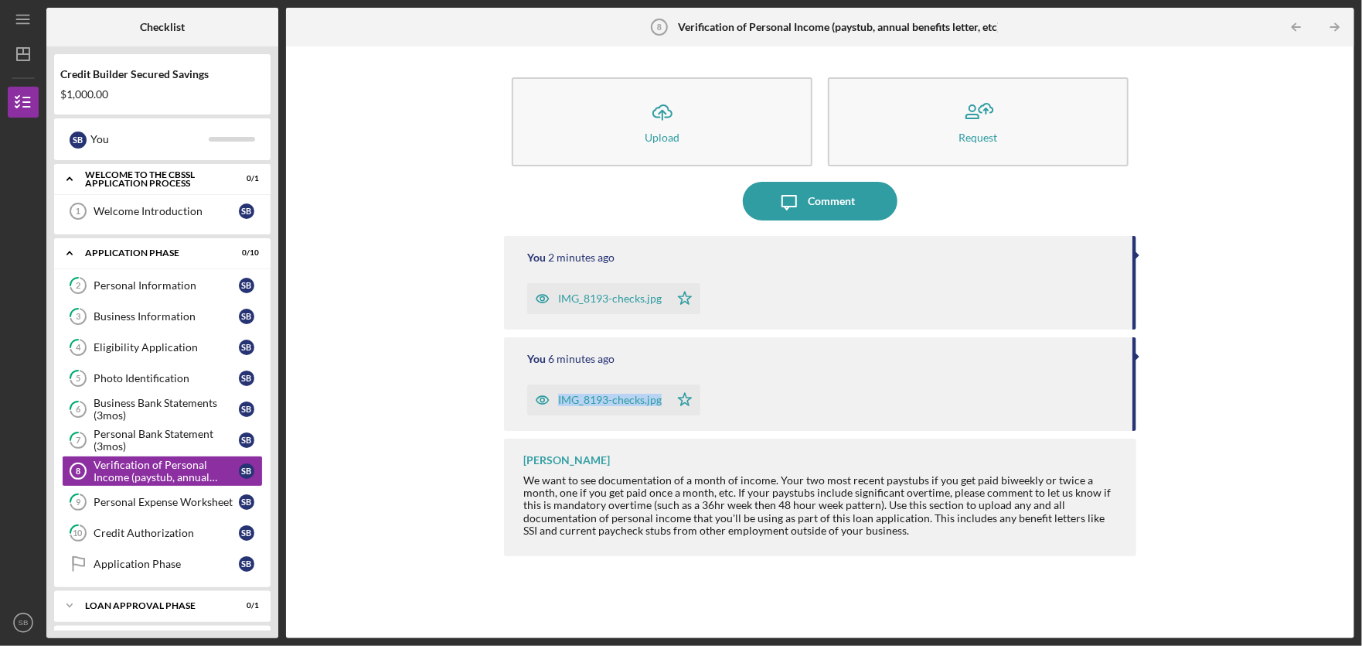
drag, startPoint x: 1358, startPoint y: 356, endPoint x: 1360, endPoint y: 422, distance: 65.8
click at [1360, 422] on div "Icon/Menu Verification of Personal Income (paystub, annual benefits letter, etc…" at bounding box center [681, 323] width 1362 height 646
click at [199, 603] on div "Loan Approval Phase" at bounding box center [168, 605] width 166 height 9
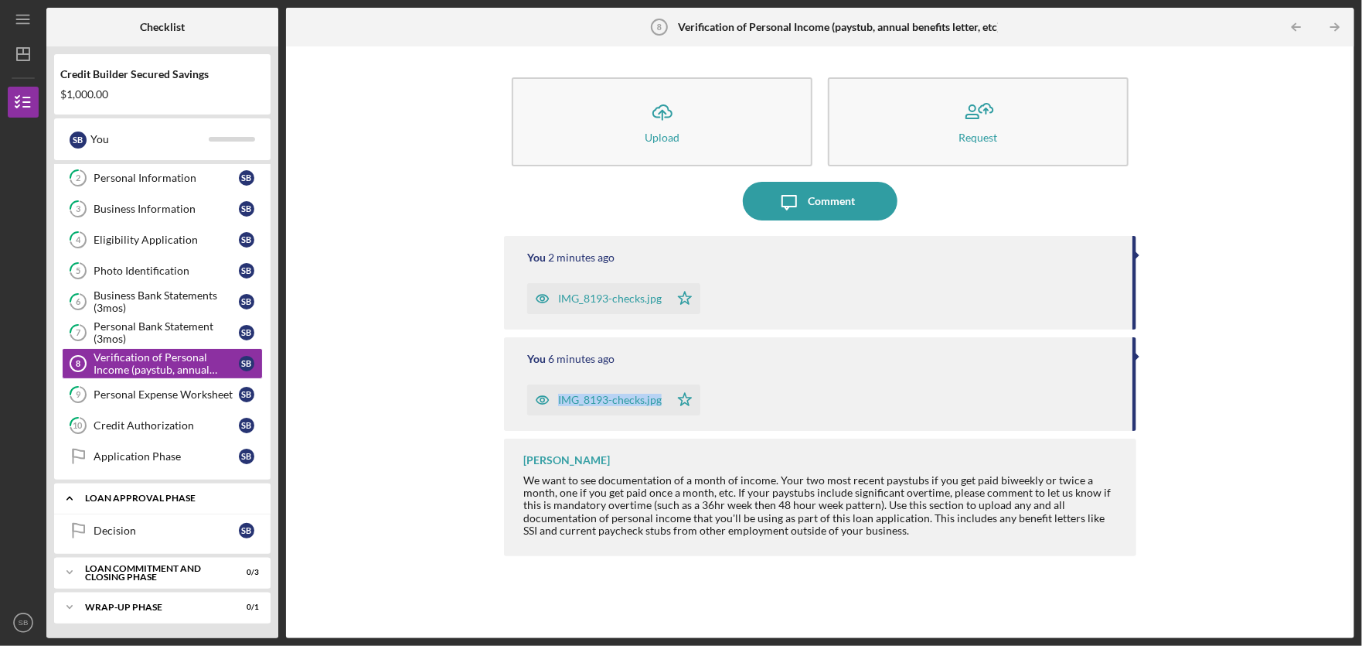
scroll to position [109, 0]
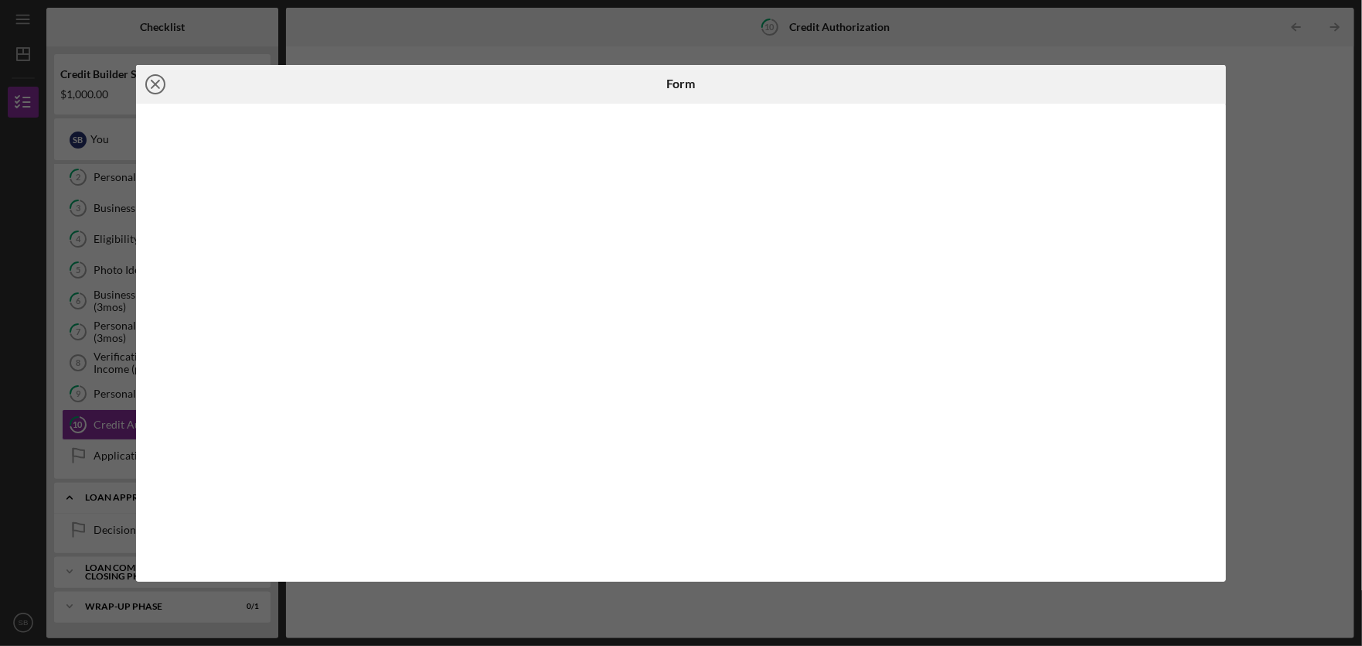
click at [159, 87] on line at bounding box center [156, 84] width 8 height 8
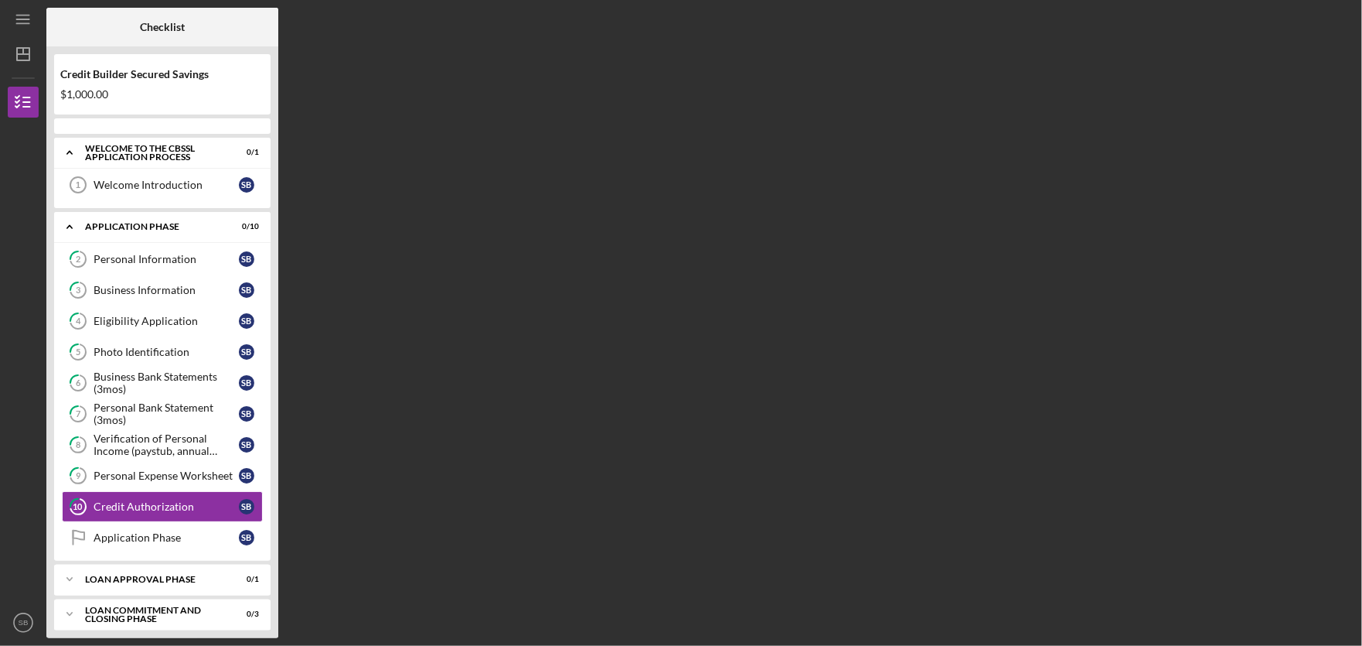
scroll to position [43, 0]
